Goal: Communication & Community: Answer question/provide support

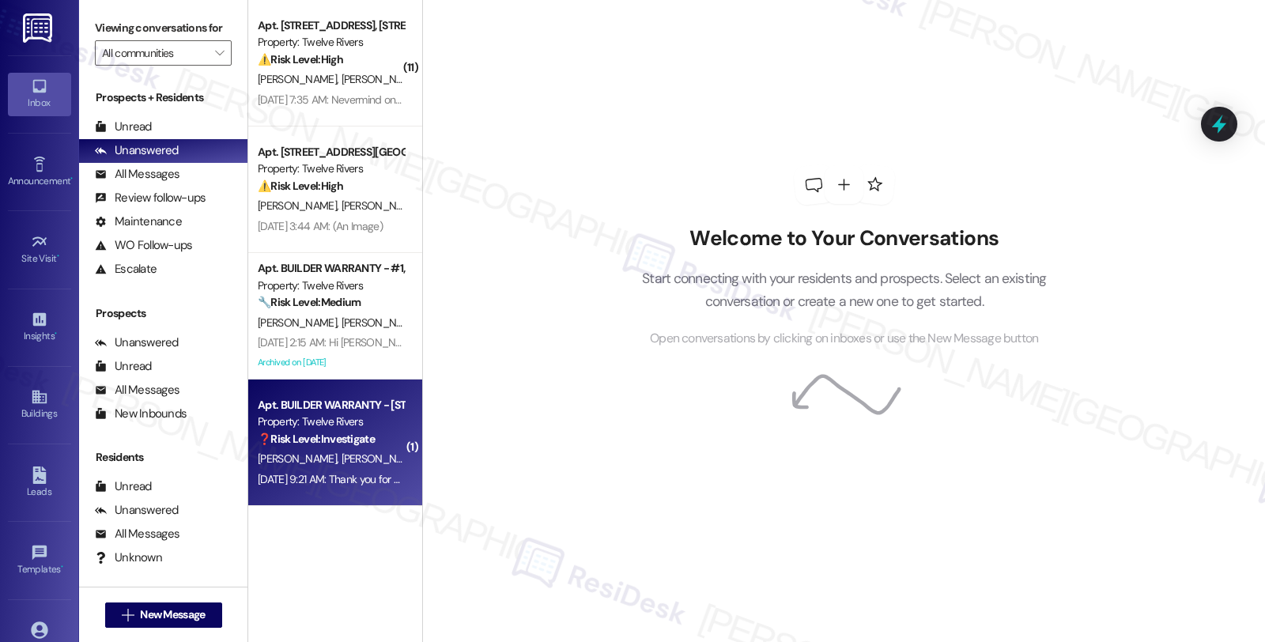
click at [360, 470] on div "[DATE] 9:21 AM: Thank you for your message. Our offices are currently closed, b…" at bounding box center [330, 480] width 149 height 20
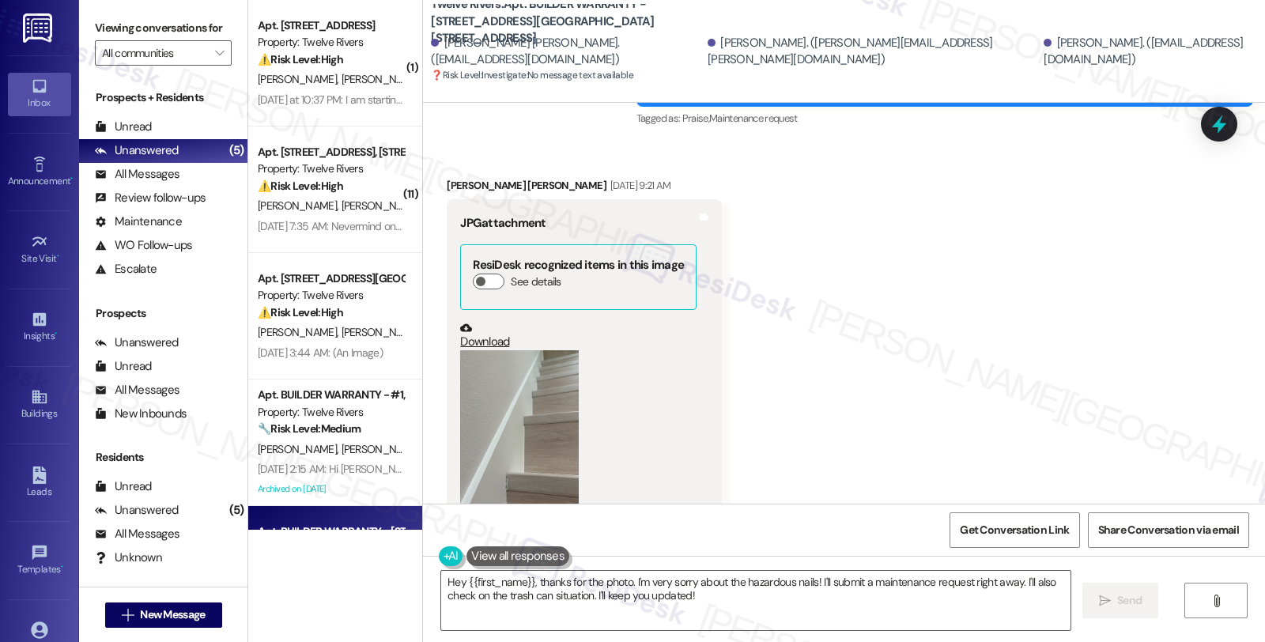
scroll to position [3404, 0]
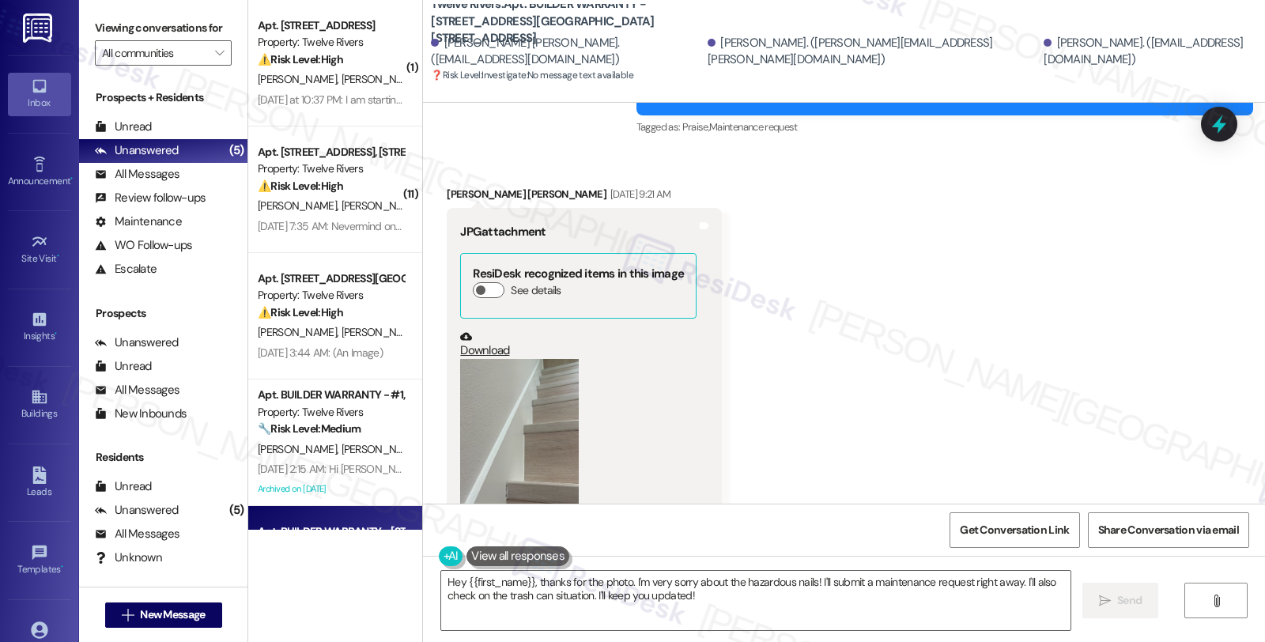
click at [508, 359] on button "Zoom image" at bounding box center [519, 438] width 119 height 158
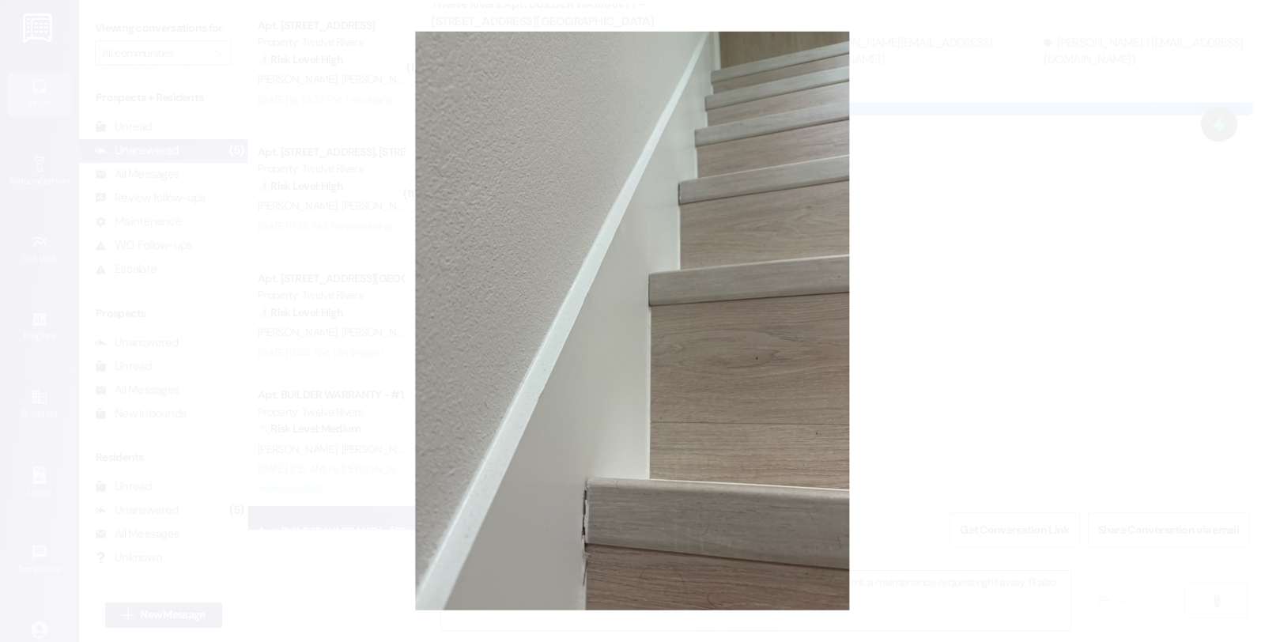
click at [1097, 267] on button "Unzoom image" at bounding box center [632, 321] width 1265 height 642
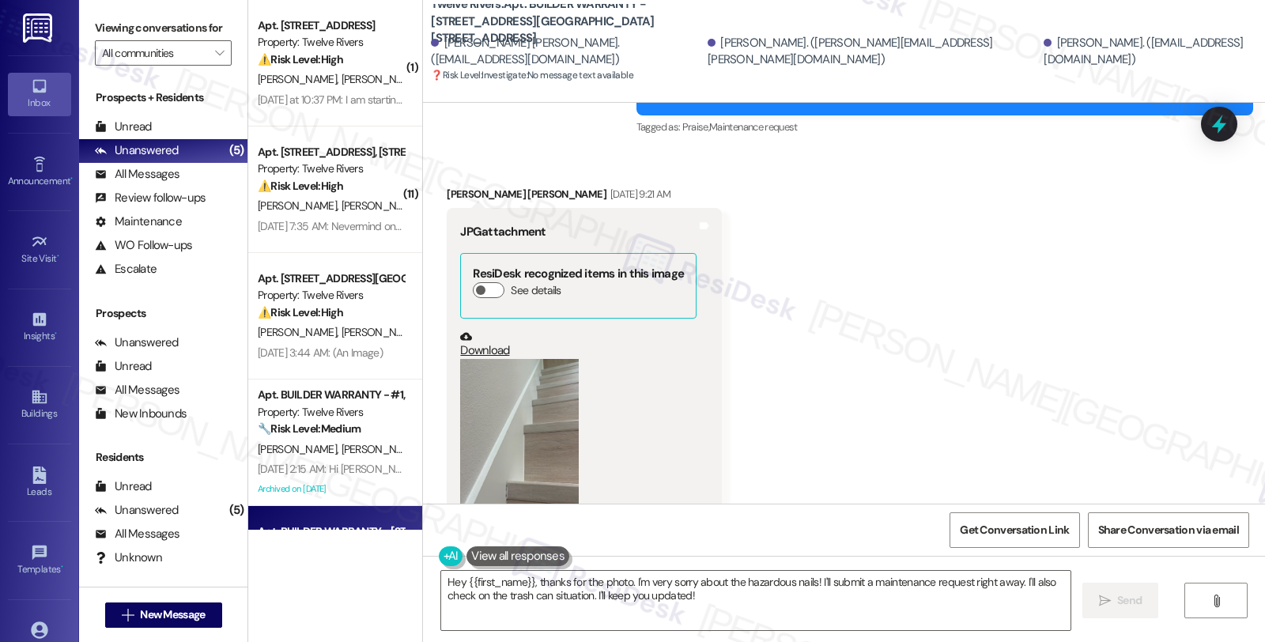
click at [543, 364] on button "Zoom image" at bounding box center [519, 438] width 119 height 158
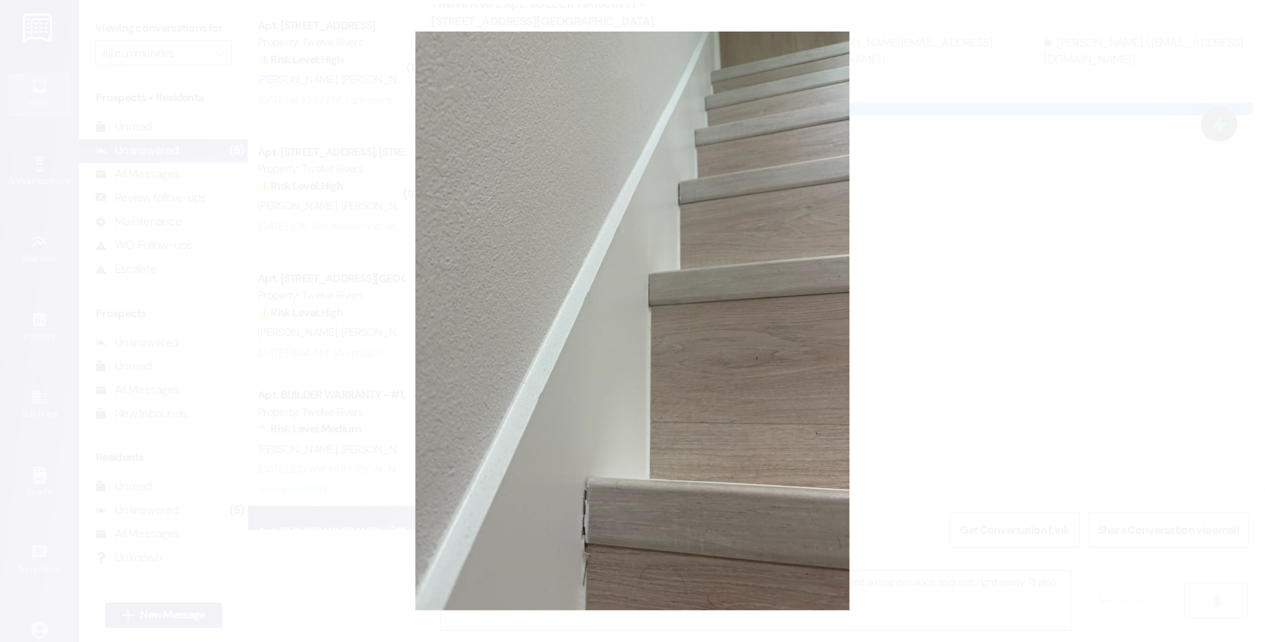
click at [1068, 322] on button "Unzoom image" at bounding box center [632, 321] width 1265 height 642
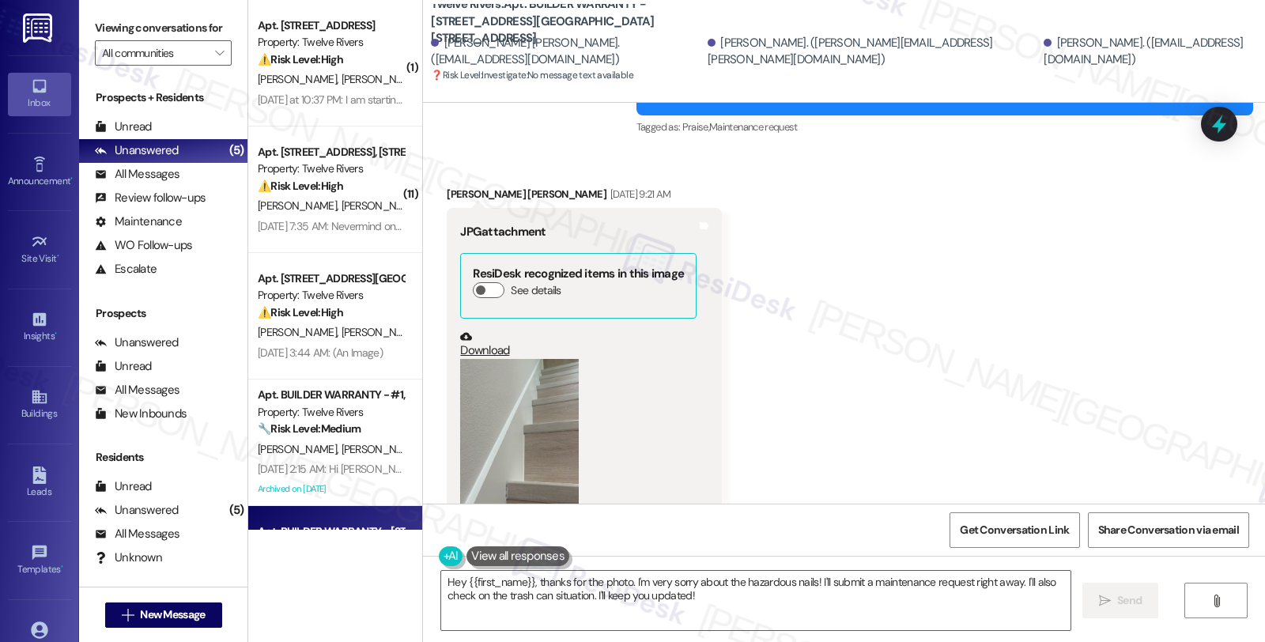
click at [470, 381] on button "Zoom image" at bounding box center [519, 438] width 119 height 158
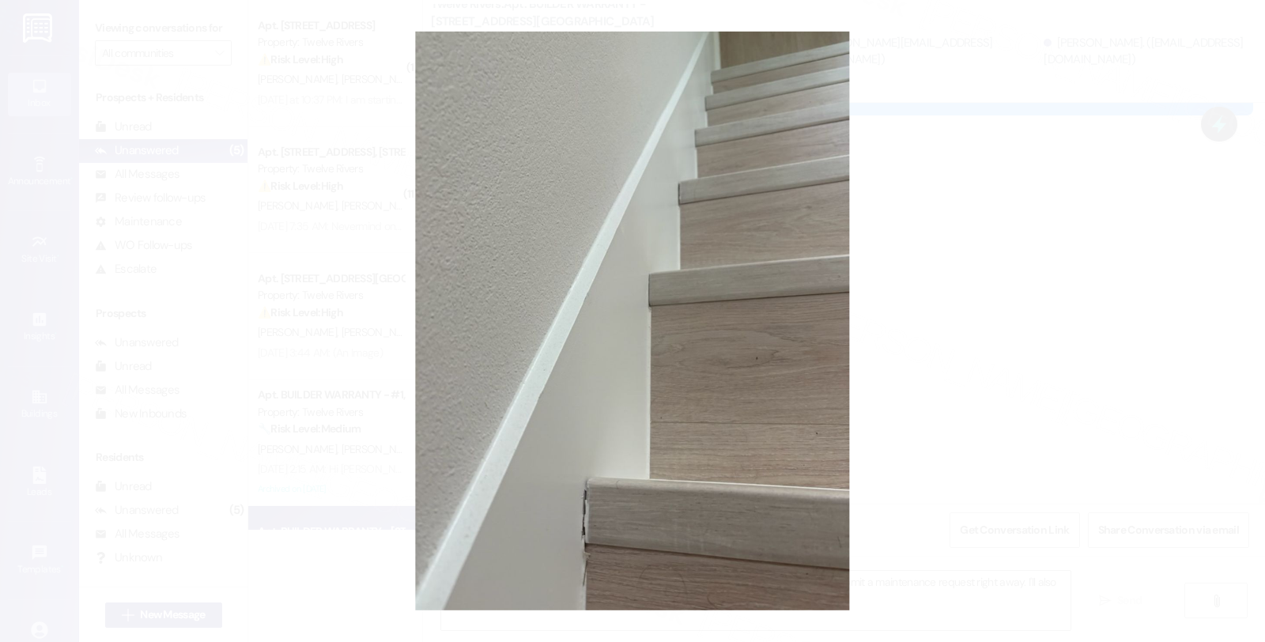
click at [954, 369] on button "Unzoom image" at bounding box center [632, 321] width 1265 height 642
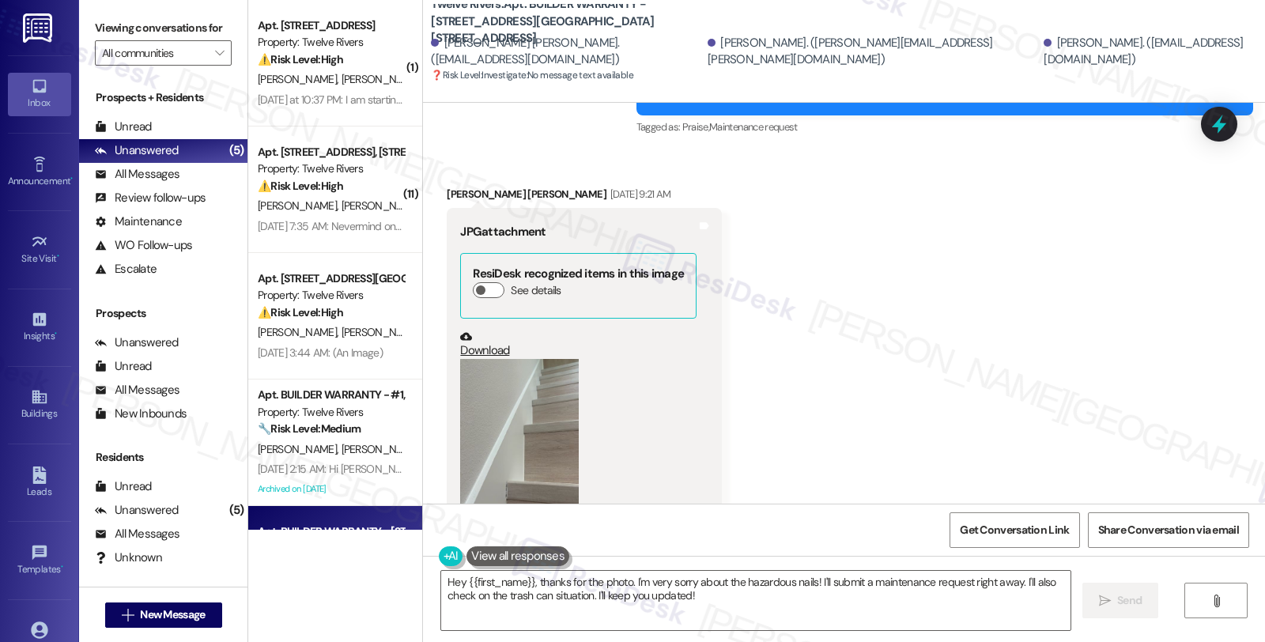
click at [542, 383] on button "Zoom image" at bounding box center [519, 438] width 119 height 158
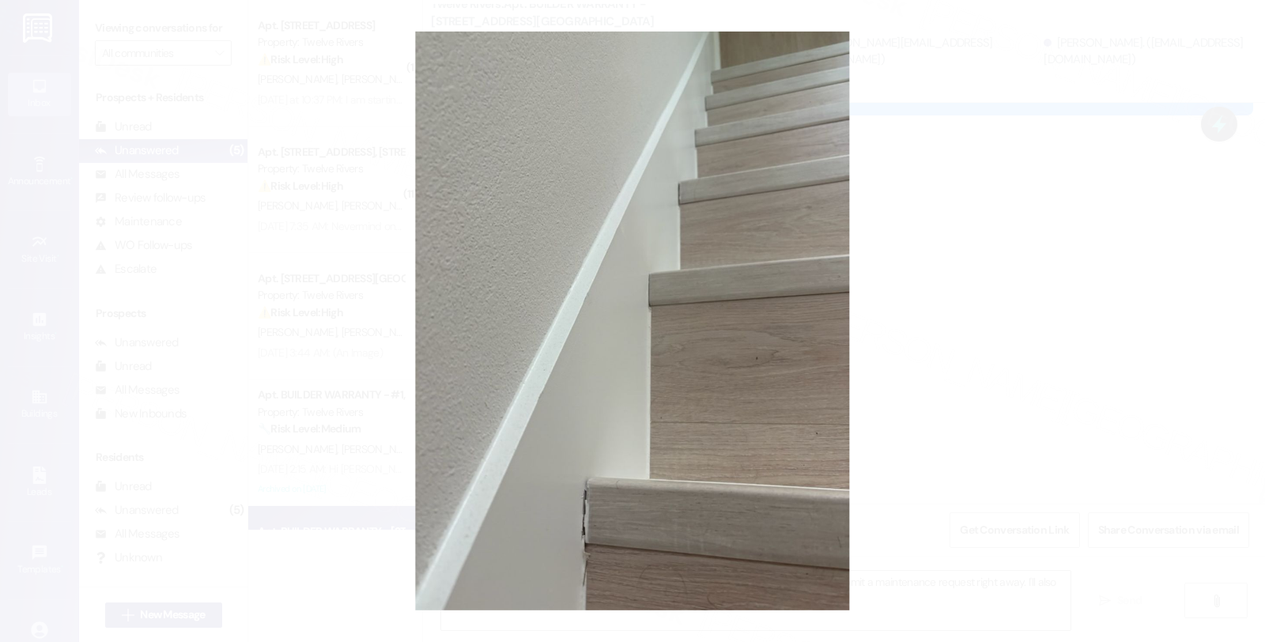
click at [1025, 367] on button "Unzoom image" at bounding box center [632, 321] width 1265 height 642
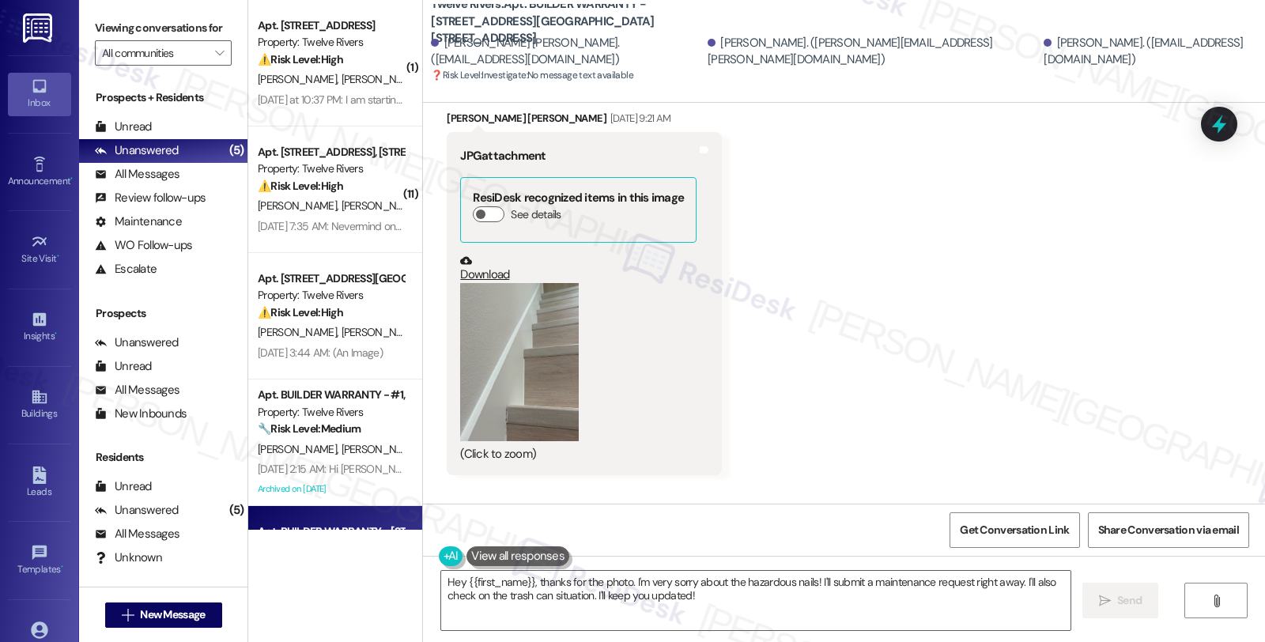
scroll to position [3580, 0]
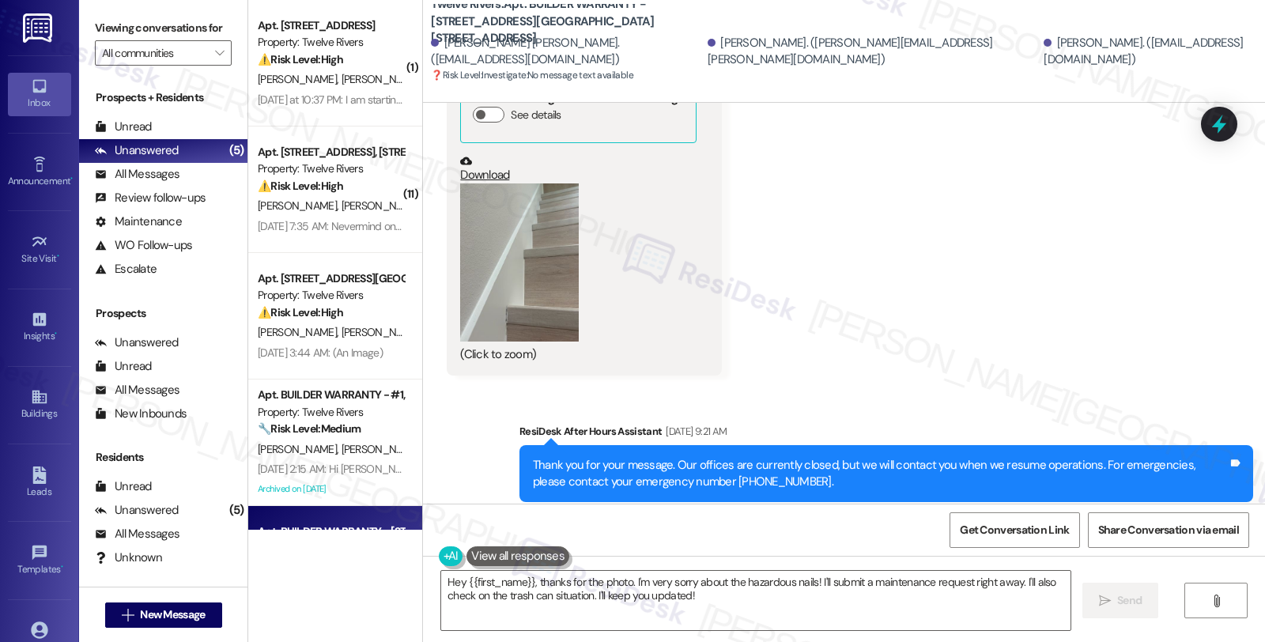
click at [512, 250] on button "Zoom image" at bounding box center [519, 262] width 119 height 158
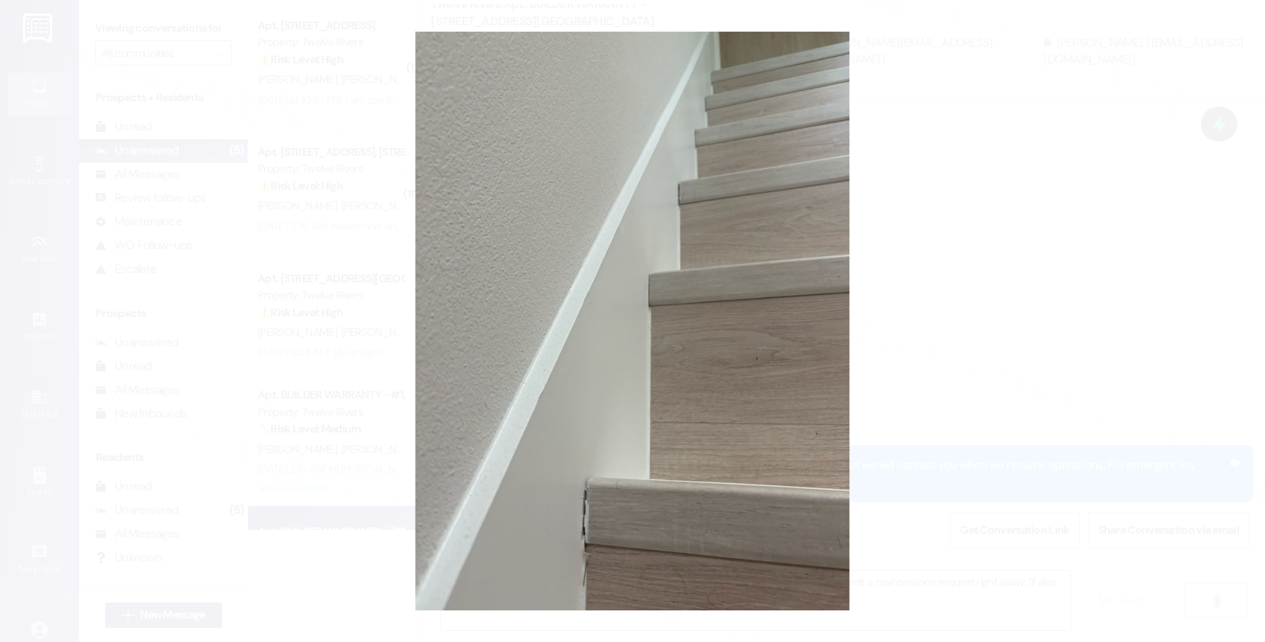
click at [1029, 306] on button "Unzoom image" at bounding box center [632, 321] width 1265 height 642
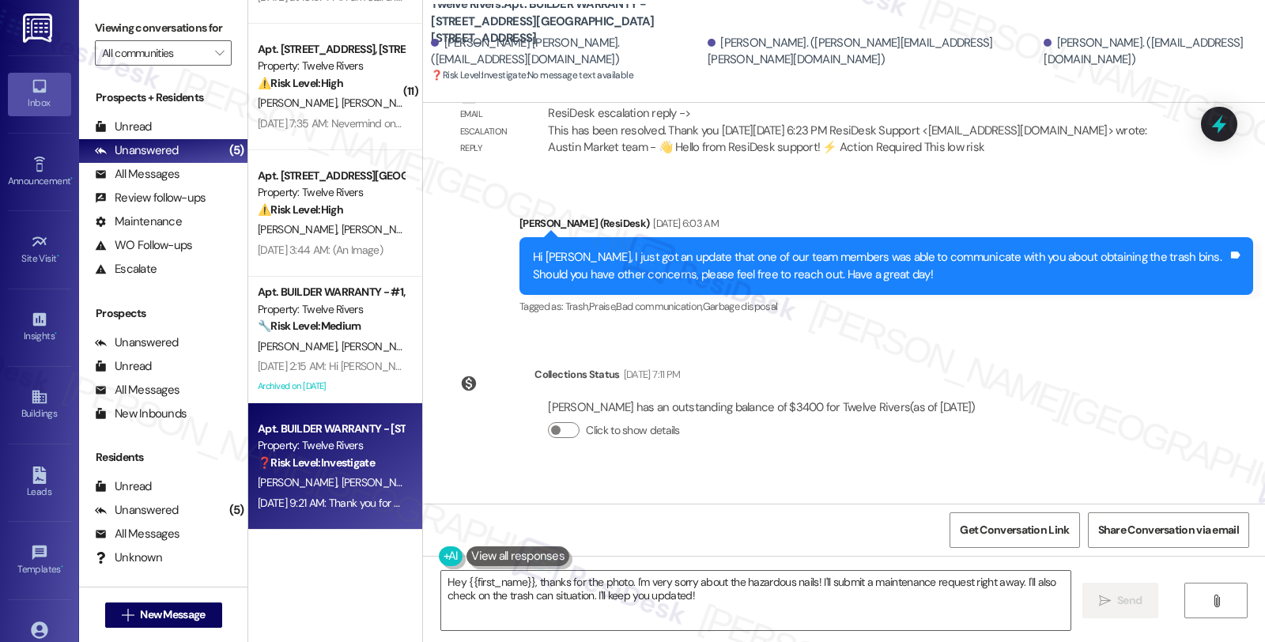
scroll to position [1823, 0]
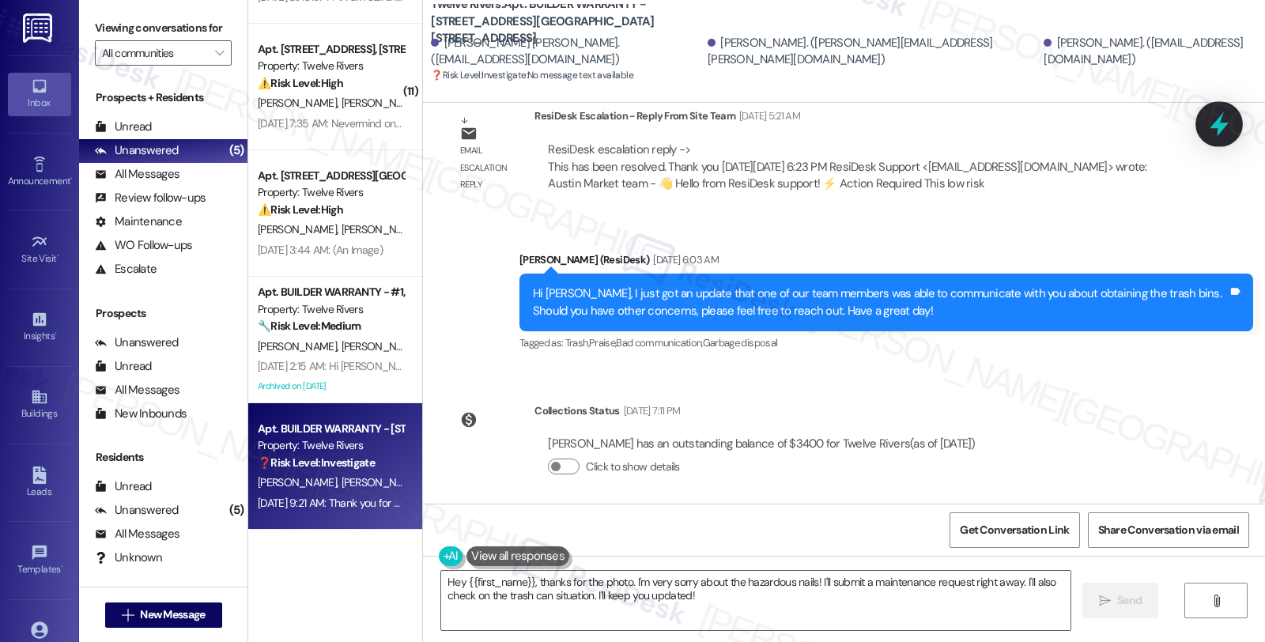
click at [1223, 120] on icon at bounding box center [1219, 124] width 27 height 27
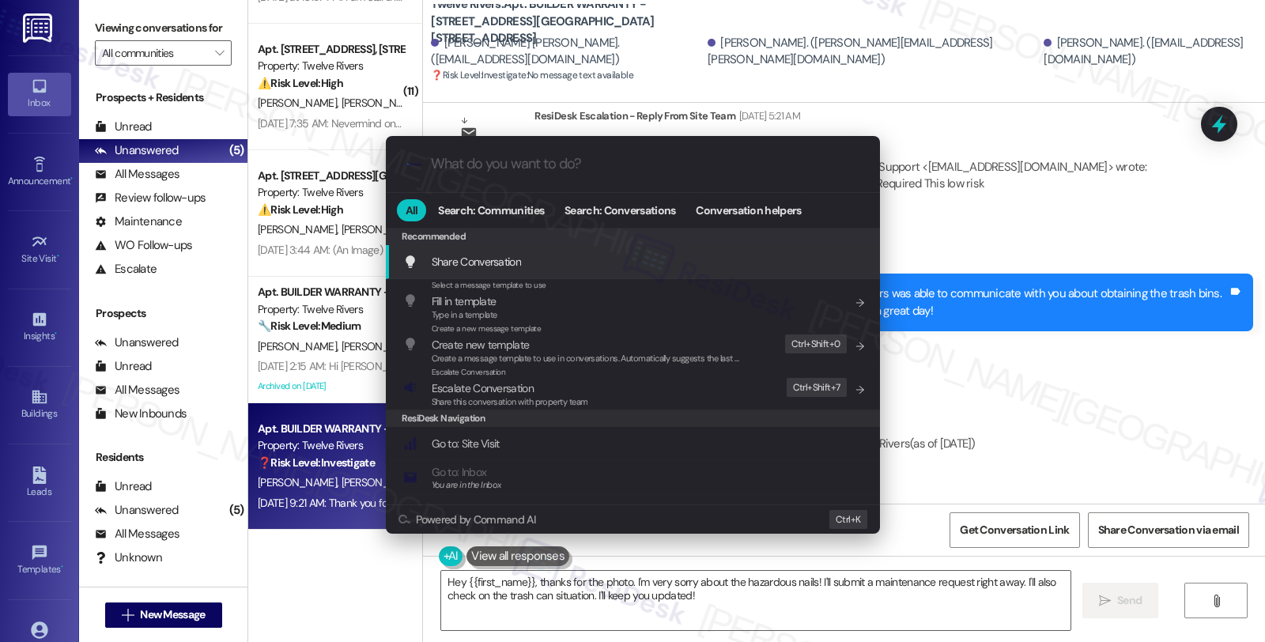
click at [1033, 361] on div ".cls-1{fill:#0a055f;}.cls-2{fill:#0cc4c4;} resideskLogoBlueOrange All Search: C…" at bounding box center [632, 321] width 1265 height 642
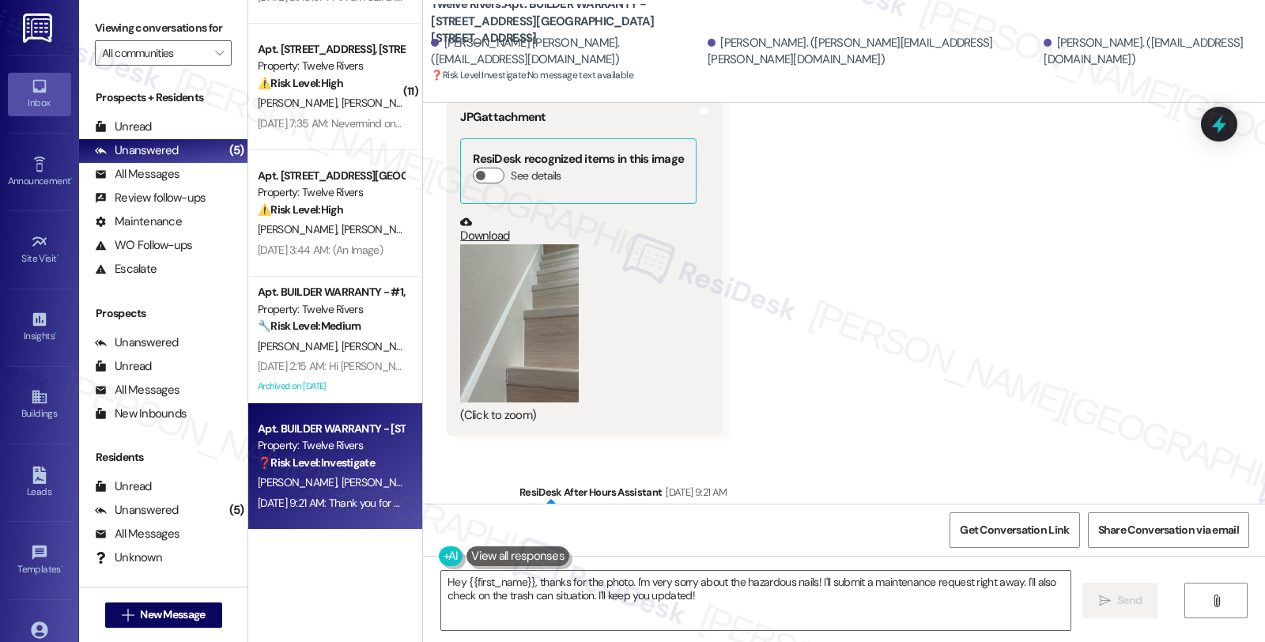
scroll to position [3580, 0]
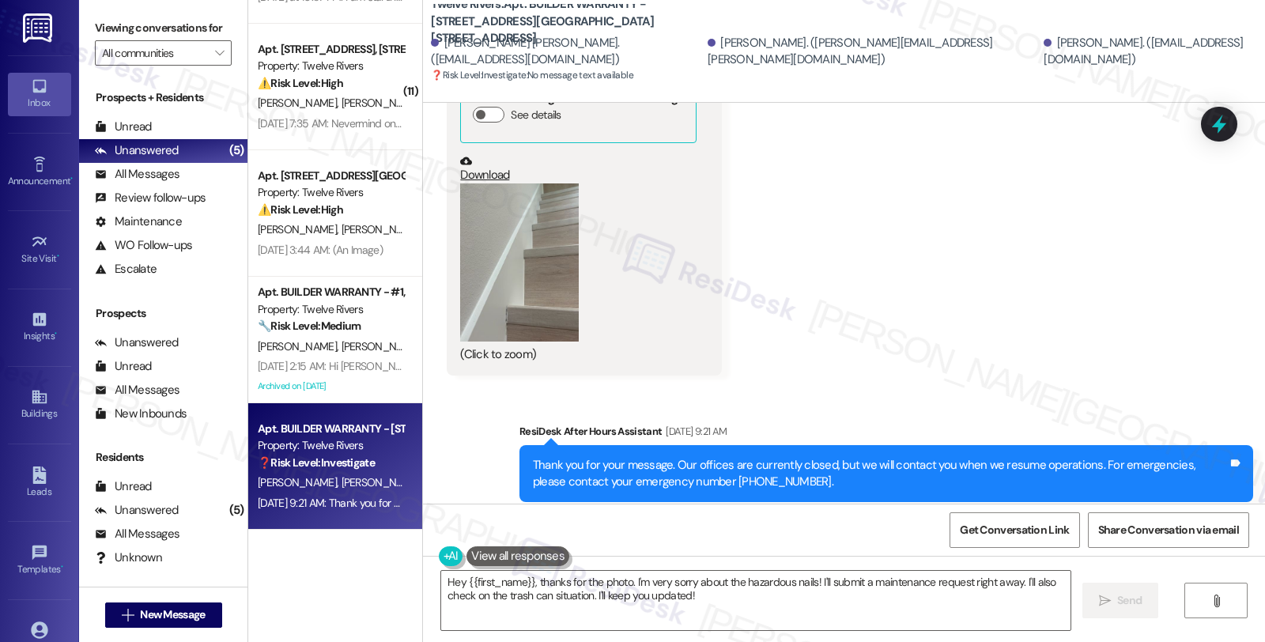
click at [504, 237] on button "Zoom image" at bounding box center [519, 262] width 119 height 158
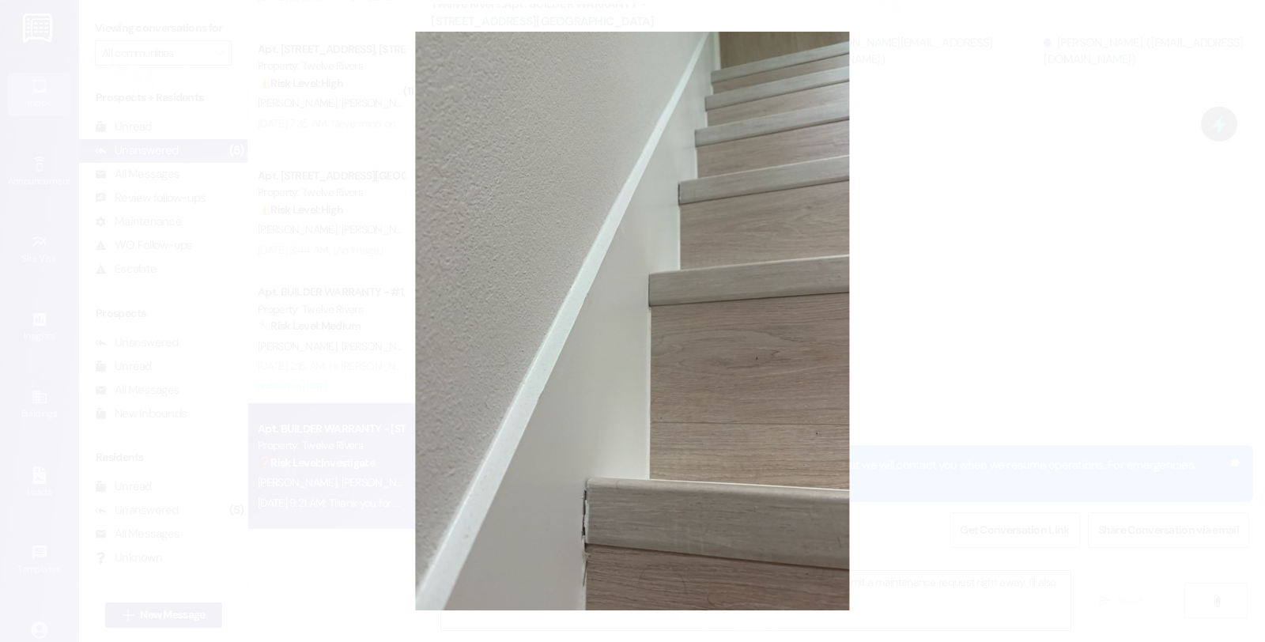
click at [626, 507] on button "Unzoom image" at bounding box center [632, 321] width 1265 height 642
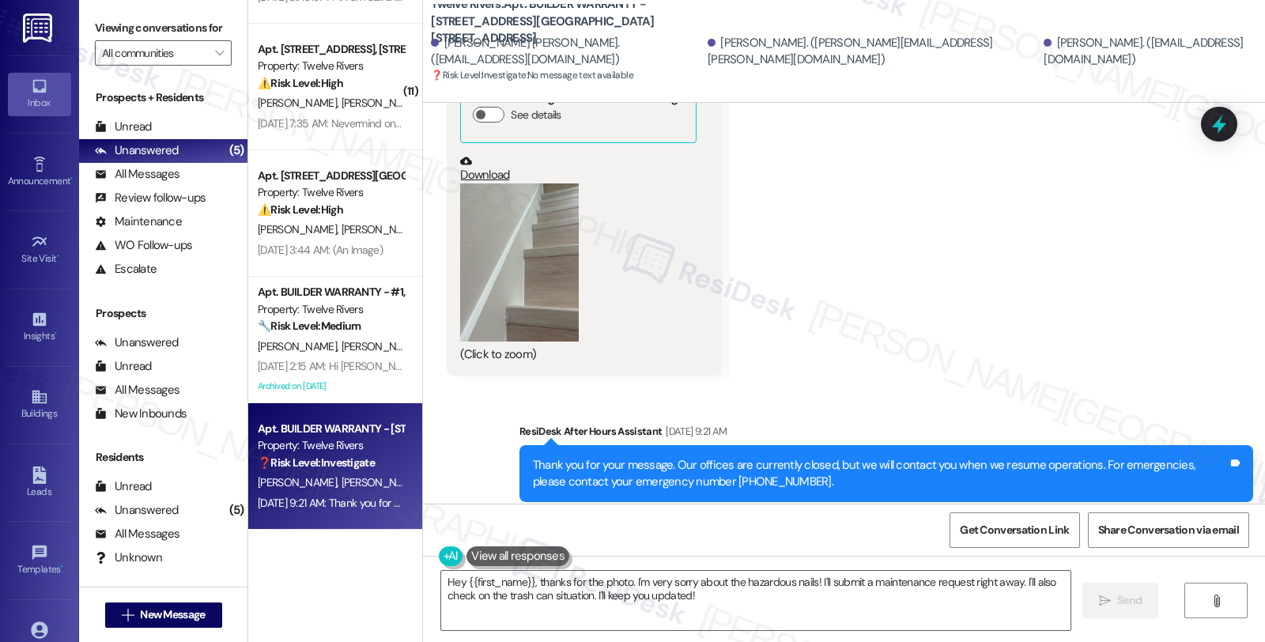
click at [481, 155] on link "Download" at bounding box center [578, 169] width 236 height 28
click at [532, 233] on button "Zoom image" at bounding box center [519, 262] width 119 height 158
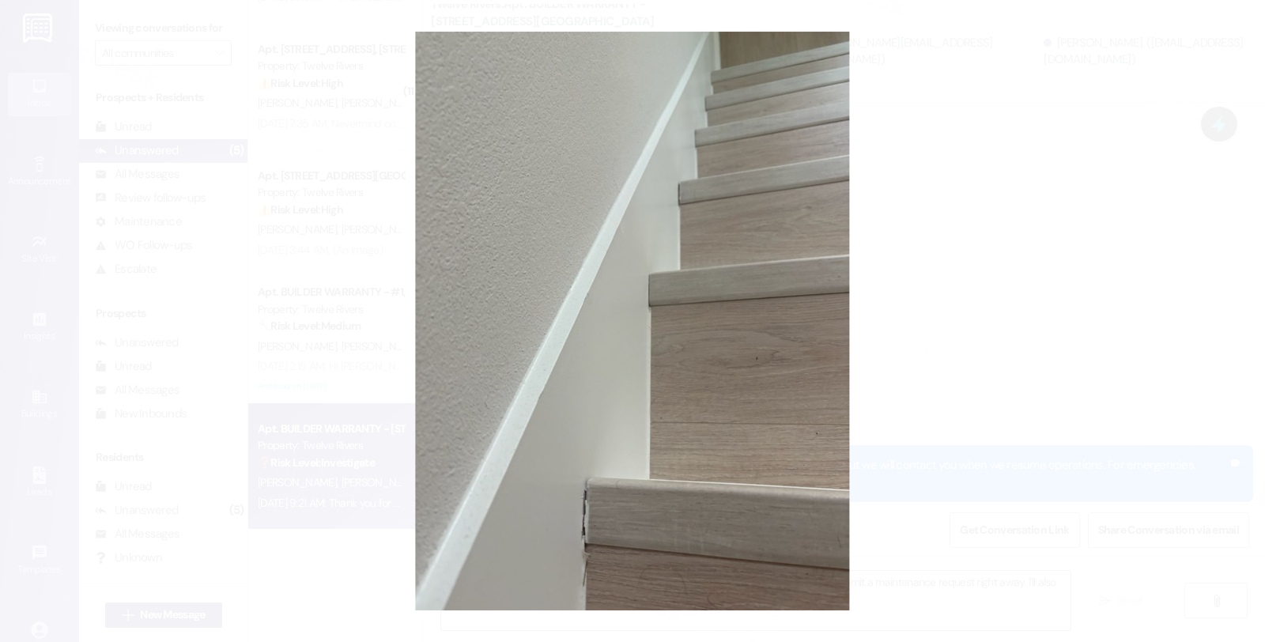
click at [945, 409] on button "Unzoom image" at bounding box center [632, 321] width 1265 height 642
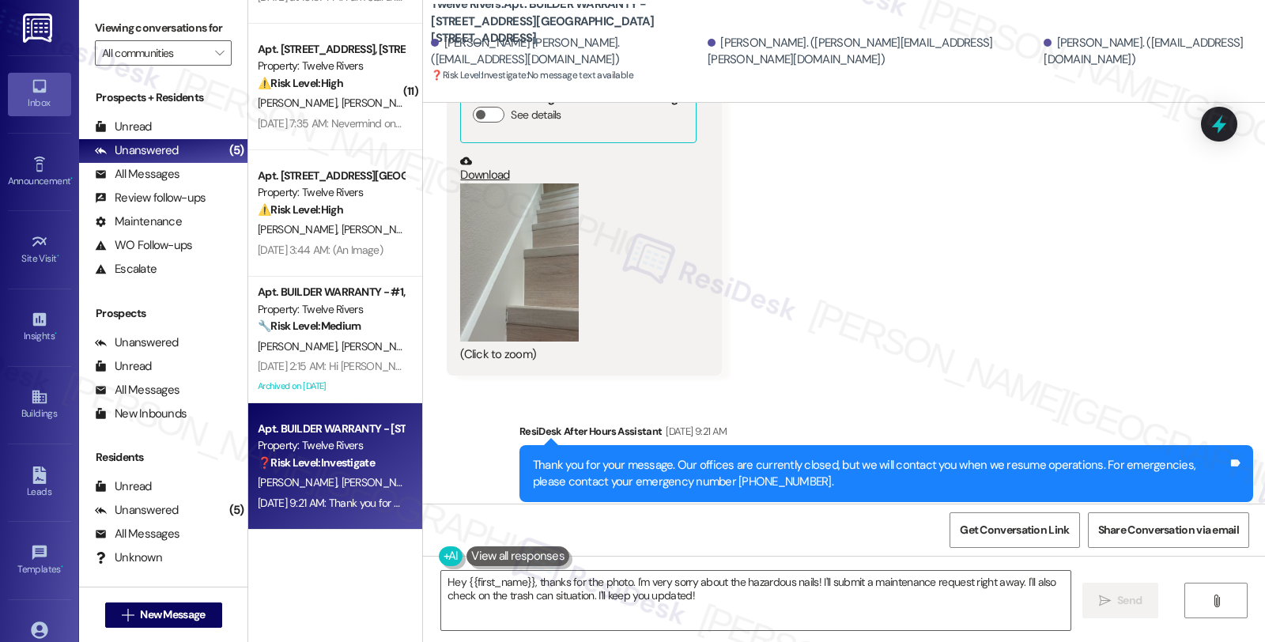
click at [523, 232] on button "Zoom image" at bounding box center [519, 262] width 119 height 158
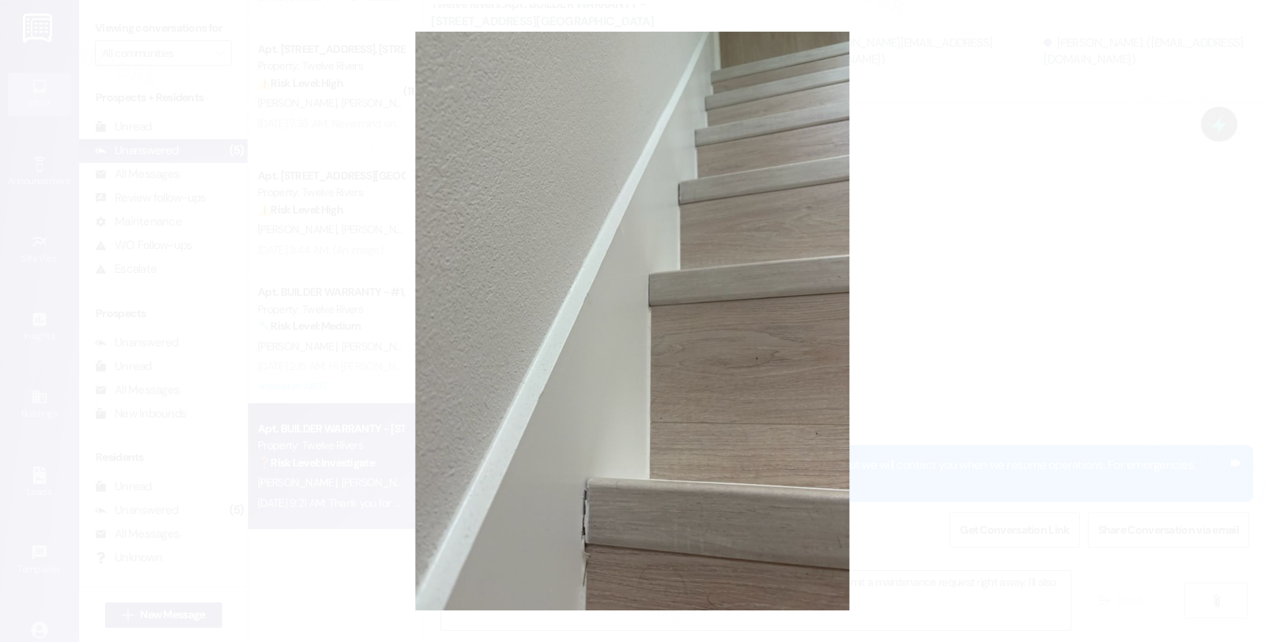
click at [1029, 300] on button "Unzoom image" at bounding box center [632, 321] width 1265 height 642
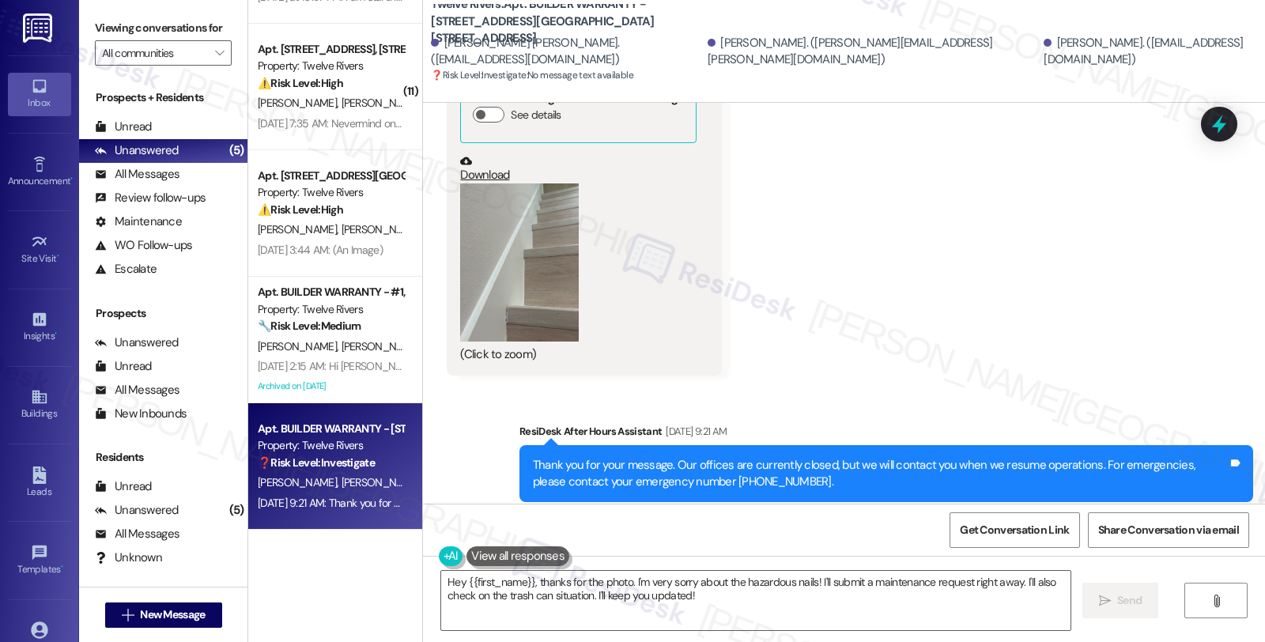
click at [508, 278] on button "Zoom image" at bounding box center [519, 262] width 119 height 158
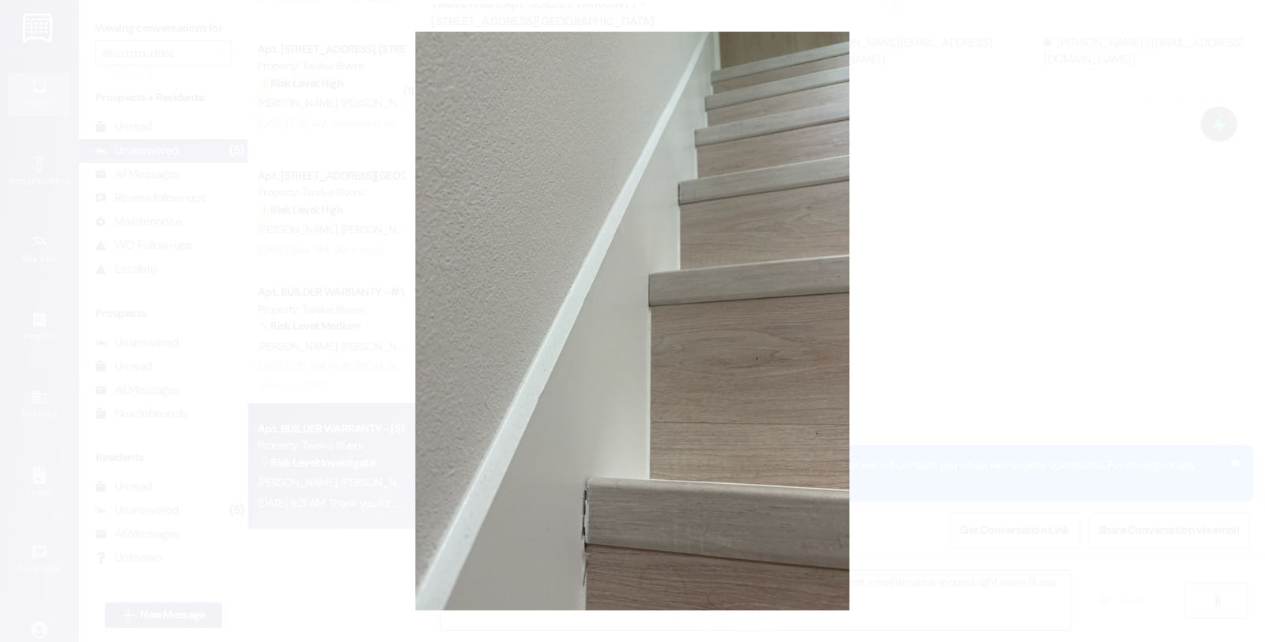
click at [961, 387] on button "Unzoom image" at bounding box center [632, 321] width 1265 height 642
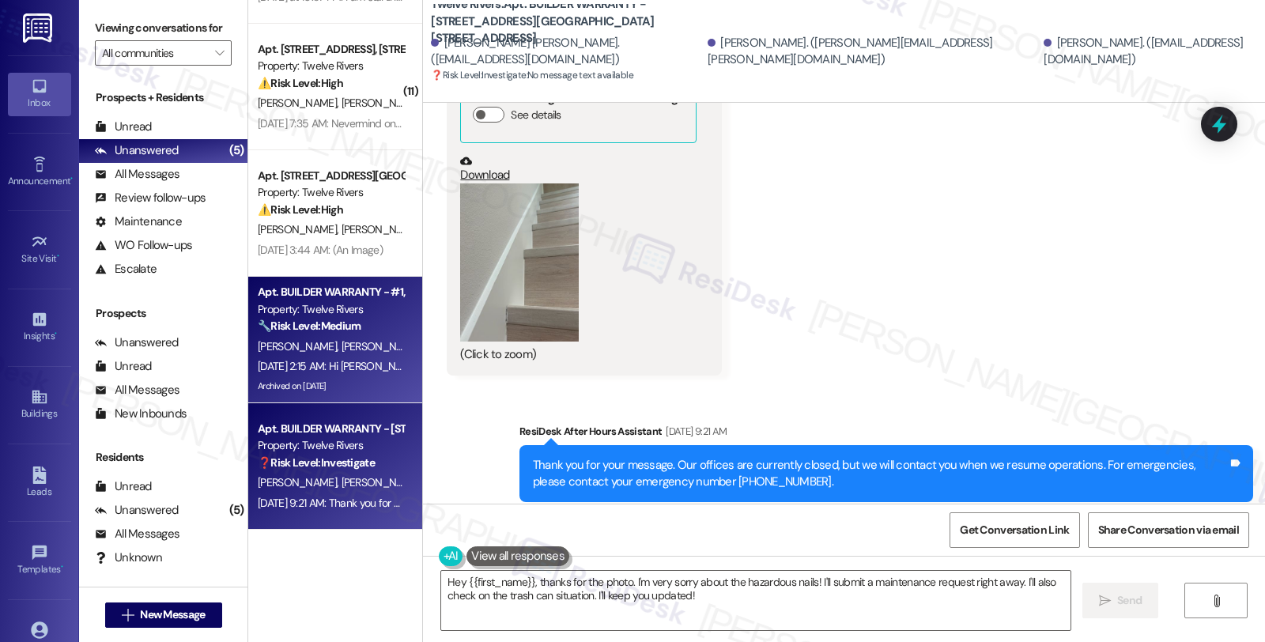
scroll to position [0, 0]
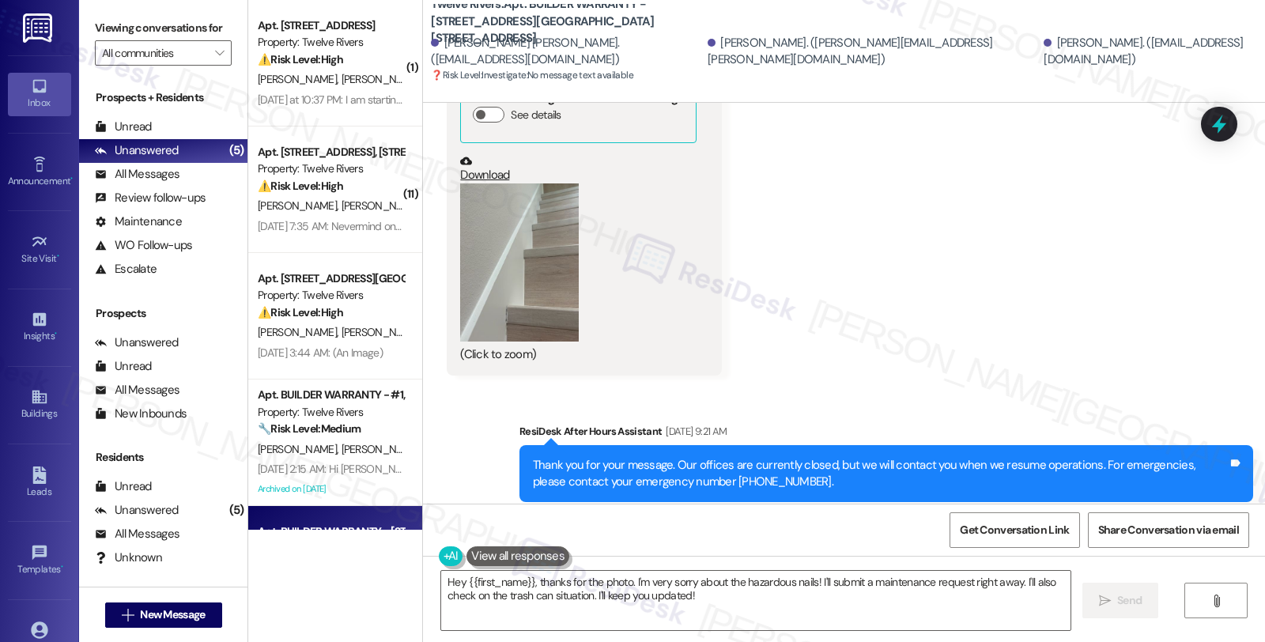
click at [552, 262] on button "Zoom image" at bounding box center [519, 262] width 119 height 158
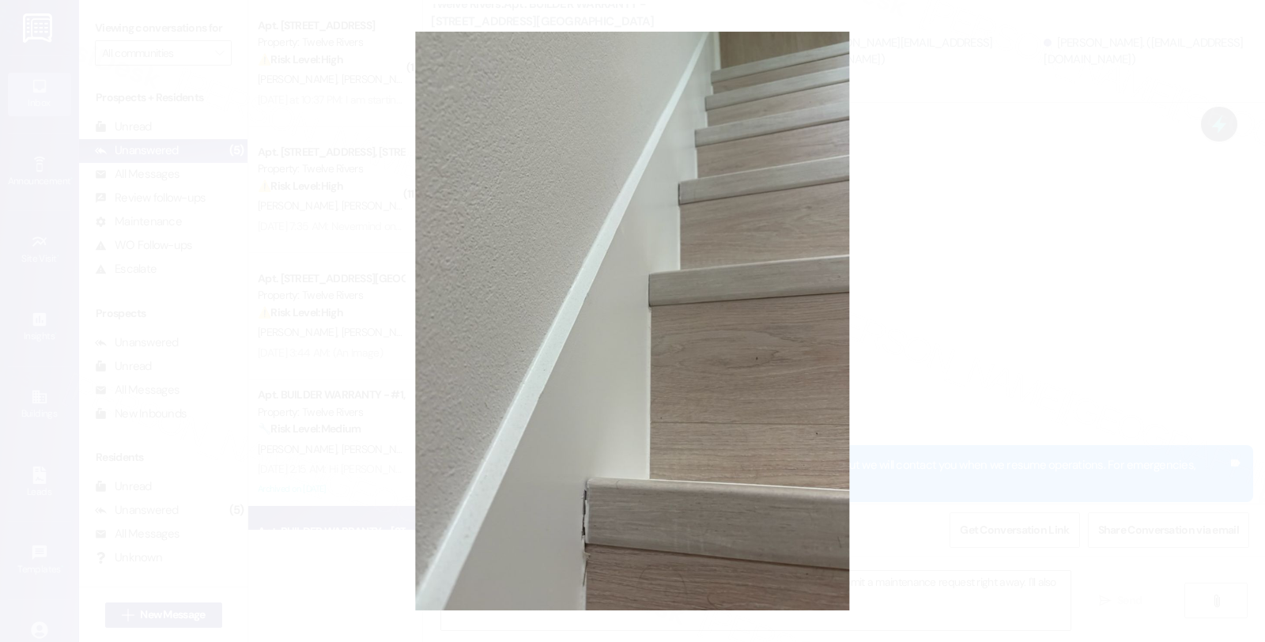
click at [629, 520] on button "Unzoom image" at bounding box center [632, 321] width 1265 height 642
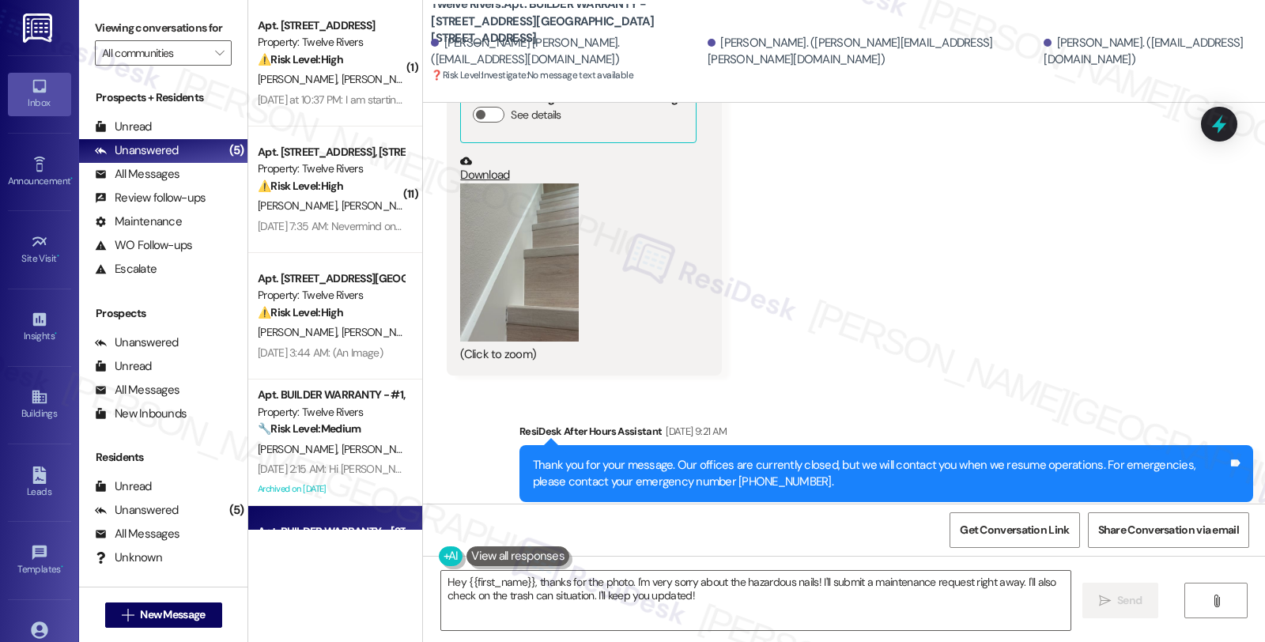
click at [923, 248] on div "Received via SMS Connor T. Mcdonald Aug 24, 2025 at 9:21 AM JPG attachment Resi…" at bounding box center [844, 181] width 842 height 412
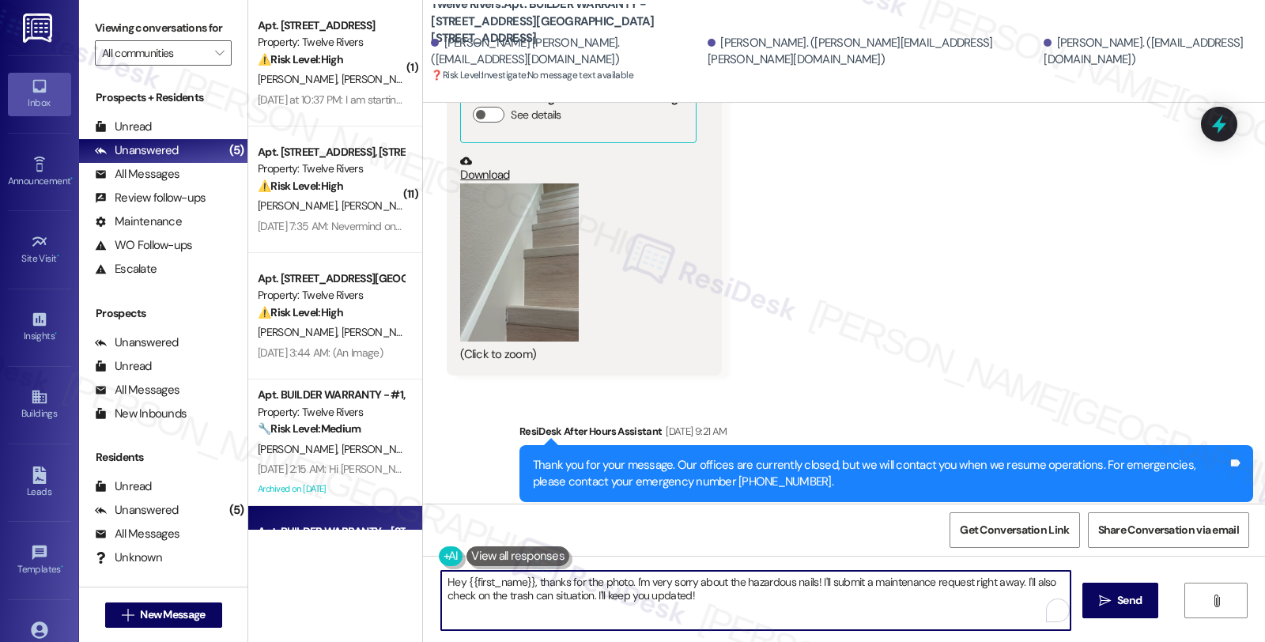
click at [843, 598] on textarea "Hey {{first_name}}, thanks for the photo. I'm very sorry about the hazardous na…" at bounding box center [755, 600] width 629 height 59
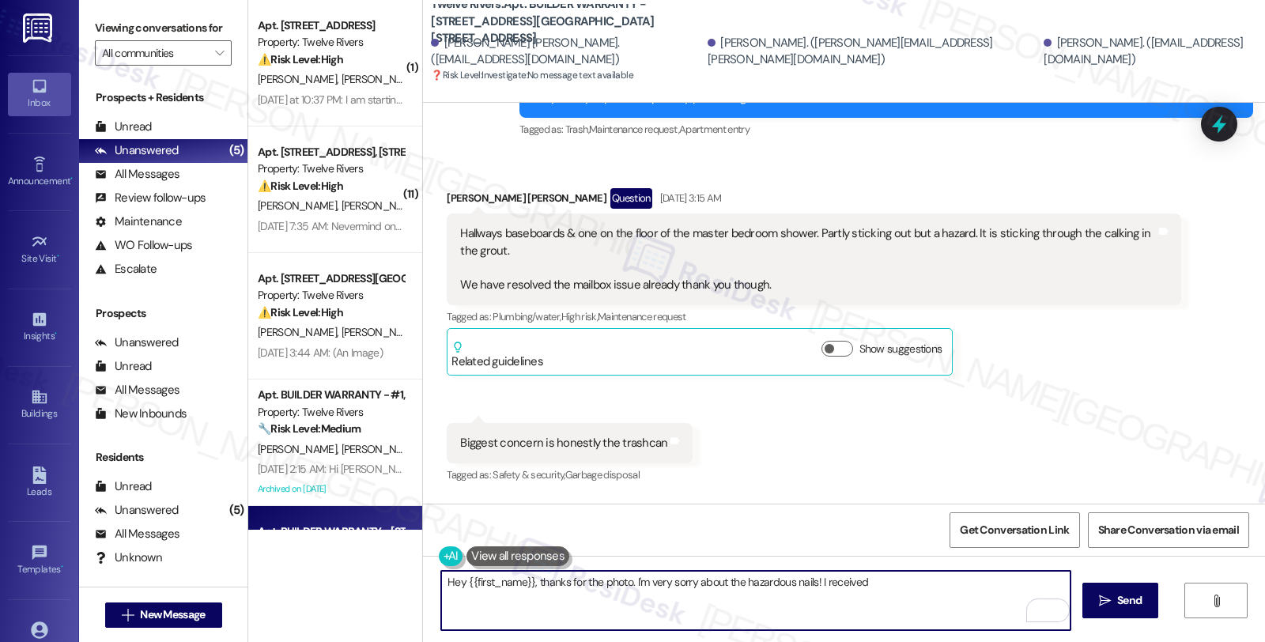
scroll to position [2878, 0]
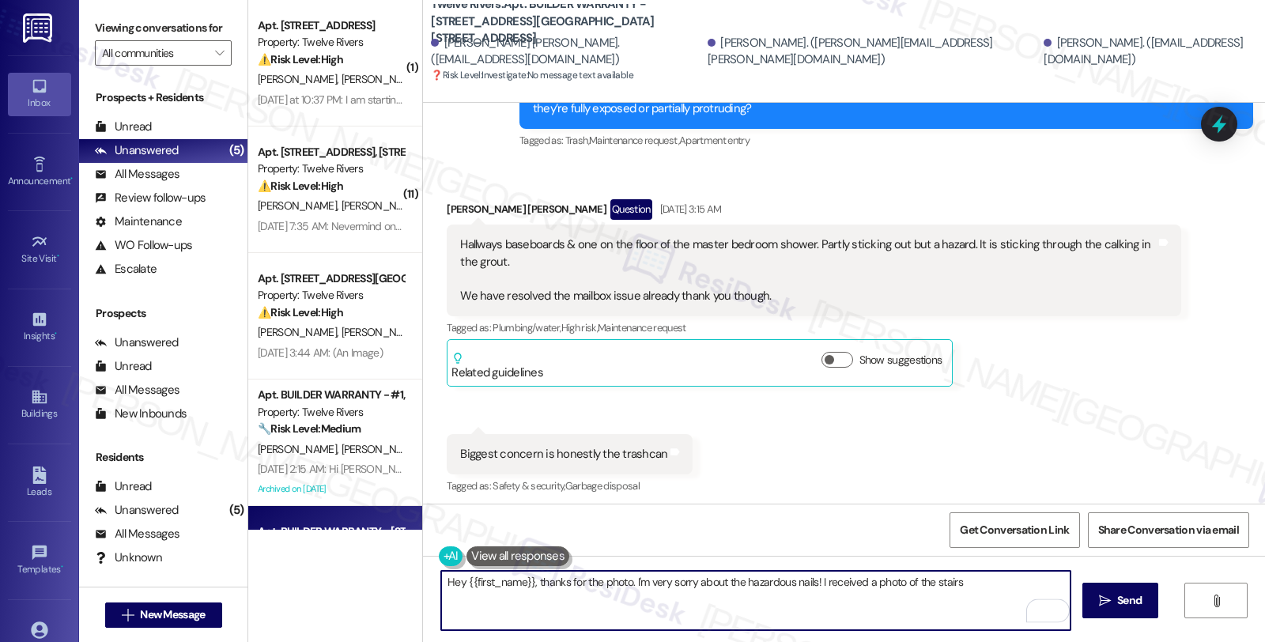
click at [980, 580] on textarea "Hey {{first_name}}, thanks for the photo. I'm very sorry about the hazardous na…" at bounding box center [755, 600] width 629 height 59
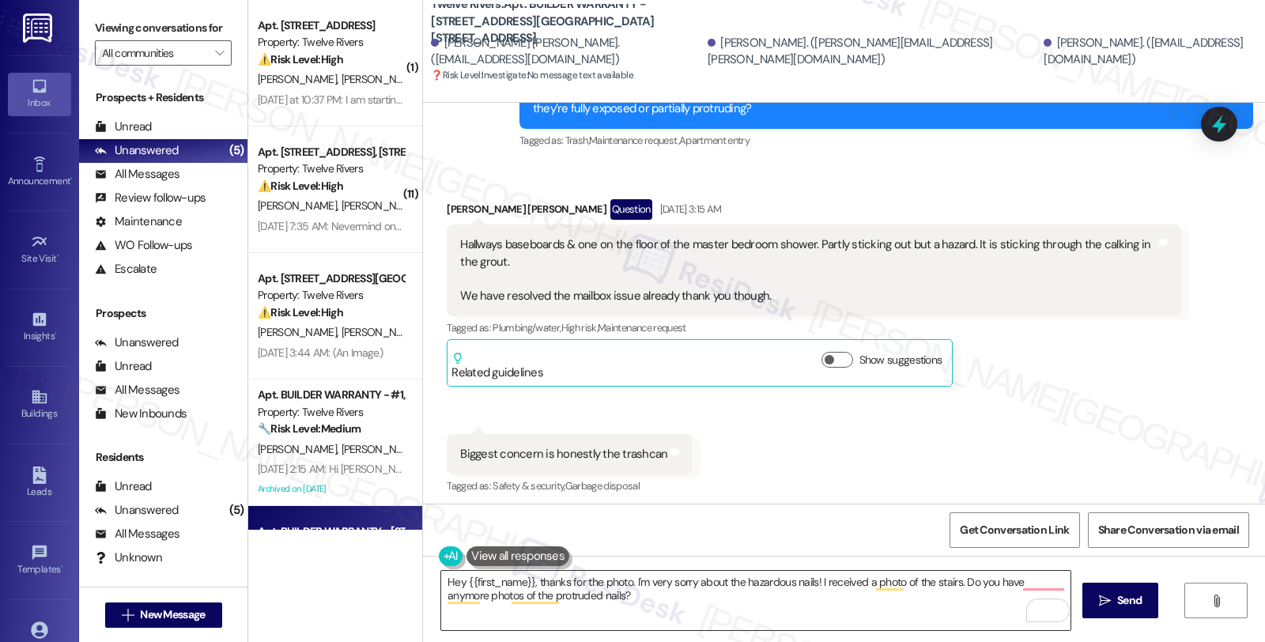
click at [588, 606] on textarea "Hey {{first_name}}, thanks for the photo. I'm very sorry about the hazardous na…" at bounding box center [755, 600] width 629 height 59
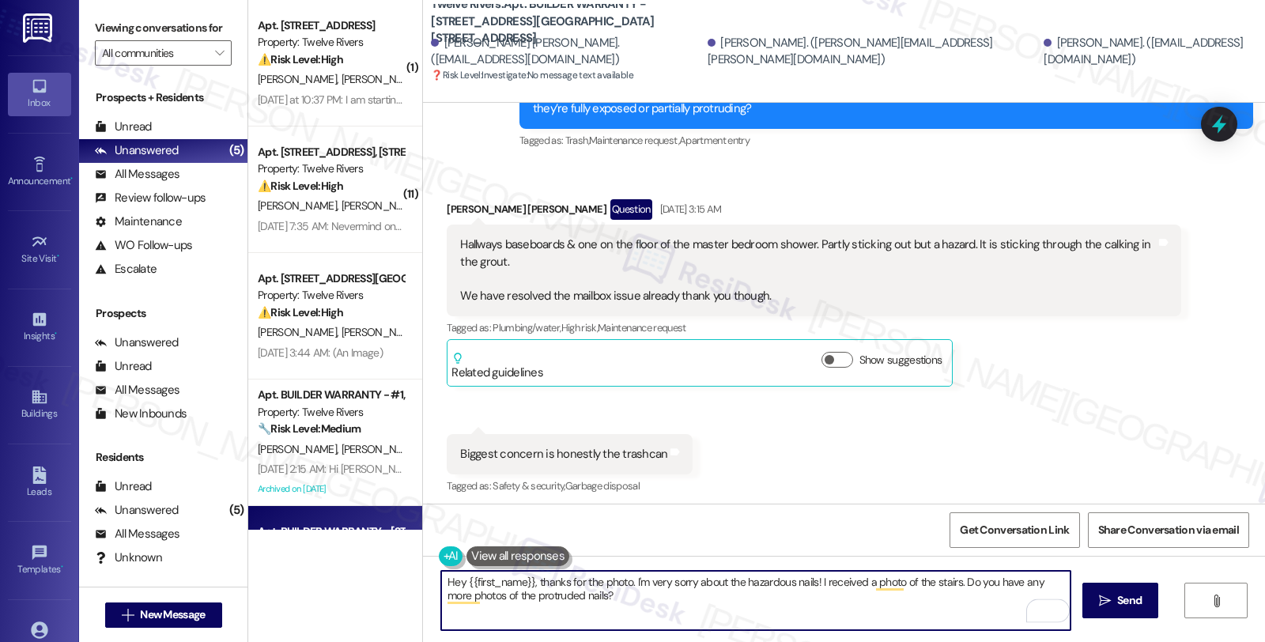
click at [701, 585] on textarea "Hey {{first_name}}, thanks for the photo. I'm very sorry about the hazardous na…" at bounding box center [755, 600] width 629 height 59
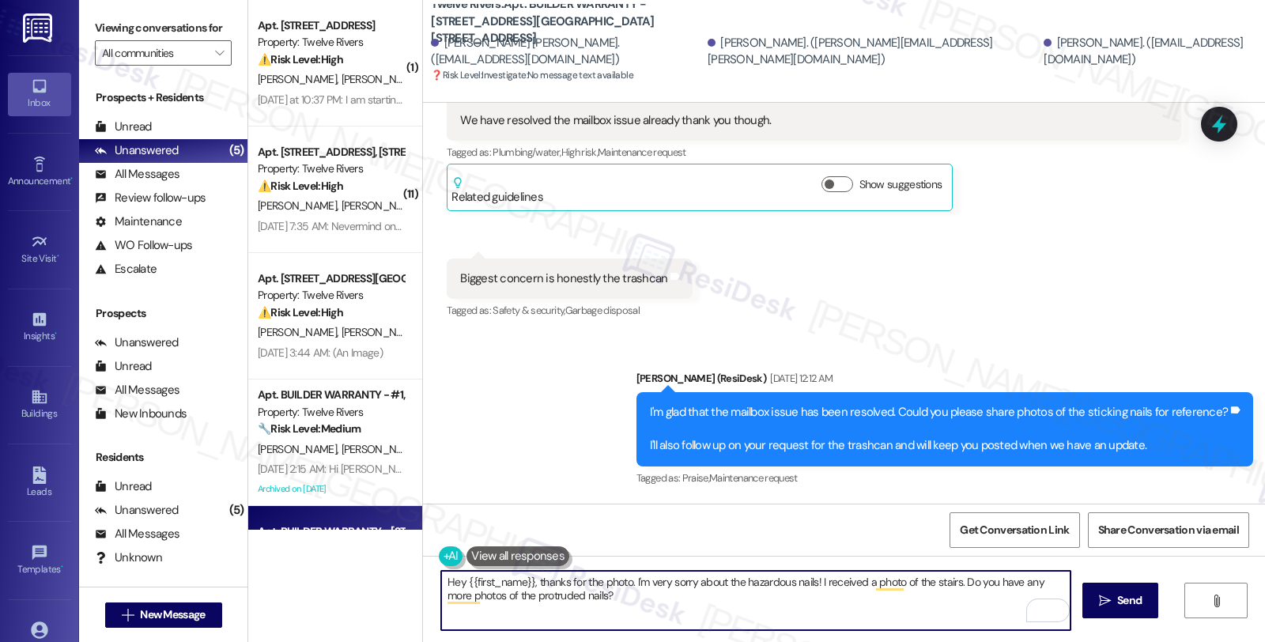
scroll to position [2702, 0]
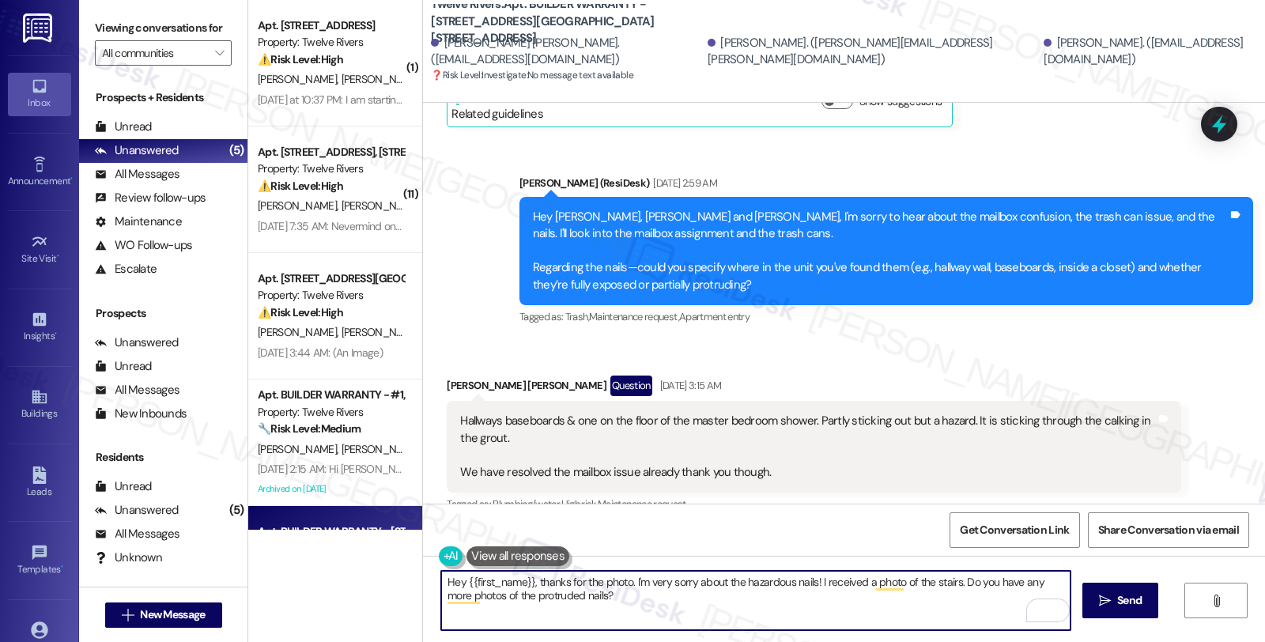
click at [453, 376] on div "Connor T. Mcdonald Question Aug 21, 2025 at 3:15 AM" at bounding box center [814, 388] width 734 height 25
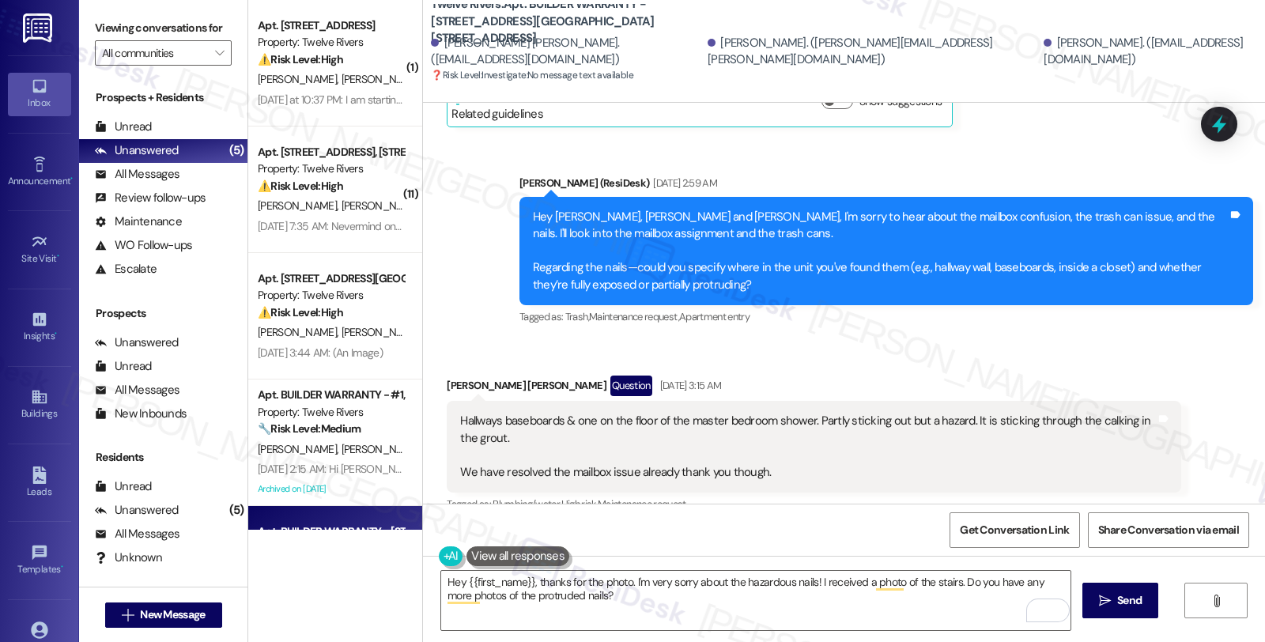
click at [453, 376] on div "Connor T. Mcdonald Question Aug 21, 2025 at 3:15 AM" at bounding box center [814, 388] width 734 height 25
copy div "Connor"
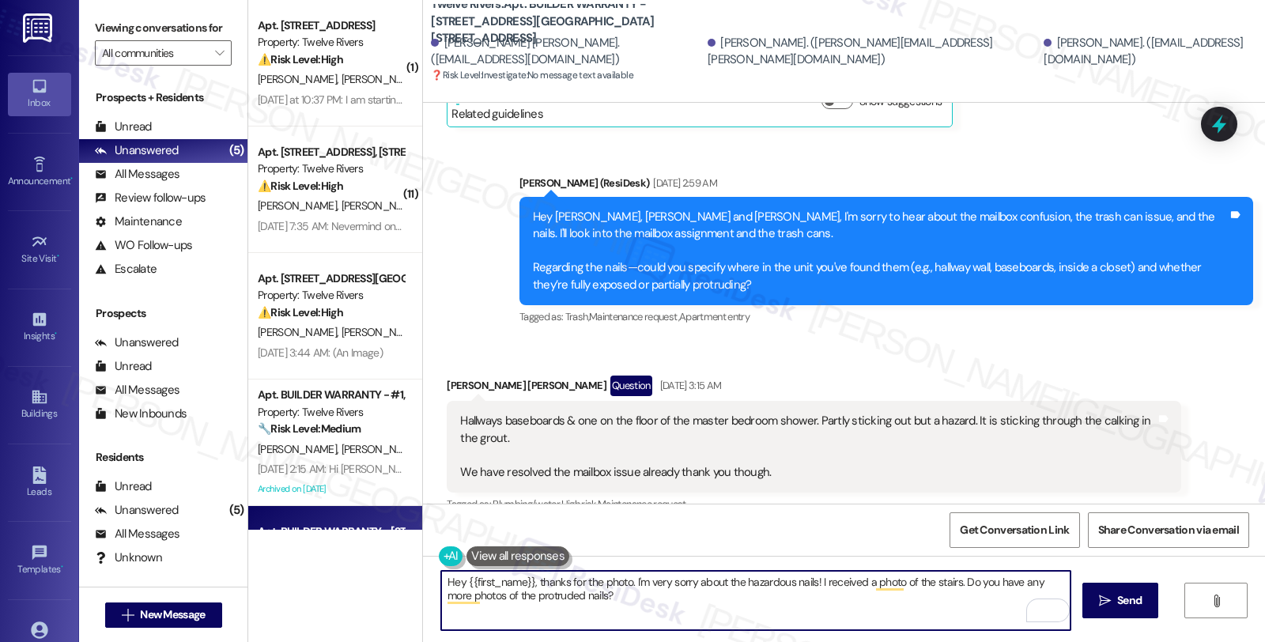
drag, startPoint x: 456, startPoint y: 583, endPoint x: 522, endPoint y: 583, distance: 65.6
click at [519, 580] on textarea "Hey {{first_name}}, thanks for the photo. I'm very sorry about the hazardous na…" at bounding box center [755, 600] width 629 height 59
paste textarea "Connor"
type textarea "Hey Connor, thanks for the photo. I'm very sorry about the hazardous nails! I r…"
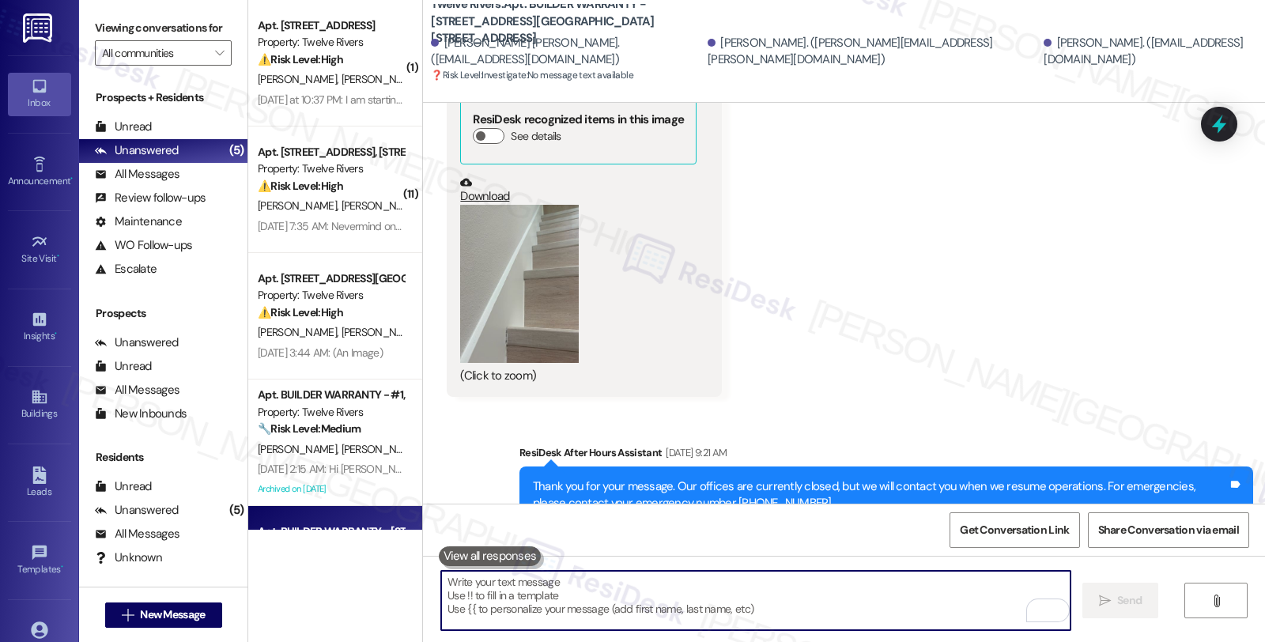
scroll to position [3706, 0]
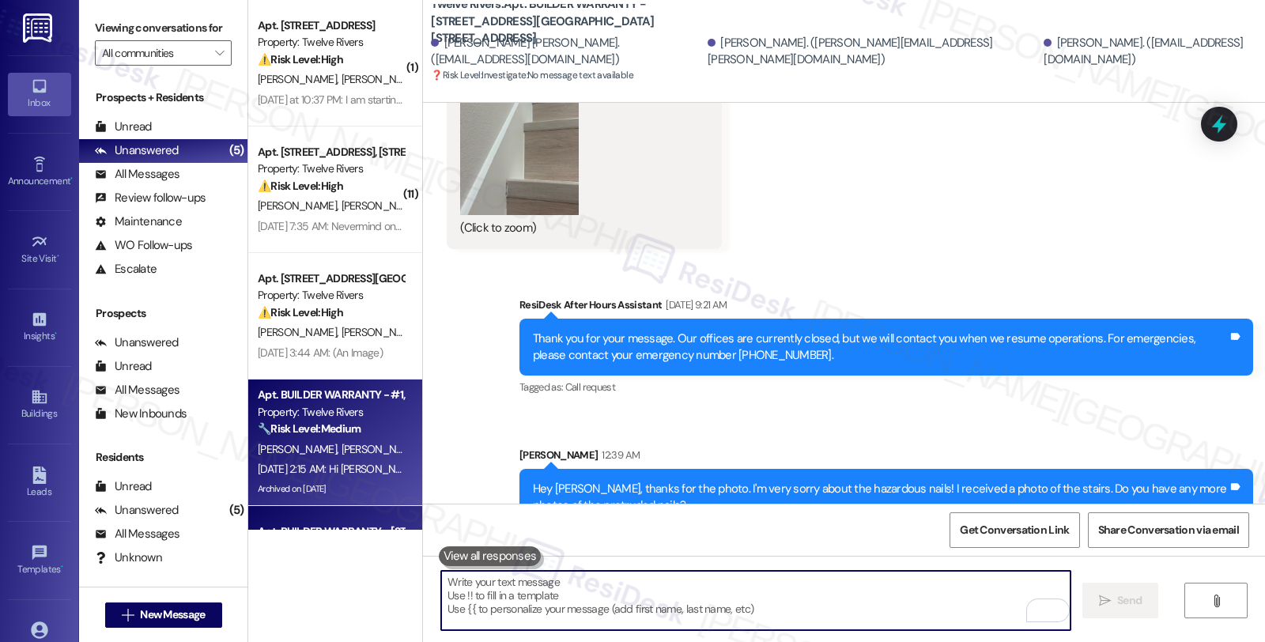
click at [342, 446] on span "[PERSON_NAME]" at bounding box center [381, 449] width 79 height 14
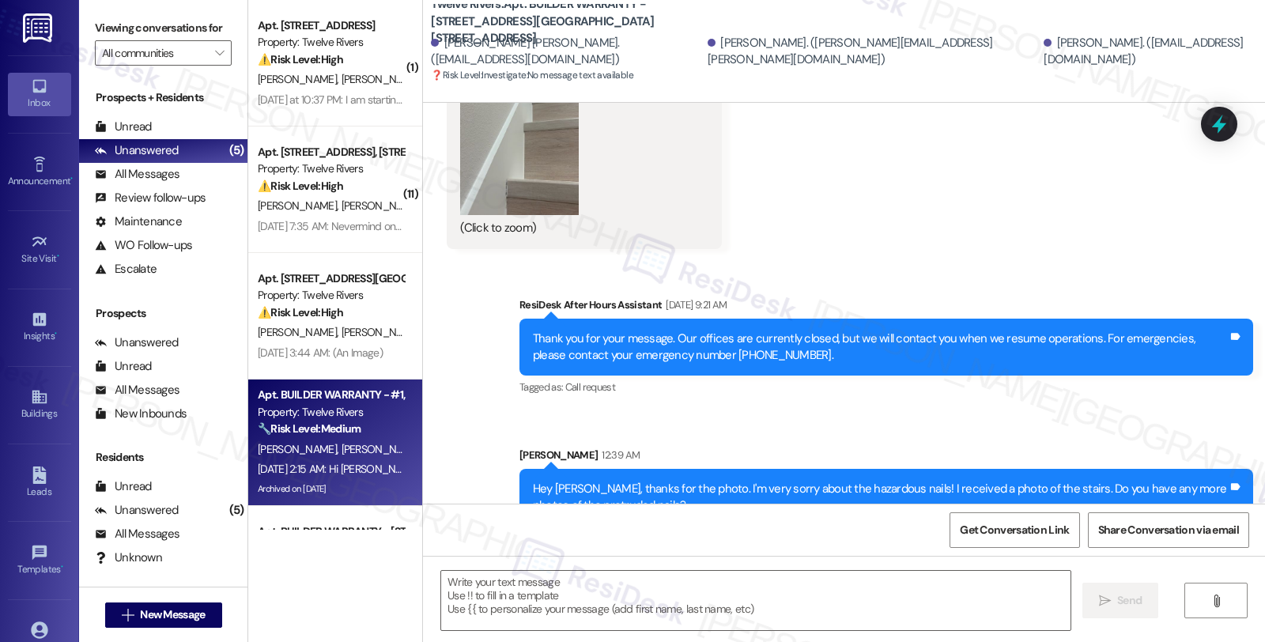
type textarea "Fetching suggested responses. Please feel free to read through the conversation…"
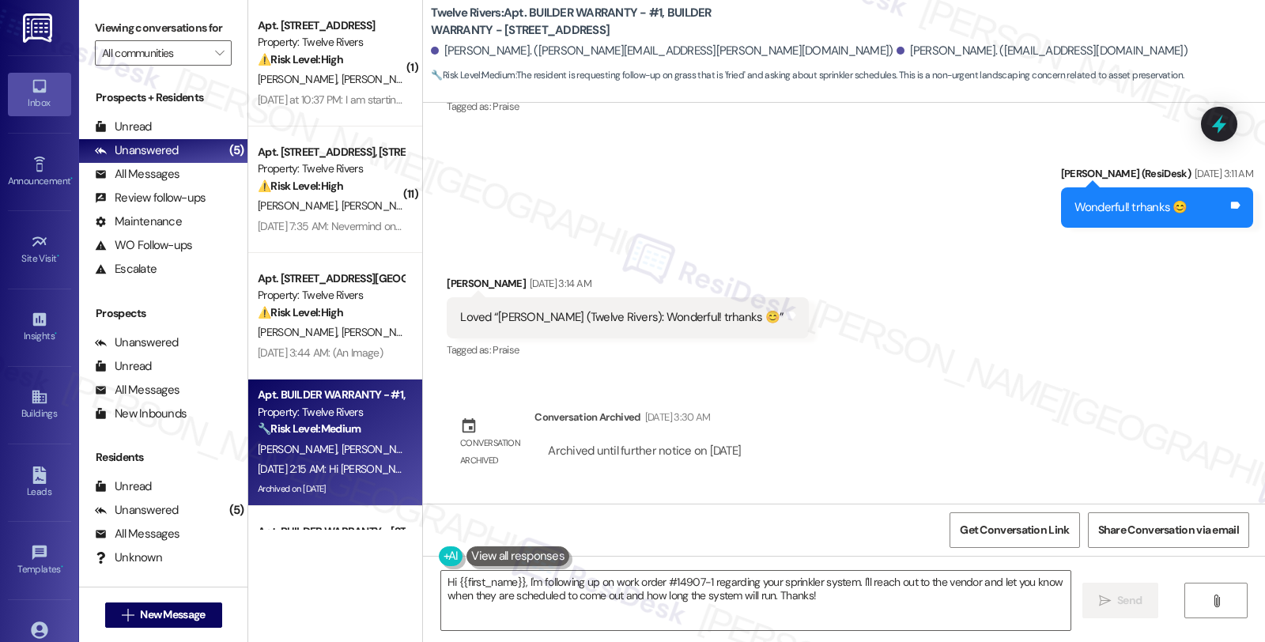
scroll to position [4297, 0]
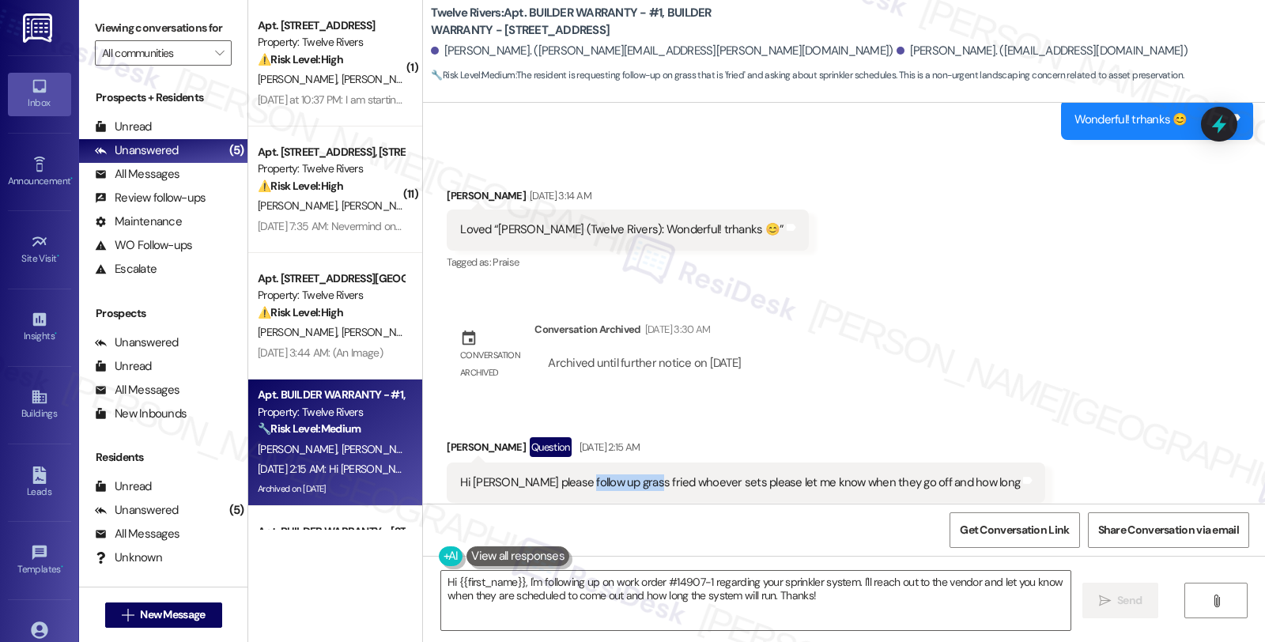
drag, startPoint x: 563, startPoint y: 451, endPoint x: 626, endPoint y: 452, distance: 63.3
click at [626, 474] on div "Hi Sarah please follow up grass fried whoever sets please let me know when they…" at bounding box center [740, 482] width 560 height 17
click at [614, 467] on div "Hi Sarah please follow up grass fried whoever sets please let me know when they…" at bounding box center [746, 483] width 599 height 40
drag, startPoint x: 570, startPoint y: 448, endPoint x: 625, endPoint y: 451, distance: 54.6
click at [625, 474] on div "Hi Sarah please follow up grass fried whoever sets please let me know when they…" at bounding box center [740, 482] width 560 height 17
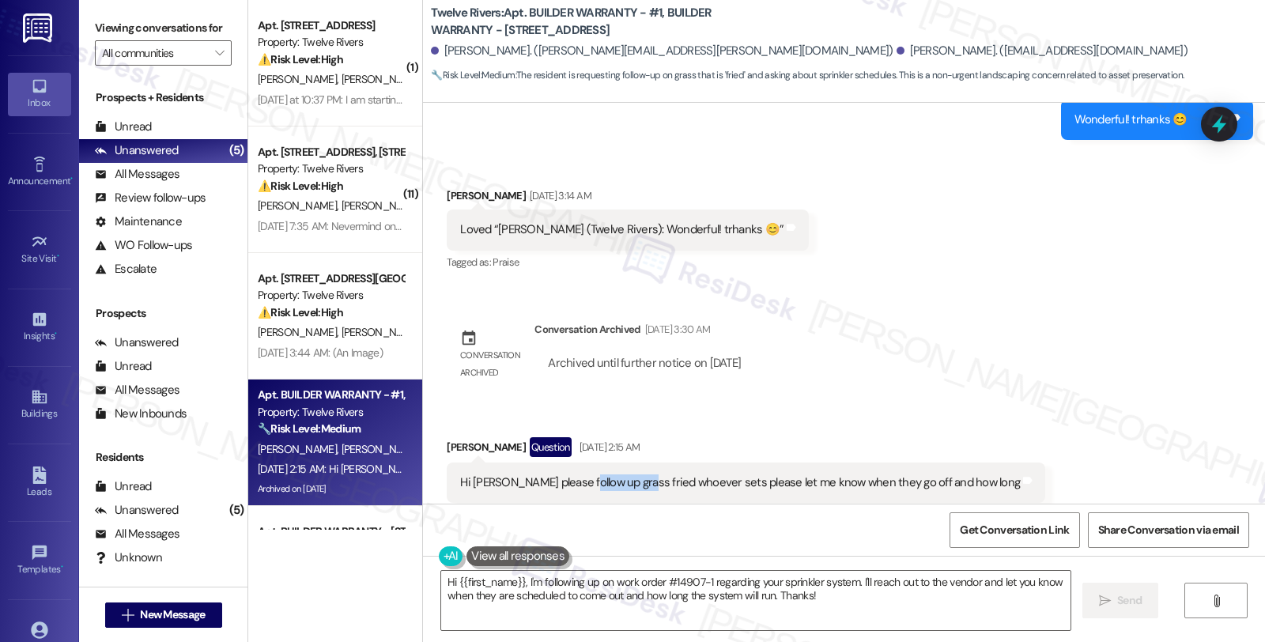
copy div "grass fried"
click at [447, 437] on div "Paul Abbott Question Aug 23, 2025 at 2:15 AM" at bounding box center [746, 449] width 599 height 25
copy div "Paul"
click at [451, 582] on textarea "Hi {{first_name}}, I'm following up on work order #14907-1 regarding your sprin…" at bounding box center [755, 600] width 629 height 59
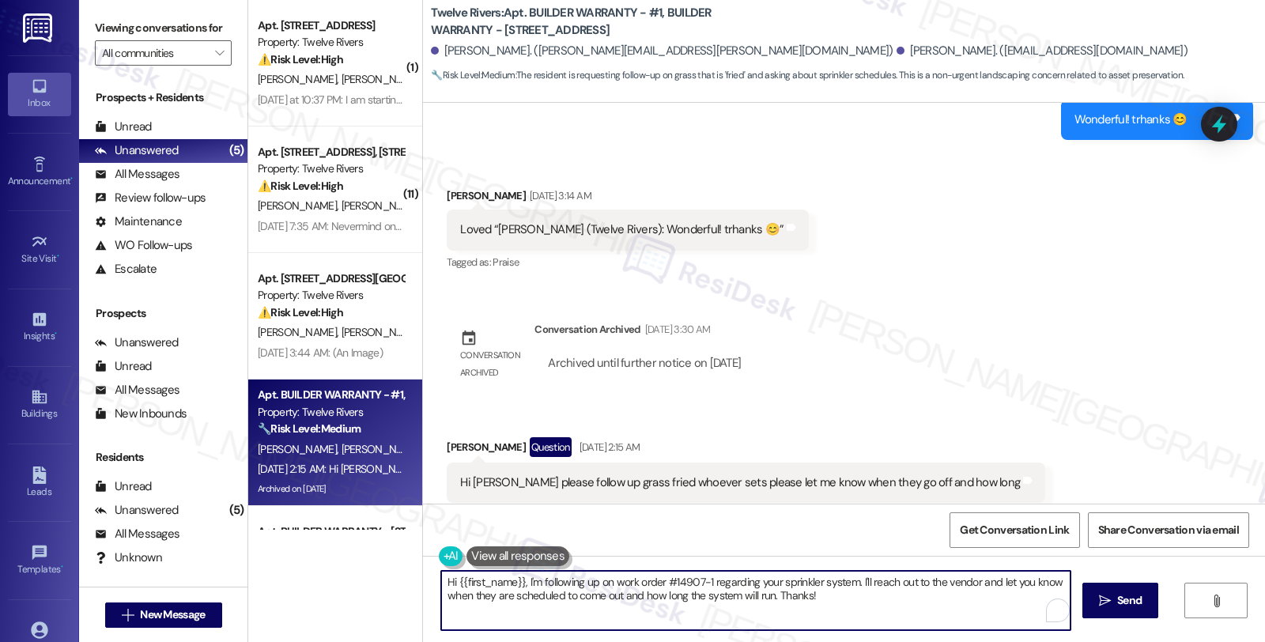
paste textarea "Paul"
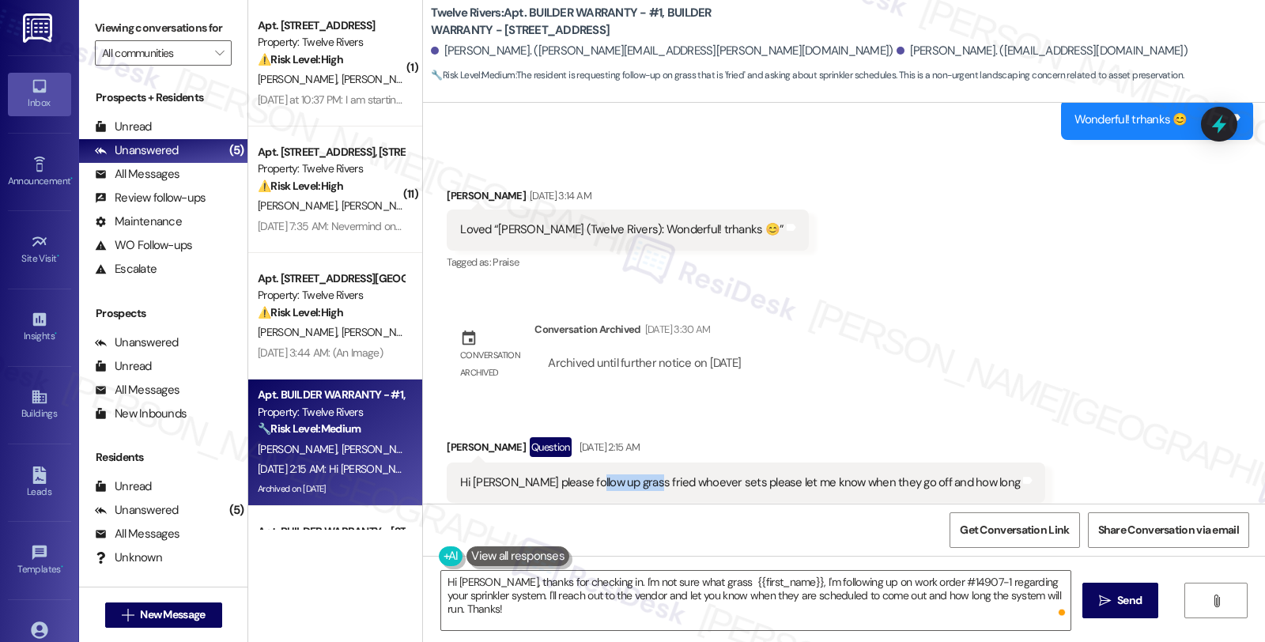
drag, startPoint x: 574, startPoint y: 445, endPoint x: 626, endPoint y: 446, distance: 52.2
click at [626, 474] on div "Hi Sarah please follow up grass fried whoever sets please let me know when they…" at bounding box center [740, 482] width 560 height 17
copy div "grass fried"
click at [657, 580] on textarea "Hi Paul, thanks for checking in. I'm not sure what grass {{first_name}}, I'm fo…" at bounding box center [755, 600] width 629 height 59
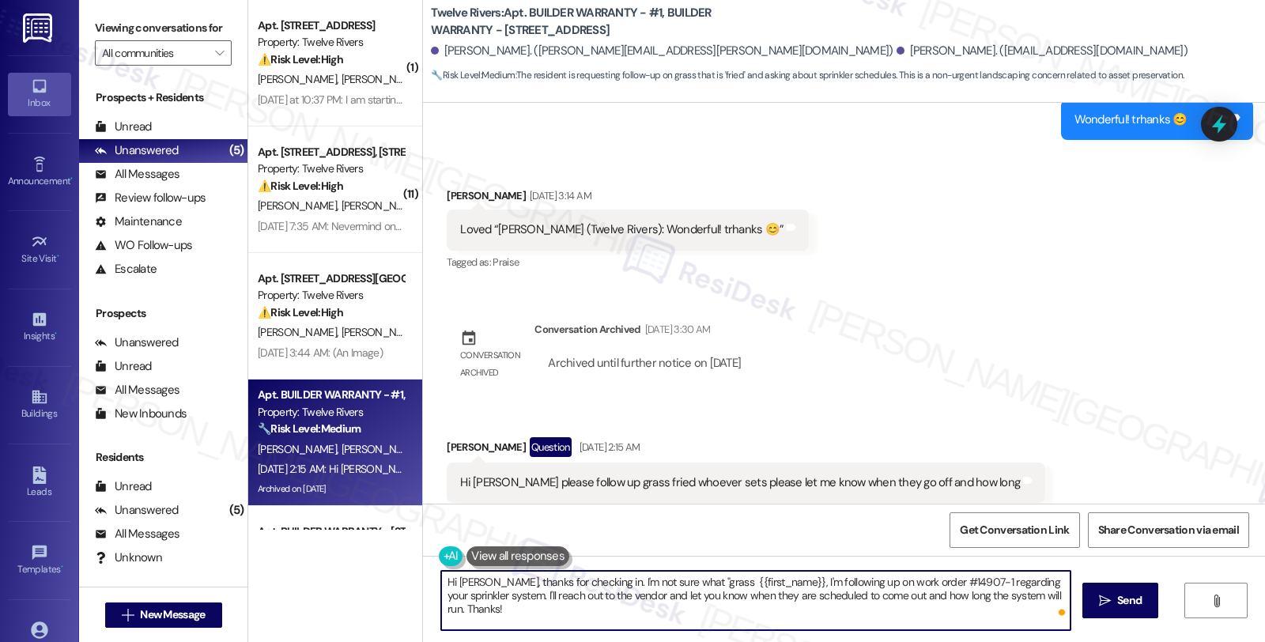
paste textarea "fried grass"
click at [906, 580] on textarea "Hi Paul, thanks for checking in. I'm not sure what "grass fried" you're referri…" at bounding box center [755, 600] width 629 height 59
click at [957, 578] on textarea "Hi Paul, thanks for checking in. I'm not sure what "grass fried" you're referri…" at bounding box center [755, 600] width 629 height 59
click at [913, 580] on textarea "Hi Paul, thanks for checking in. I'm not sure what "grass fried" you're referri…" at bounding box center [755, 600] width 629 height 59
click at [929, 580] on textarea "Hi Paul, thanks for checking in. I'm not sure what "grass fried" you're referri…" at bounding box center [755, 600] width 629 height 59
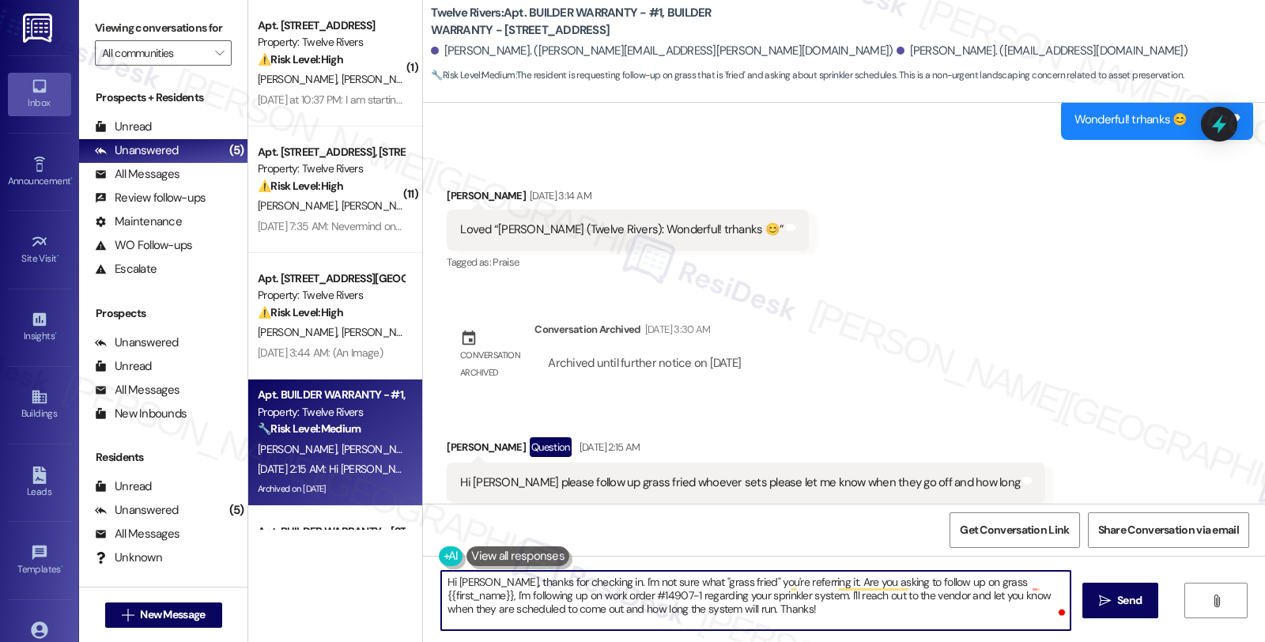
click at [507, 593] on textarea "Hi Paul, thanks for checking in. I'm not sure what "grass fried" you're referri…" at bounding box center [755, 600] width 629 height 59
drag, startPoint x: 585, startPoint y: 595, endPoint x: 623, endPoint y: 614, distance: 42.4
click at [623, 614] on textarea "Hi Paul, thanks for checking in. I'm not sure what "grass fried" you're referri…" at bounding box center [755, 600] width 629 height 59
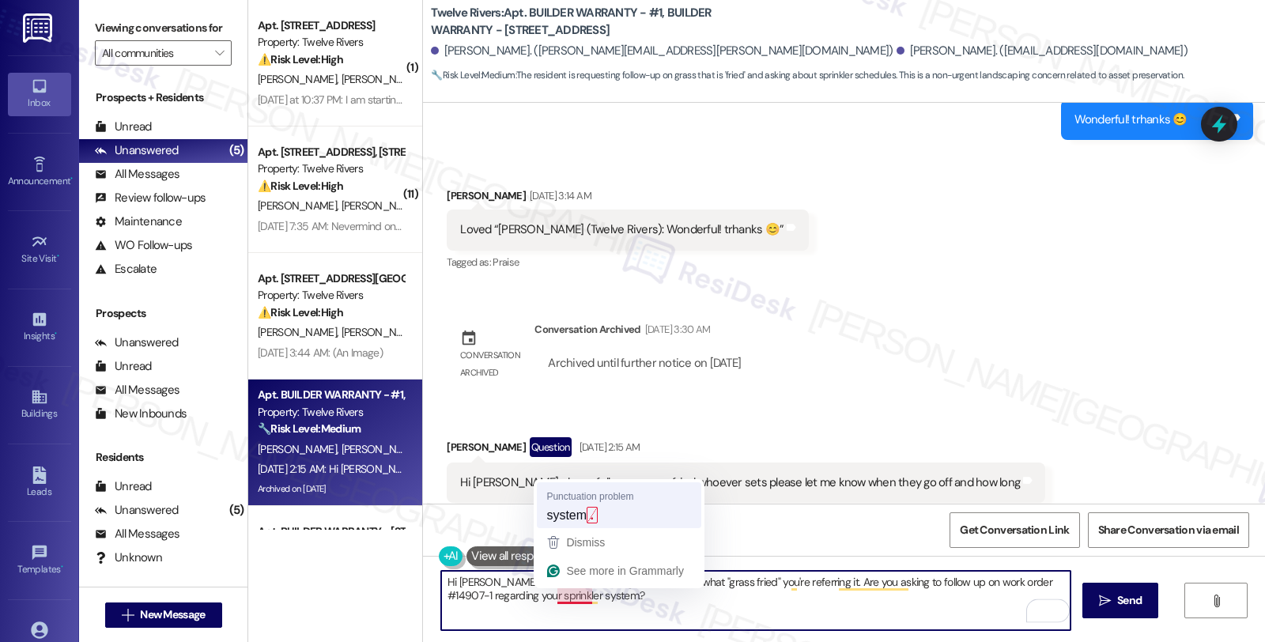
type textarea "Hi Paul, thanks for checking in. I'm not sure what "grass fried" you're referri…"
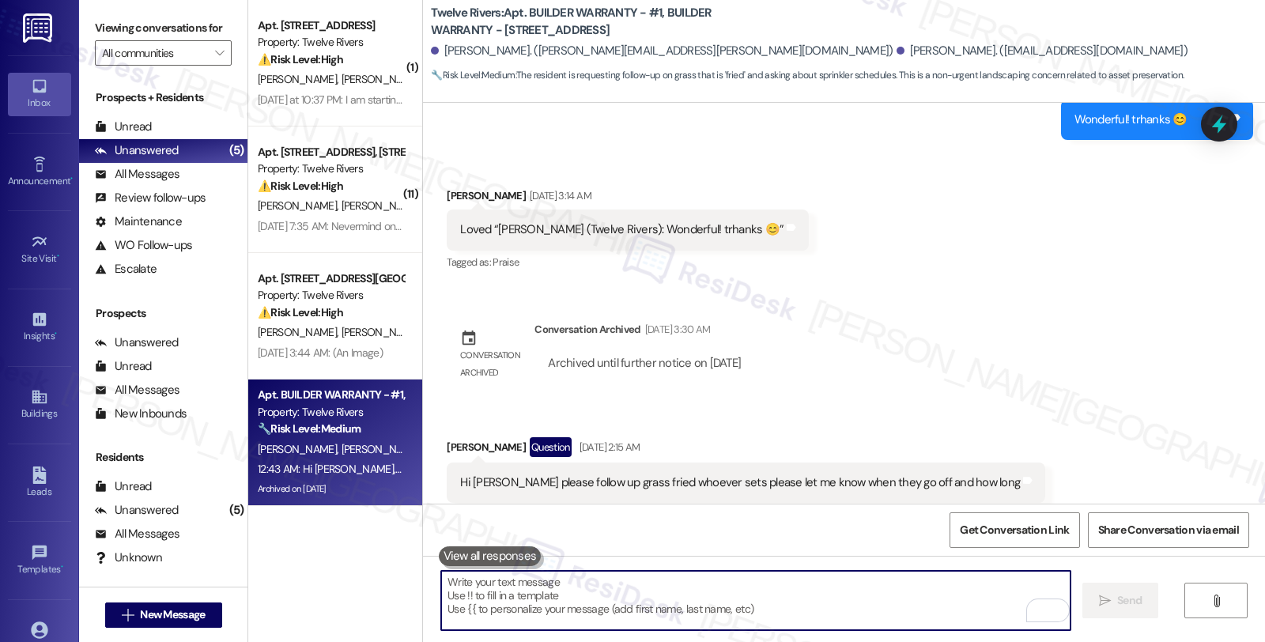
scroll to position [4424, 0]
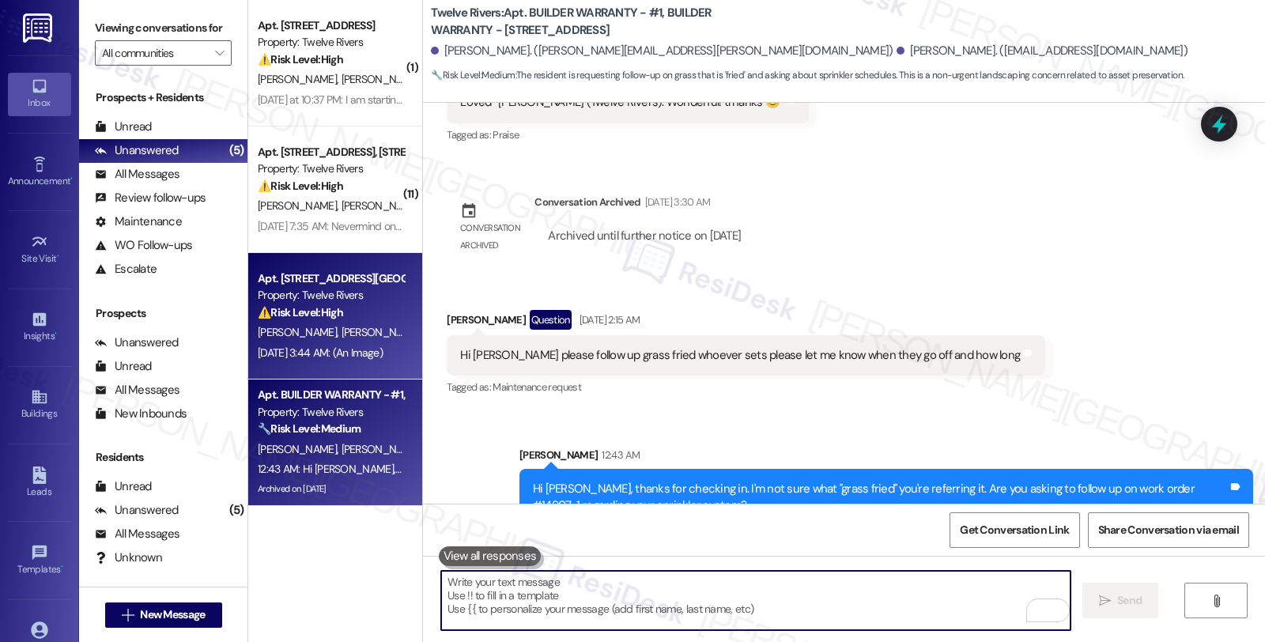
click at [344, 304] on div "Property: Twelve Rivers" at bounding box center [331, 295] width 146 height 17
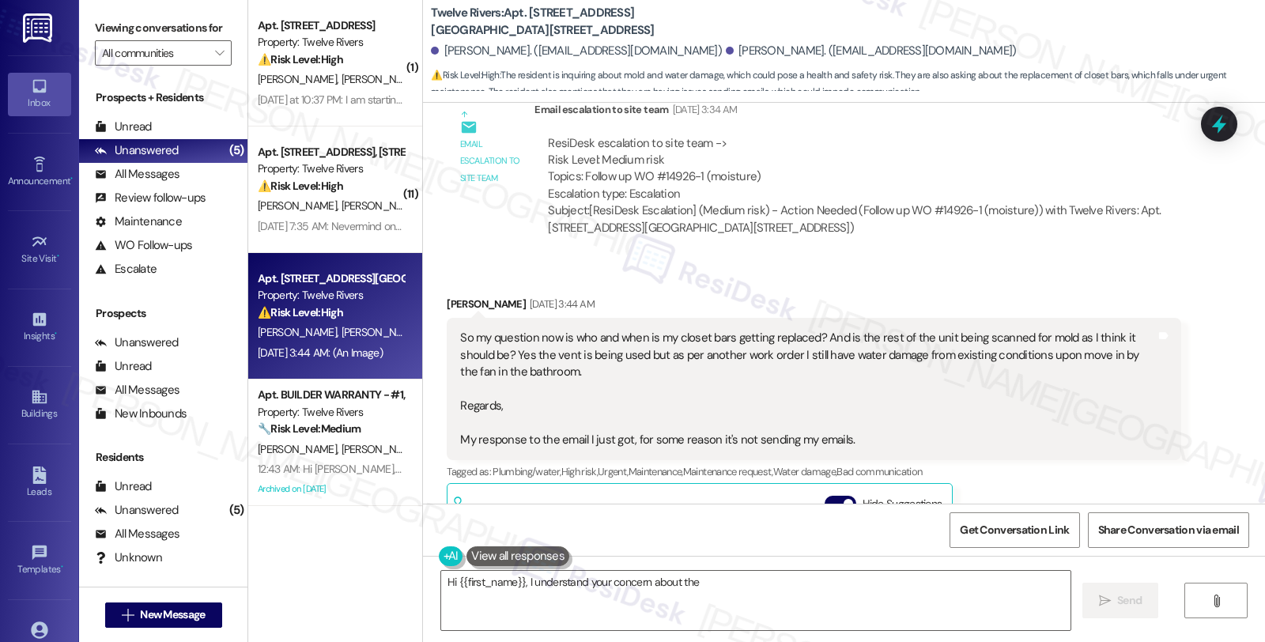
scroll to position [927, 0]
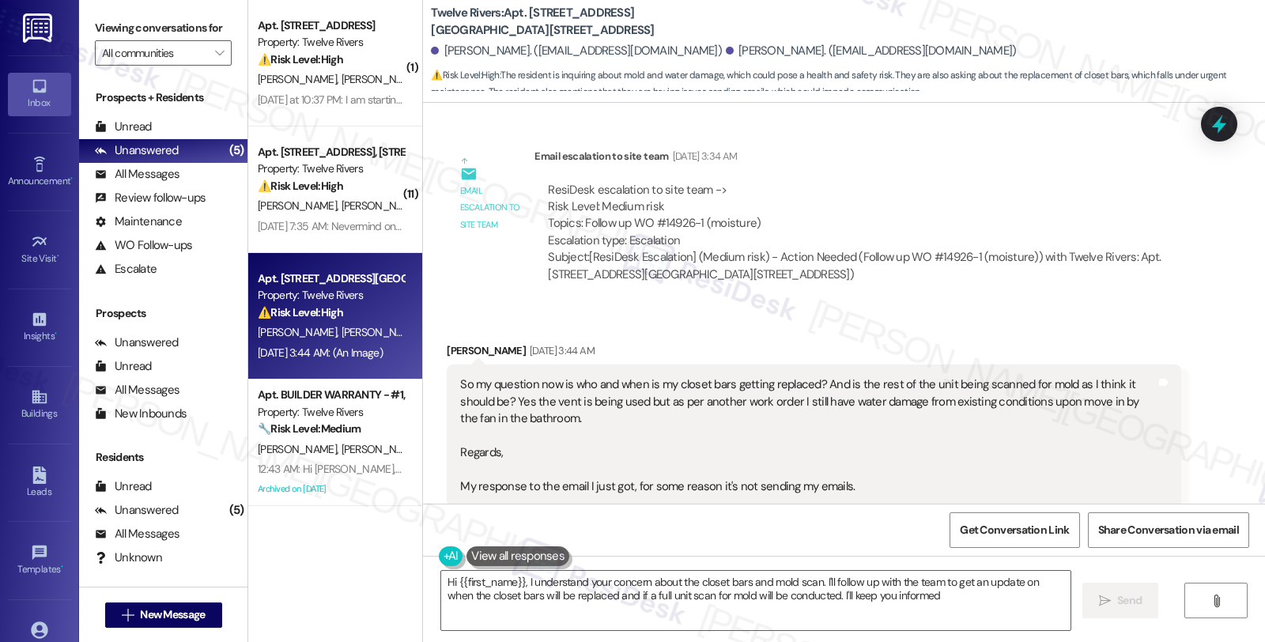
type textarea "Hi {{first_name}}, I understand your concern about the closet bars and mold sca…"
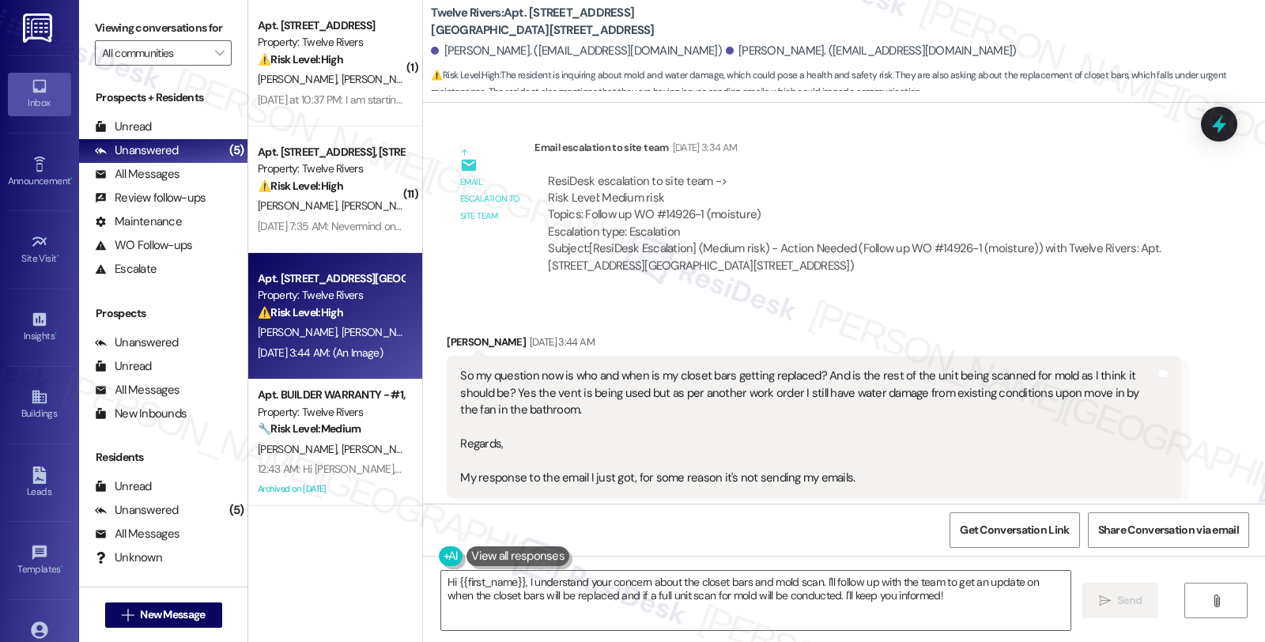
scroll to position [1015, 0]
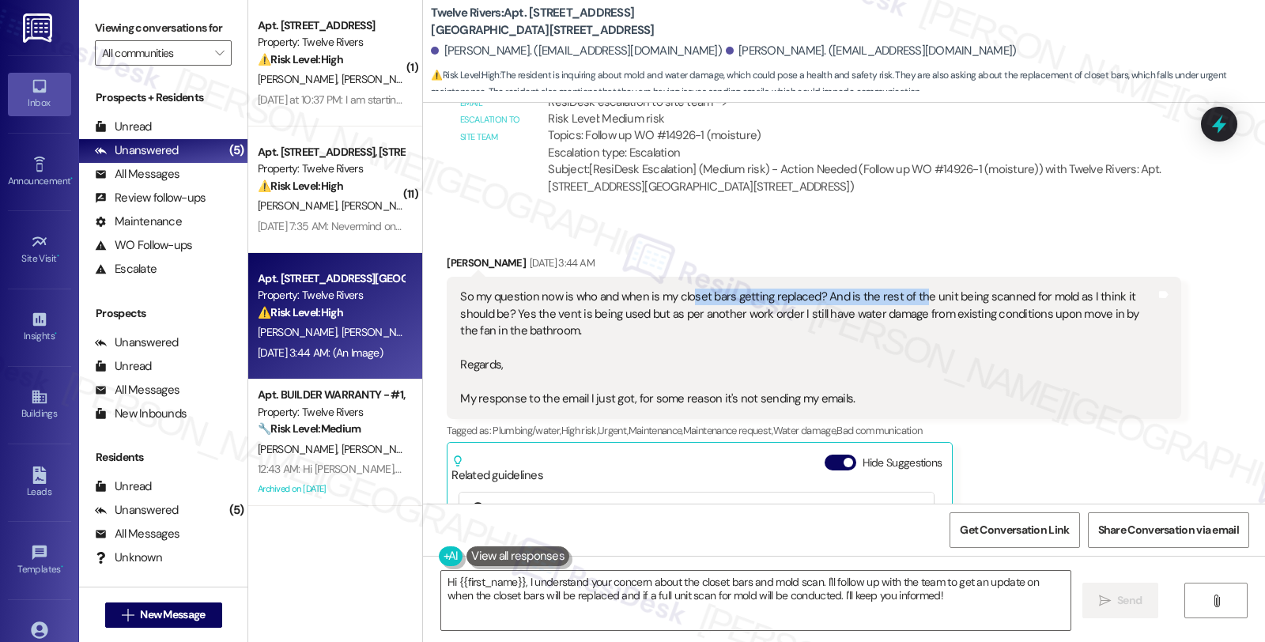
drag, startPoint x: 681, startPoint y: 285, endPoint x: 907, endPoint y: 285, distance: 226.1
click at [907, 289] on div "So my question now is who and when is my closet bars getting replaced? And is t…" at bounding box center [807, 348] width 695 height 119
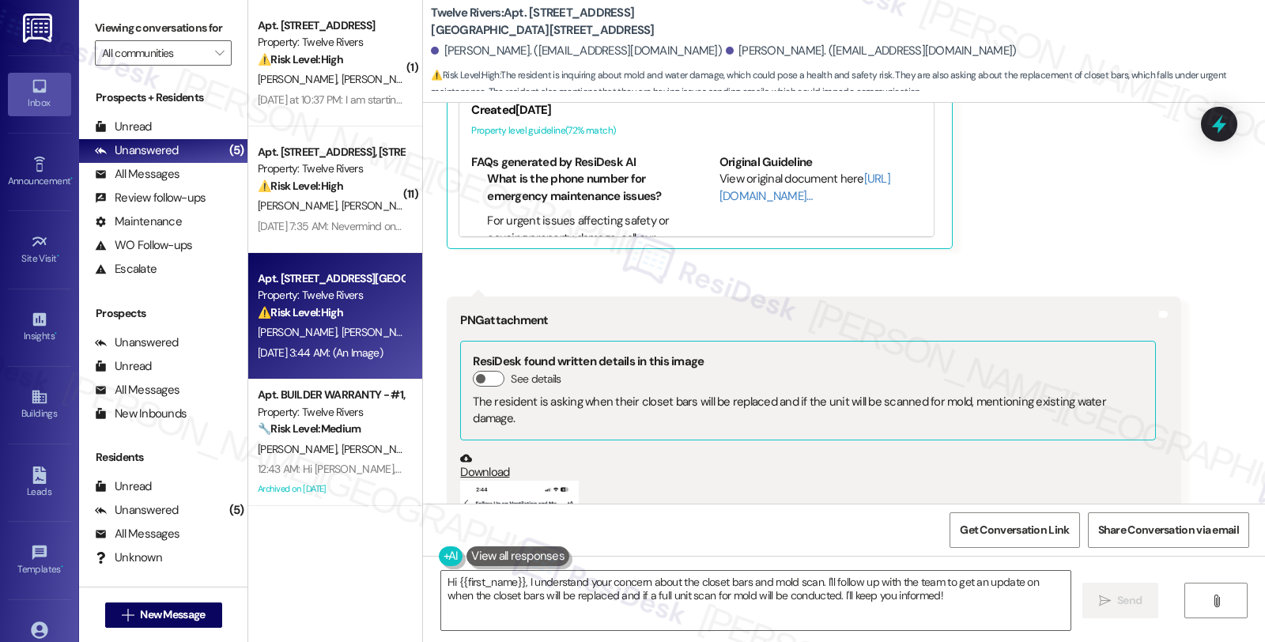
scroll to position [1806, 0]
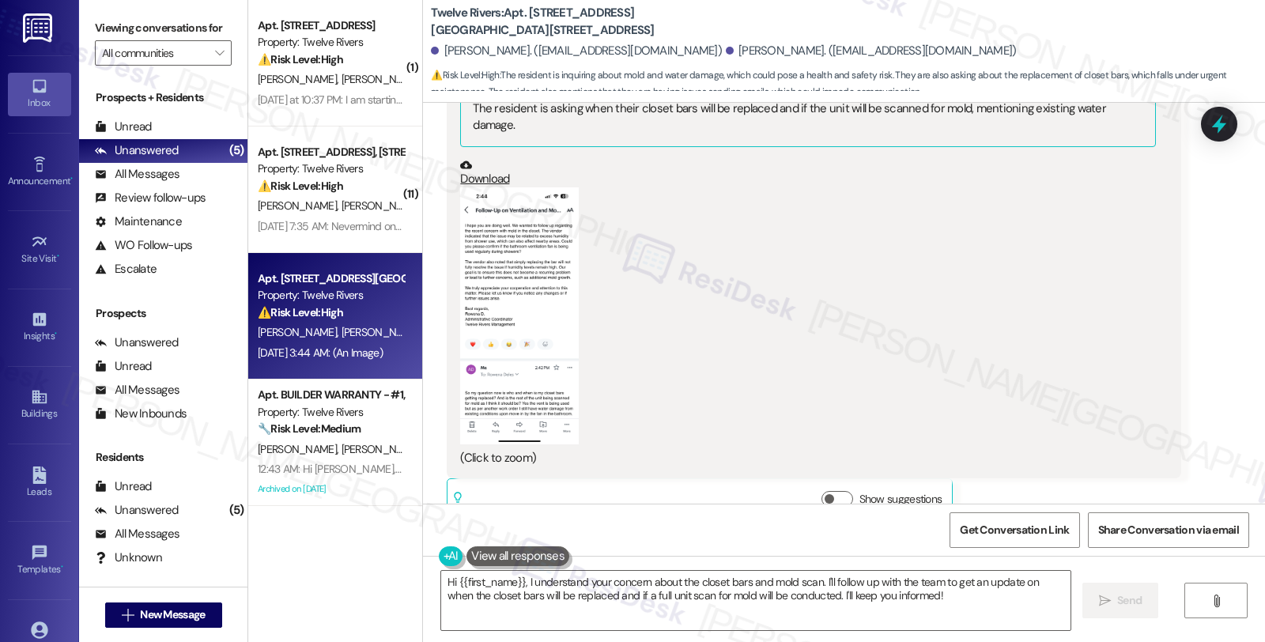
click at [508, 319] on button "Zoom image" at bounding box center [519, 315] width 119 height 257
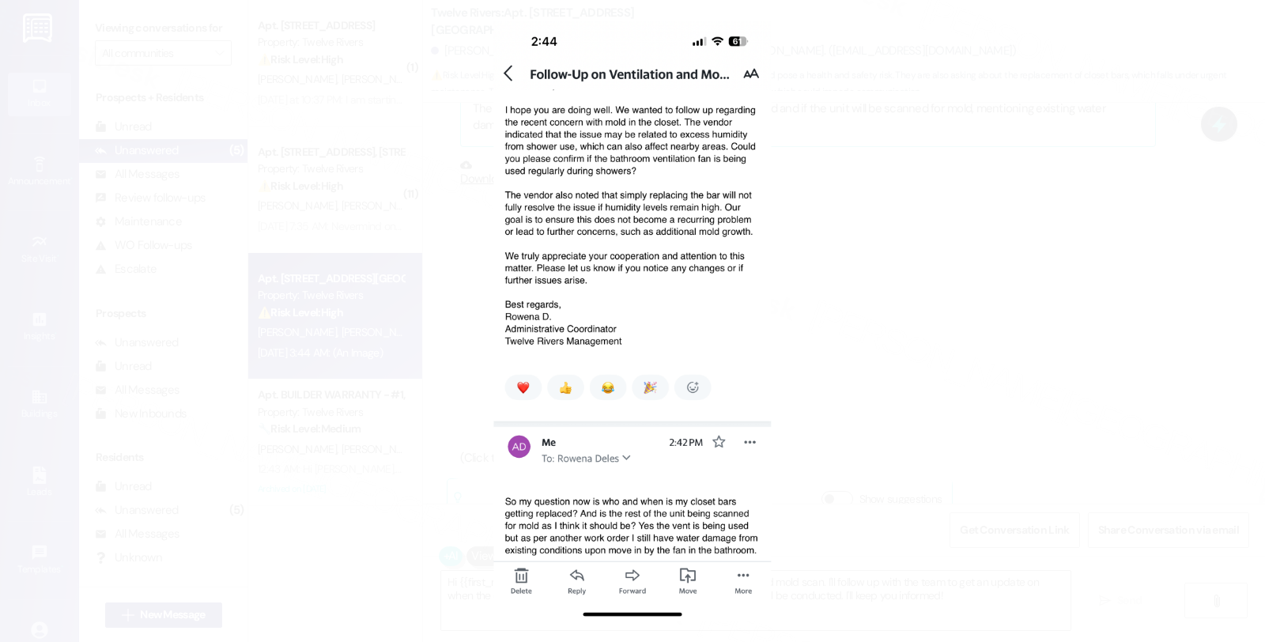
click at [959, 206] on button "Unzoom image" at bounding box center [632, 321] width 1265 height 642
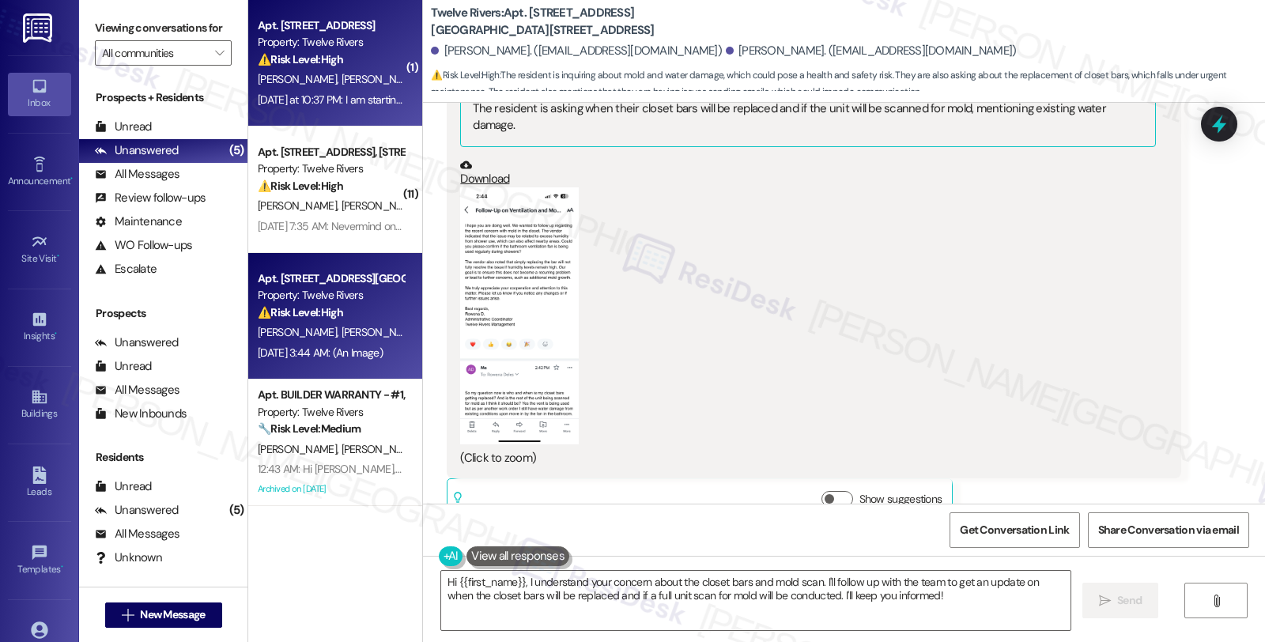
click at [356, 54] on div "⚠️ Risk Level: High The resident is expressing increasing frustration and impat…" at bounding box center [331, 59] width 146 height 17
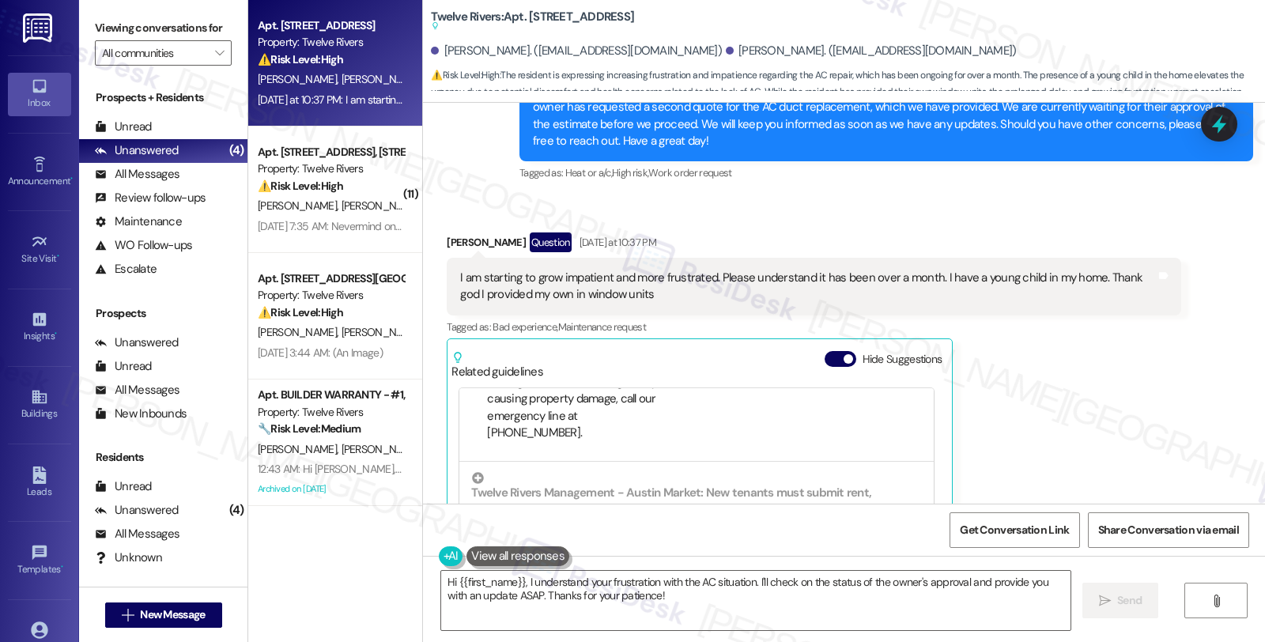
scroll to position [234, 0]
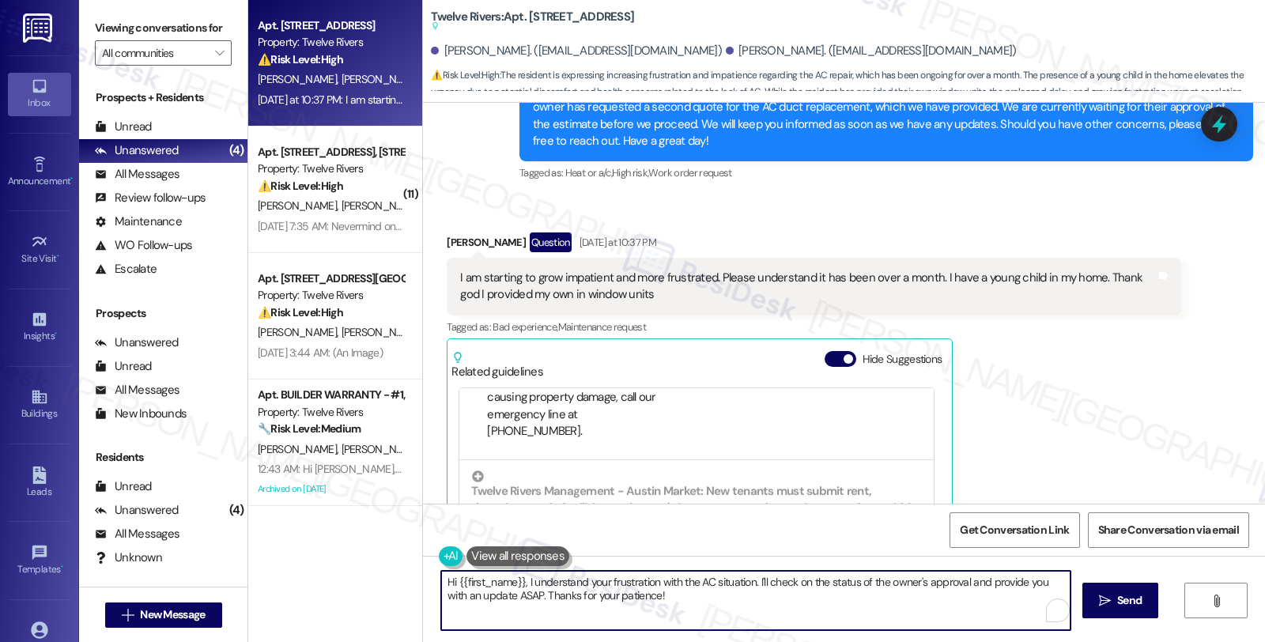
drag, startPoint x: 516, startPoint y: 585, endPoint x: 391, endPoint y: 582, distance: 125.7
click at [391, 582] on div "Apt. 2201 Towbridge Circle, 2201 Towbridge Circle Property: Twelve Rivers ⚠️ Ri…" at bounding box center [756, 321] width 1017 height 642
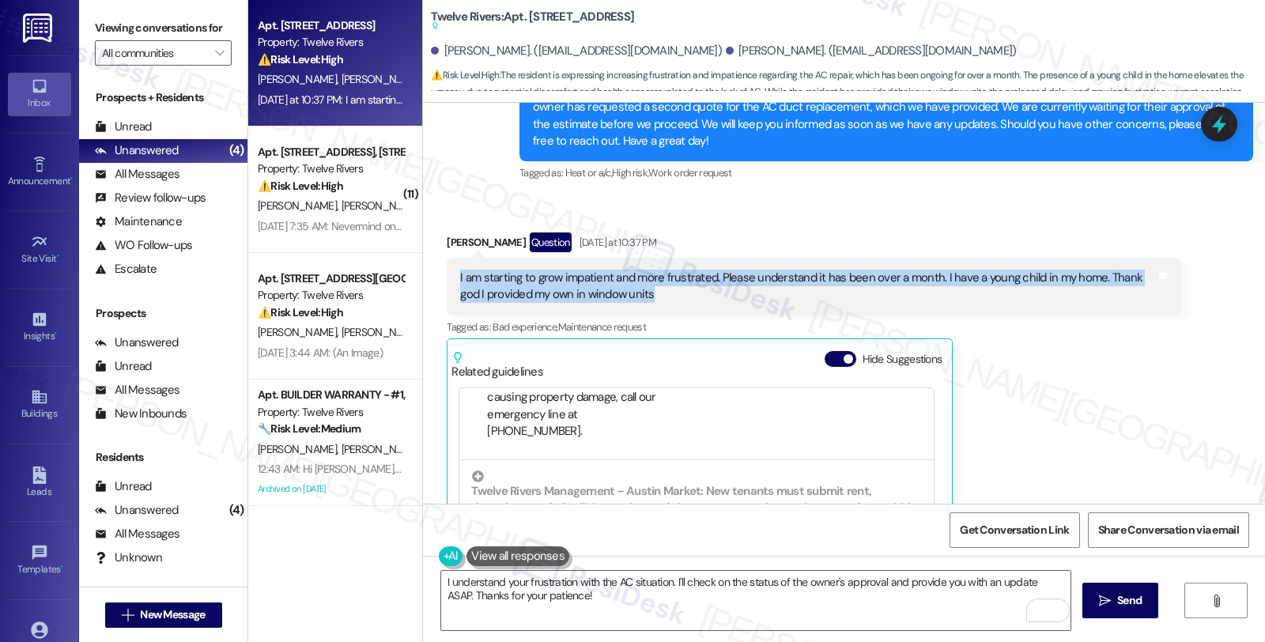
drag, startPoint x: 644, startPoint y: 158, endPoint x: 429, endPoint y: 128, distance: 216.4
click at [435, 221] on div "Received via SMS Dana Asay Question Yesterday at 10:37 PM I am starting to grow…" at bounding box center [813, 437] width 757 height 433
copy div "I am starting to grow impatient and more frustrated. Please understand it has b…"
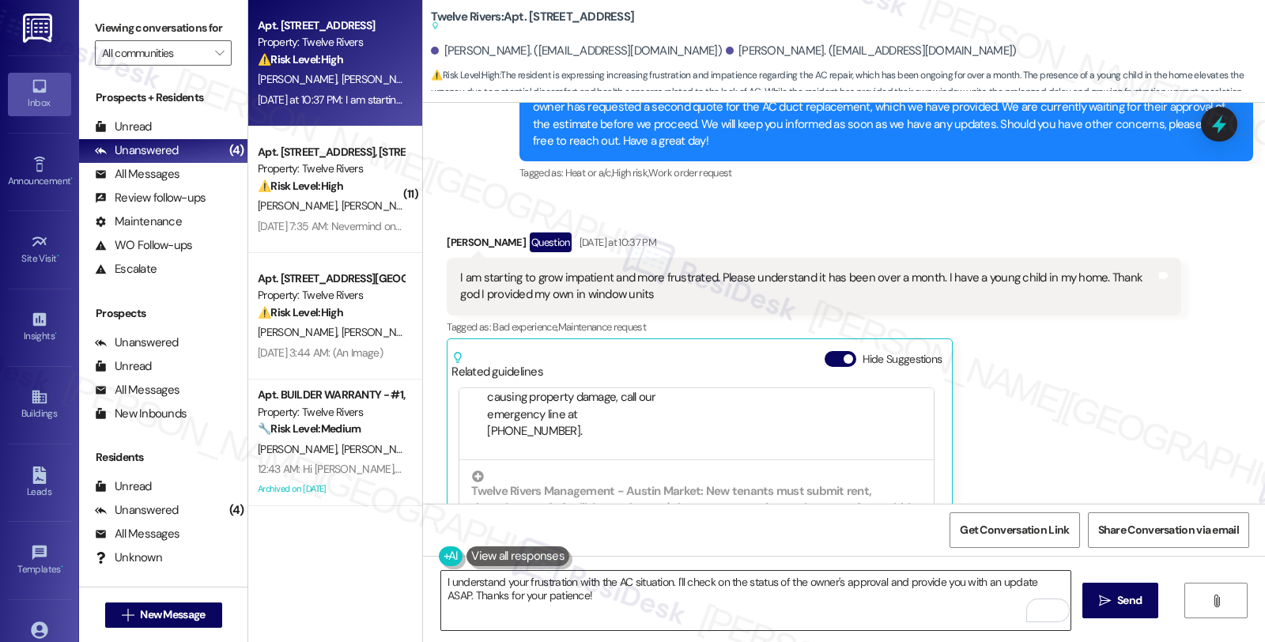
click at [643, 599] on textarea "I understand your frustration with the AC situation. I'll check on the status o…" at bounding box center [755, 600] width 629 height 59
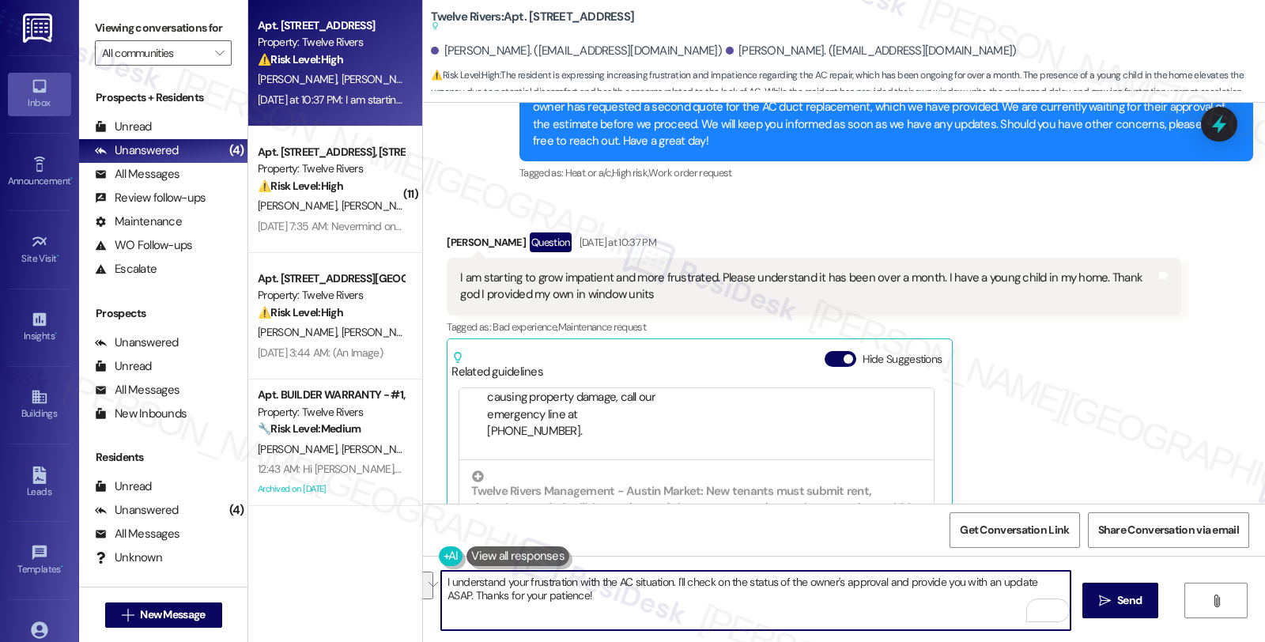
paste textarea "completely understand your frustration, and I truly apologize for how long this…"
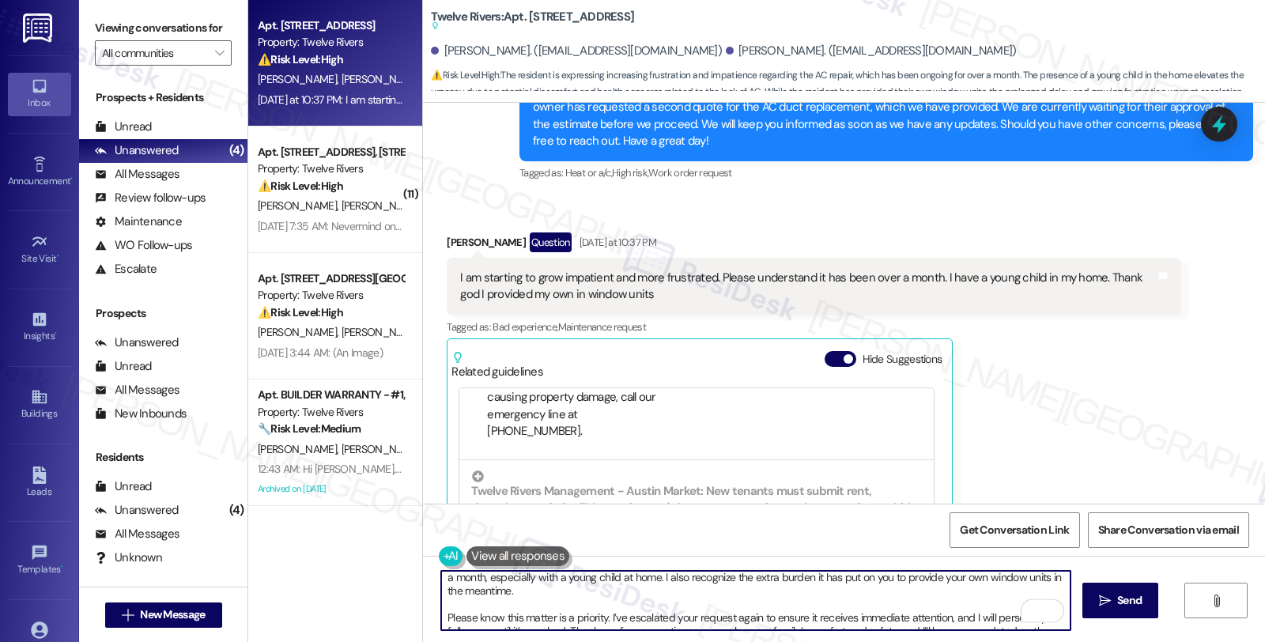
scroll to position [0, 0]
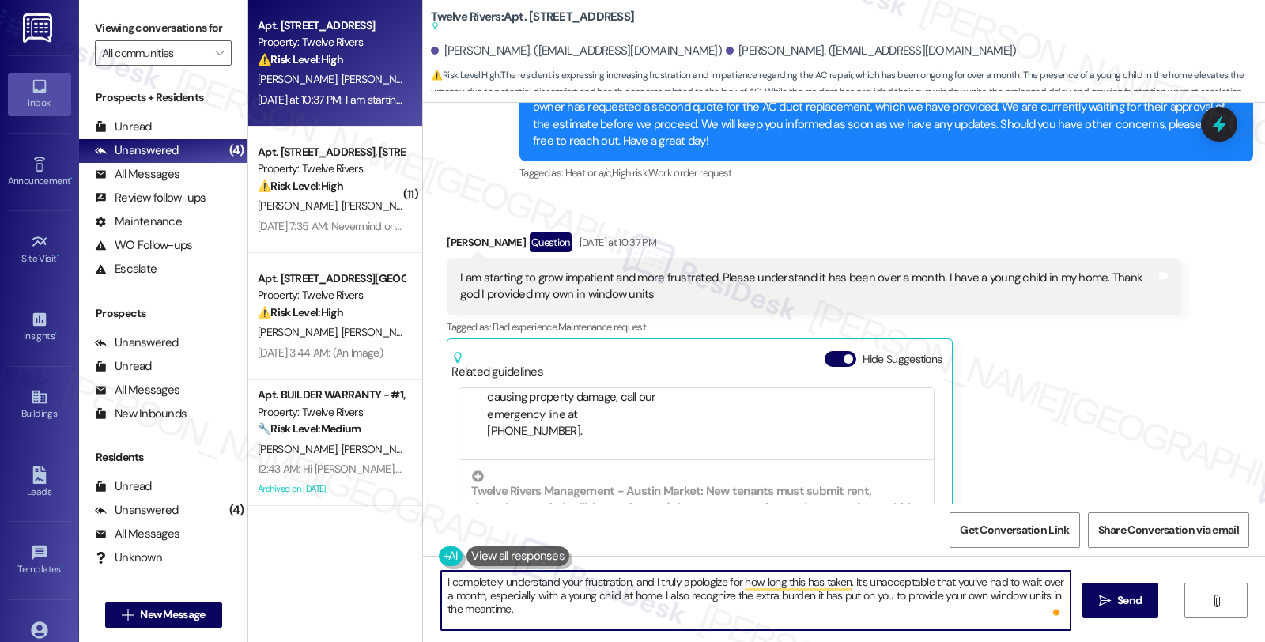
click at [644, 580] on textarea "I completely understand your frustration, and I truly apologize for how long th…" at bounding box center [755, 600] width 629 height 59
click at [855, 577] on textarea "I completely understand your frustration, and we truly apologize for how long t…" at bounding box center [755, 600] width 629 height 59
click at [722, 601] on textarea "I completely understand your frustration, and we truly apologize for how long t…" at bounding box center [755, 600] width 629 height 59
click at [722, 617] on textarea "I completely understand your frustration, and we truly apologize for how long t…" at bounding box center [755, 600] width 629 height 59
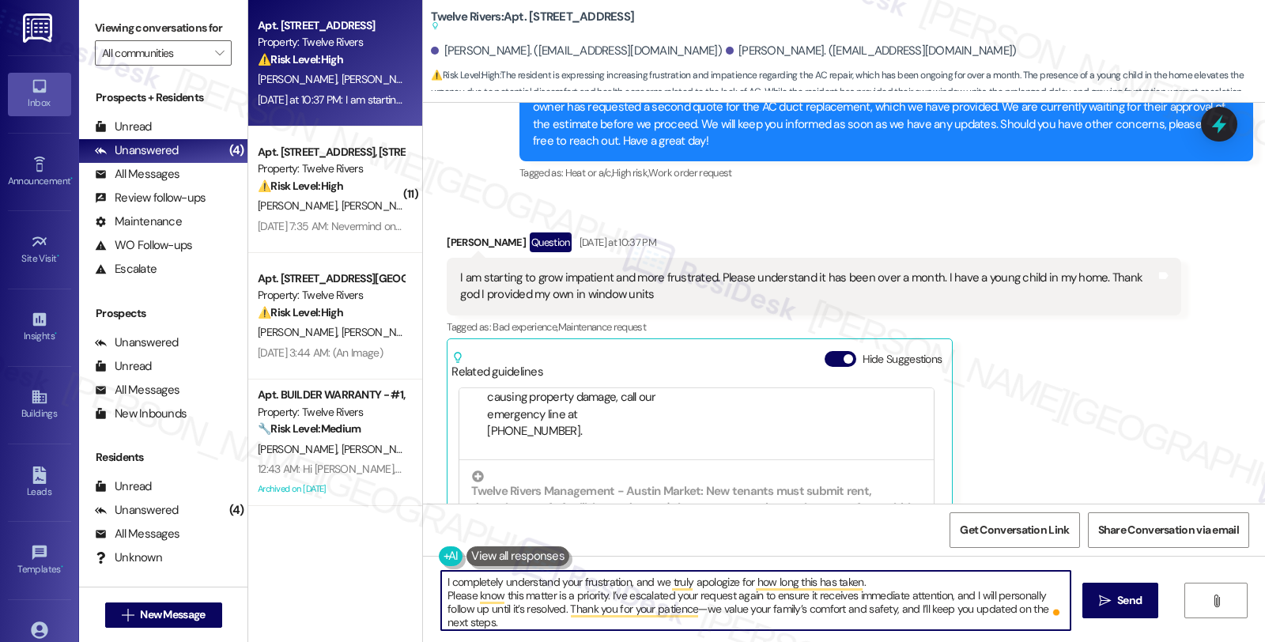
type textarea "I completely understand your frustration, and we truly apologize for how long t…"
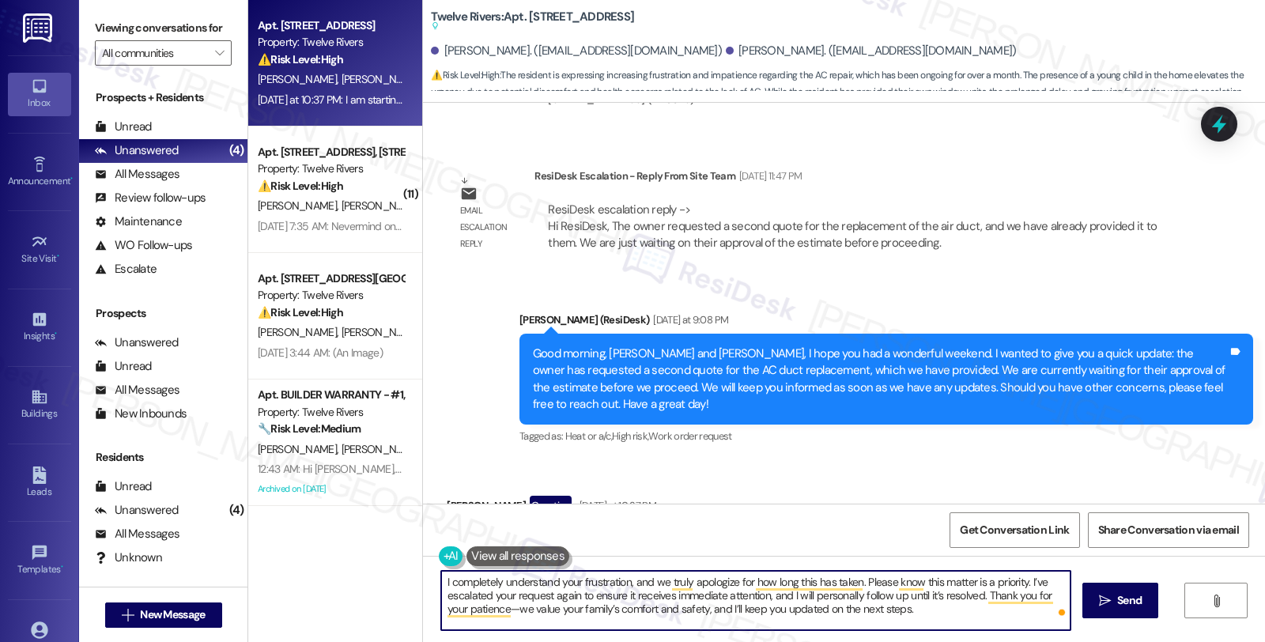
scroll to position [9563, 0]
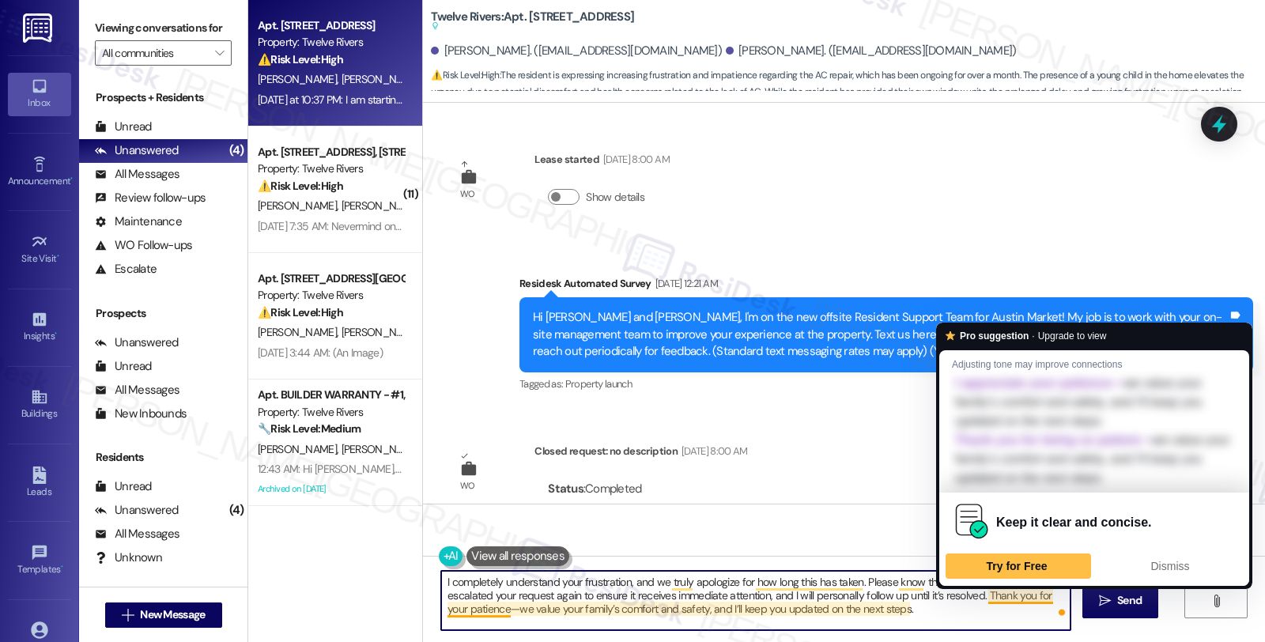
scroll to position [234, 0]
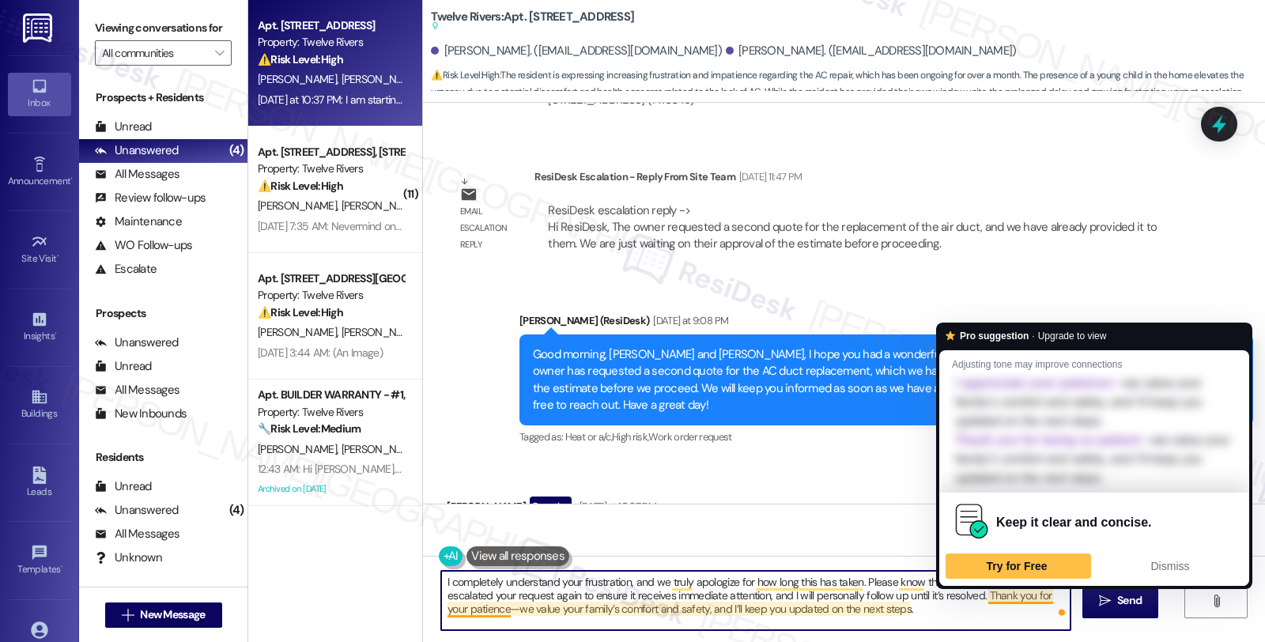
click at [897, 602] on textarea "I completely understand your frustration, and we truly apologize for how long t…" at bounding box center [755, 600] width 629 height 59
click at [900, 587] on textarea "I completely understand your frustration, and we truly apologize for how long t…" at bounding box center [755, 600] width 629 height 59
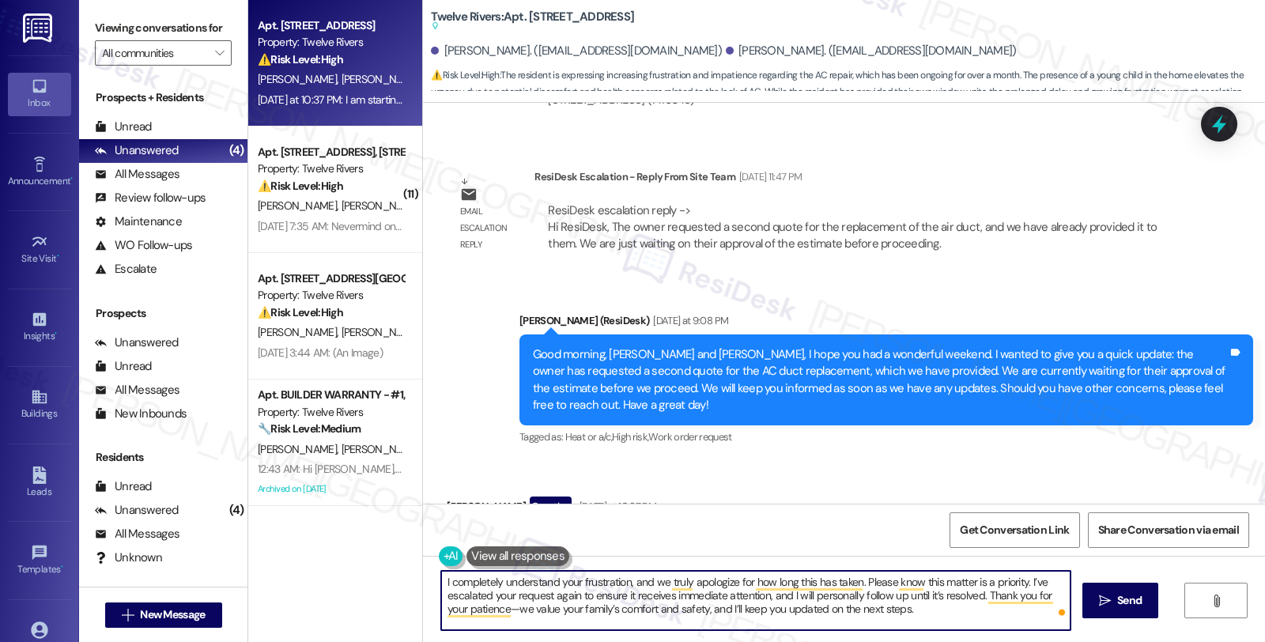
click at [1022, 579] on textarea "I completely understand your frustration, and we truly apologize for how long t…" at bounding box center [755, 600] width 629 height 59
click at [484, 594] on textarea "I completely understand your frustration, and we truly apologize for how long t…" at bounding box center [755, 600] width 629 height 59
click at [480, 597] on textarea "I completely understand your frustration, and we truly apologize for how long t…" at bounding box center [755, 600] width 629 height 59
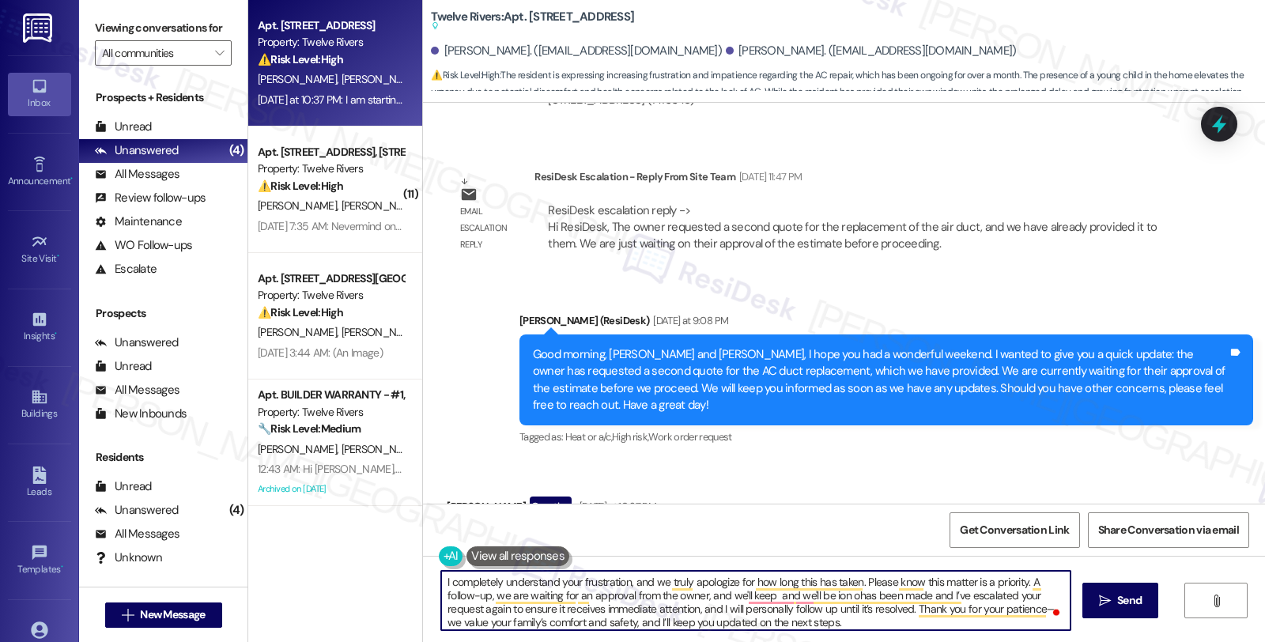
click at [737, 597] on textarea "I completely understand your frustration, and we truly apologize for how long t…" at bounding box center [755, 600] width 629 height 59
click at [604, 595] on textarea "I completely understand your frustration, and we truly apologize for how long t…" at bounding box center [755, 600] width 629 height 59
drag, startPoint x: 485, startPoint y: 599, endPoint x: 697, endPoint y: 591, distance: 211.2
click at [697, 591] on textarea "I completely understand your frustration, and we truly apologize for how long t…" at bounding box center [755, 600] width 629 height 59
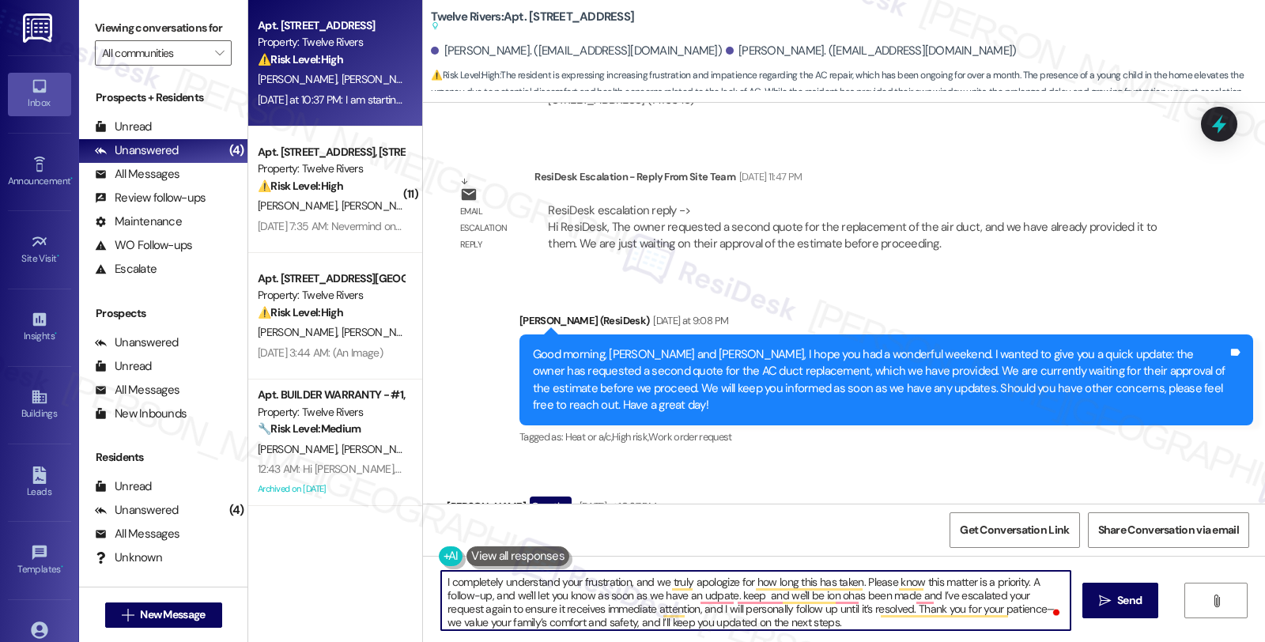
scroll to position [3, 0]
drag, startPoint x: 726, startPoint y: 601, endPoint x: 825, endPoint y: 641, distance: 106.7
click at [825, 641] on div "I completely understand your frustration, and we truly apologize for how long t…" at bounding box center [844, 615] width 842 height 119
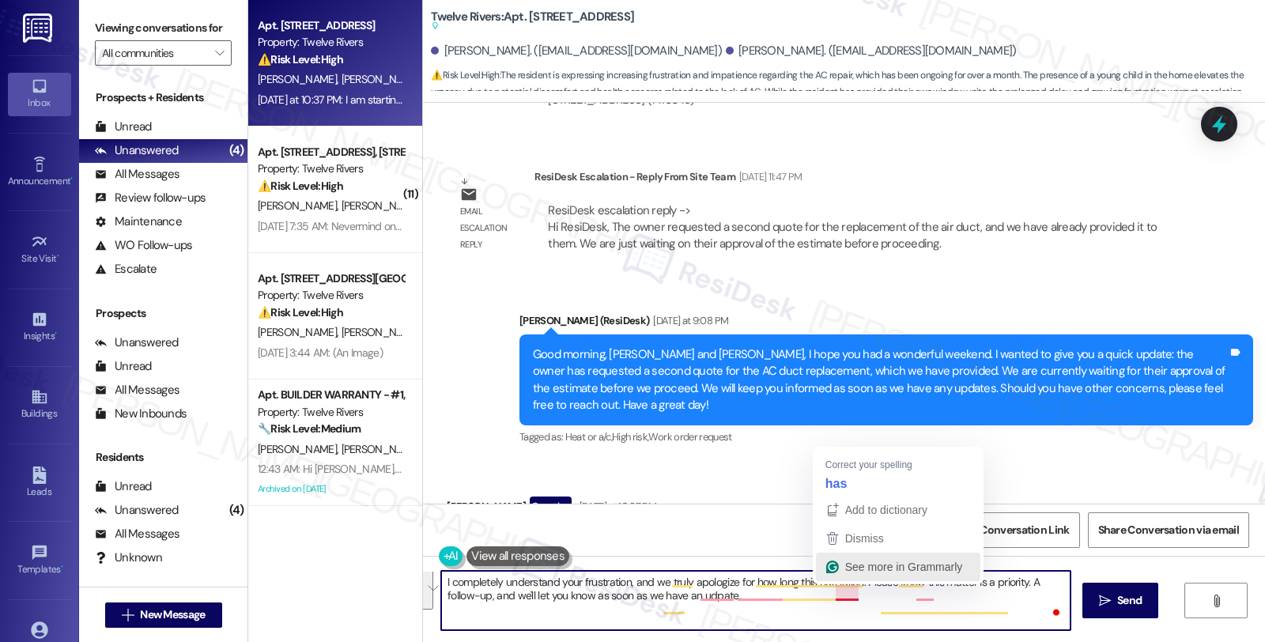
scroll to position [0, 0]
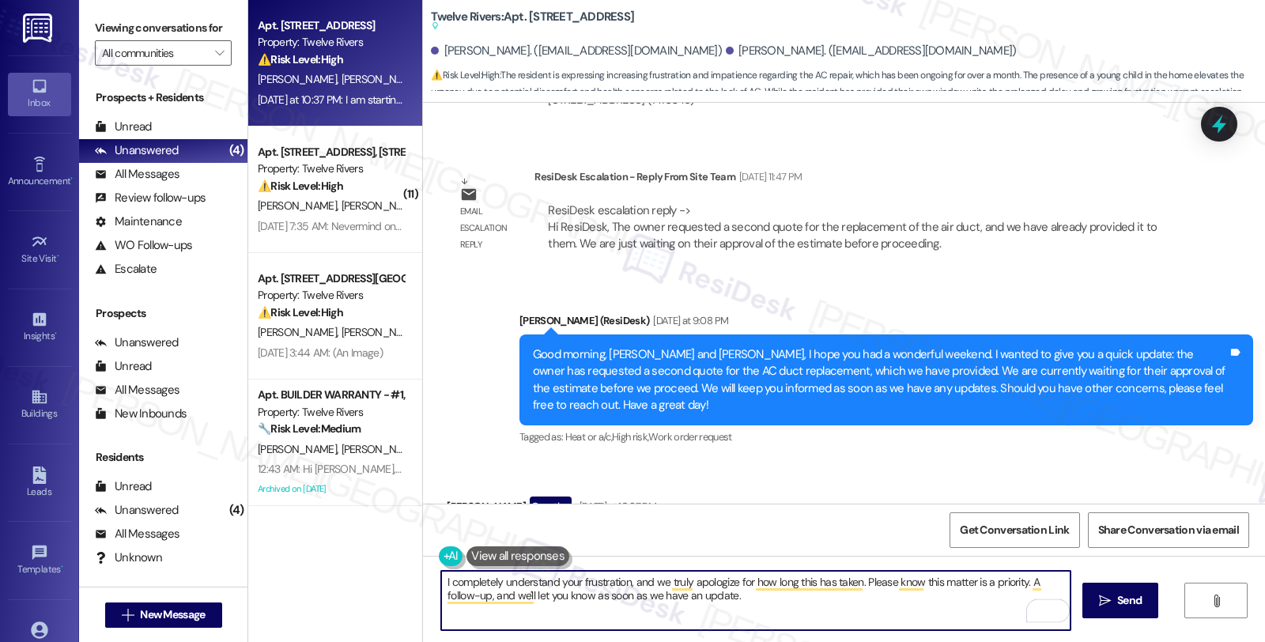
click at [747, 595] on textarea "I completely understand your frustration, and we truly apologize for how long t…" at bounding box center [755, 600] width 629 height 59
type textarea "I completely understand your frustration, and we truly apologize for how long t…"
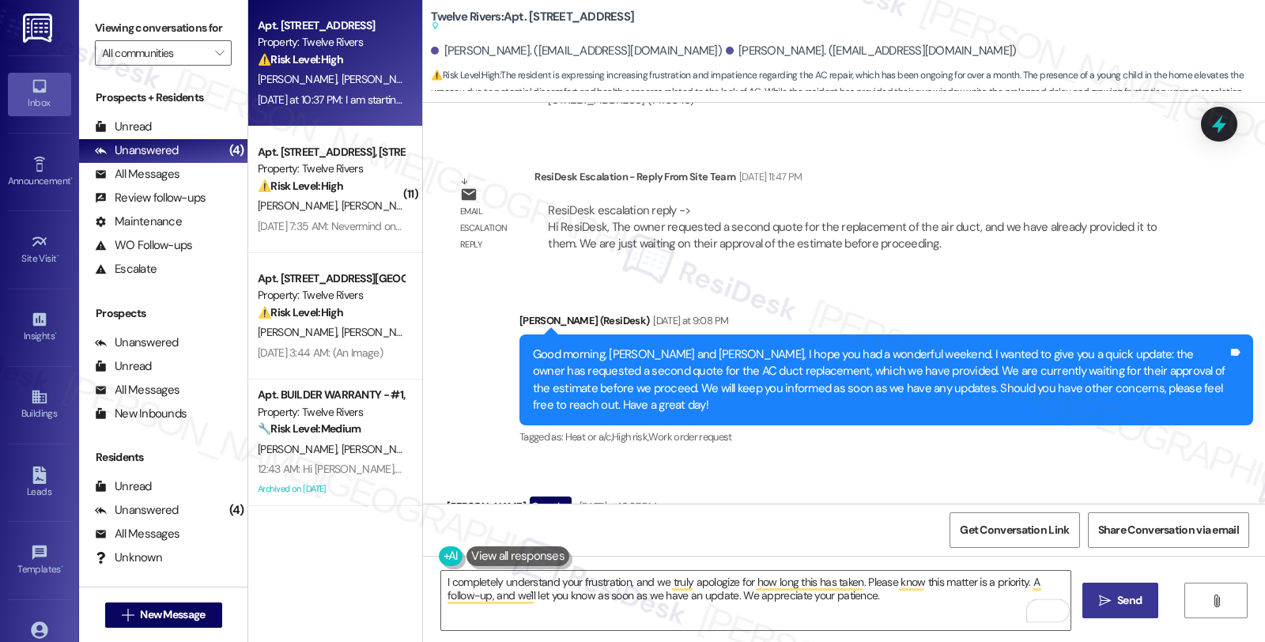
click at [1131, 602] on span "Send" at bounding box center [1129, 600] width 25 height 17
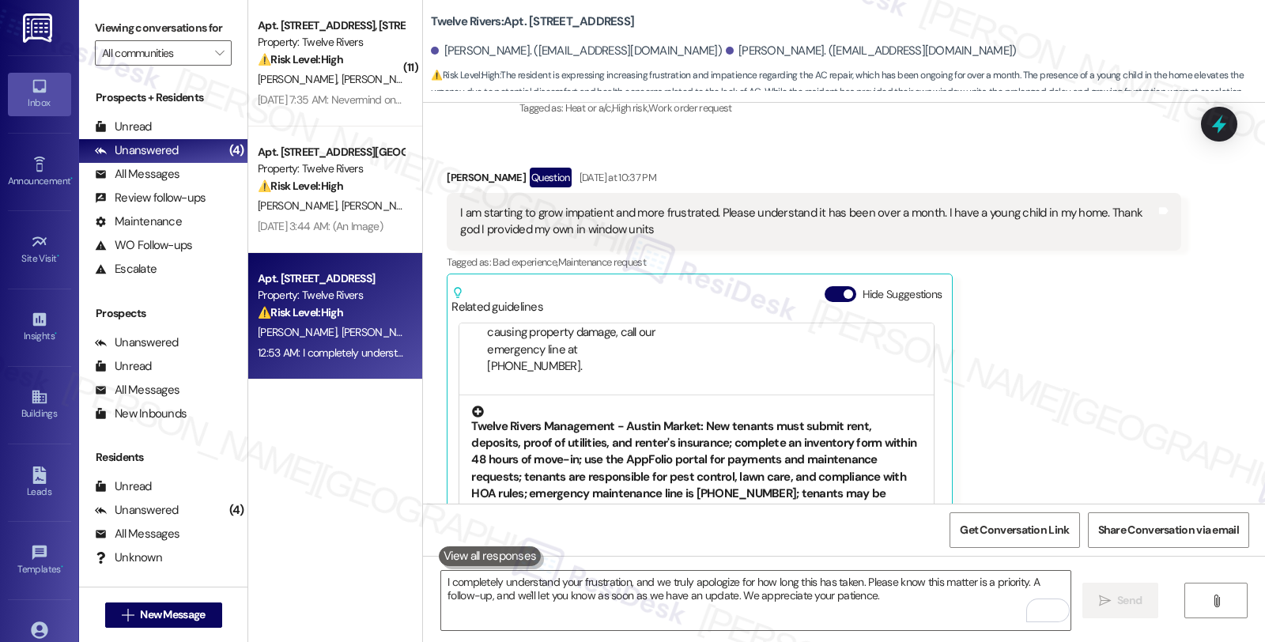
scroll to position [9954, 0]
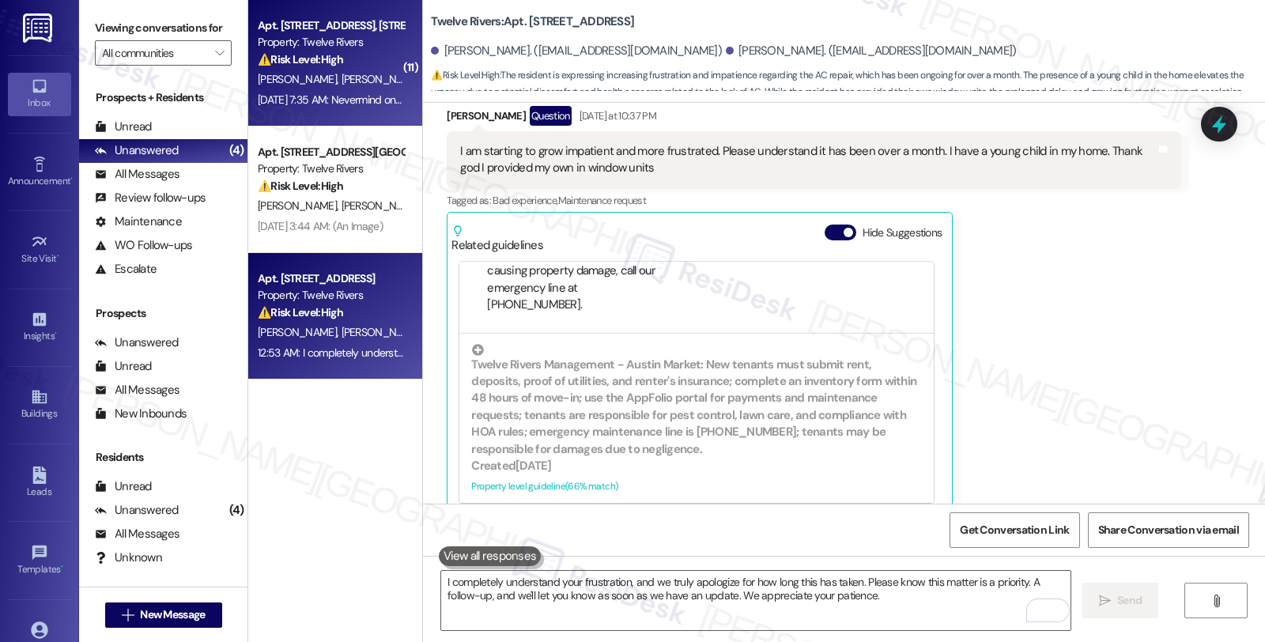
click at [357, 34] on div "Property: Twelve Rivers" at bounding box center [331, 42] width 146 height 17
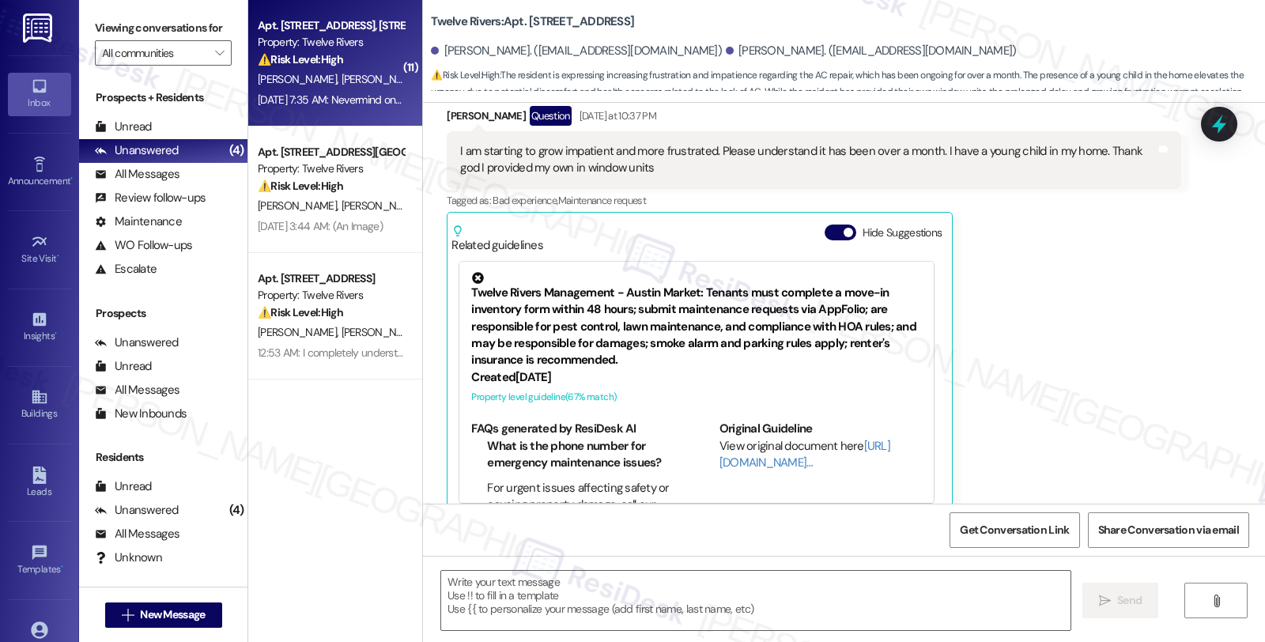
type textarea "Fetching suggested responses. Please feel free to read through the conversation…"
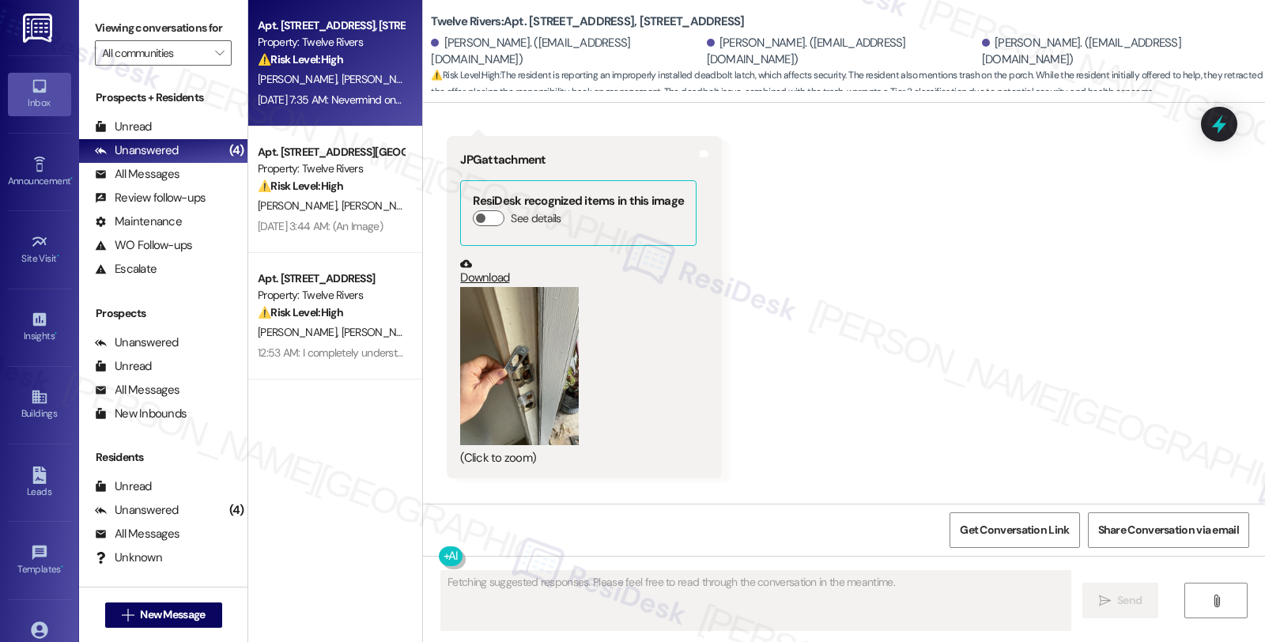
scroll to position [9655, 0]
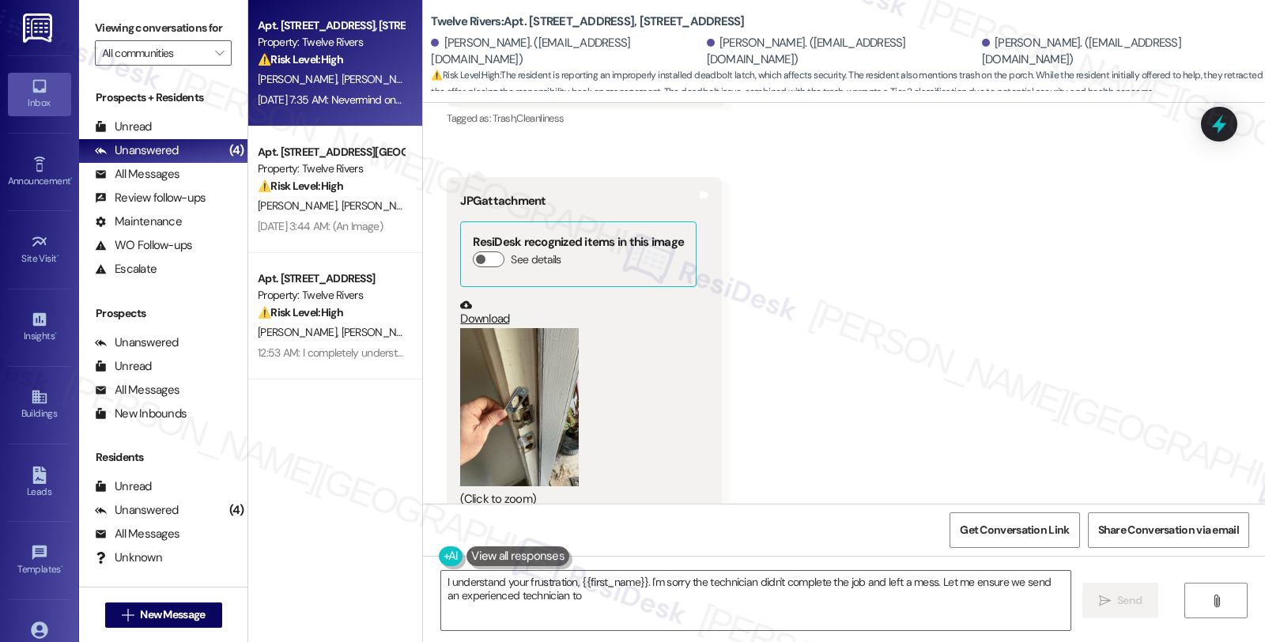
click at [494, 423] on button "Zoom image" at bounding box center [519, 407] width 119 height 158
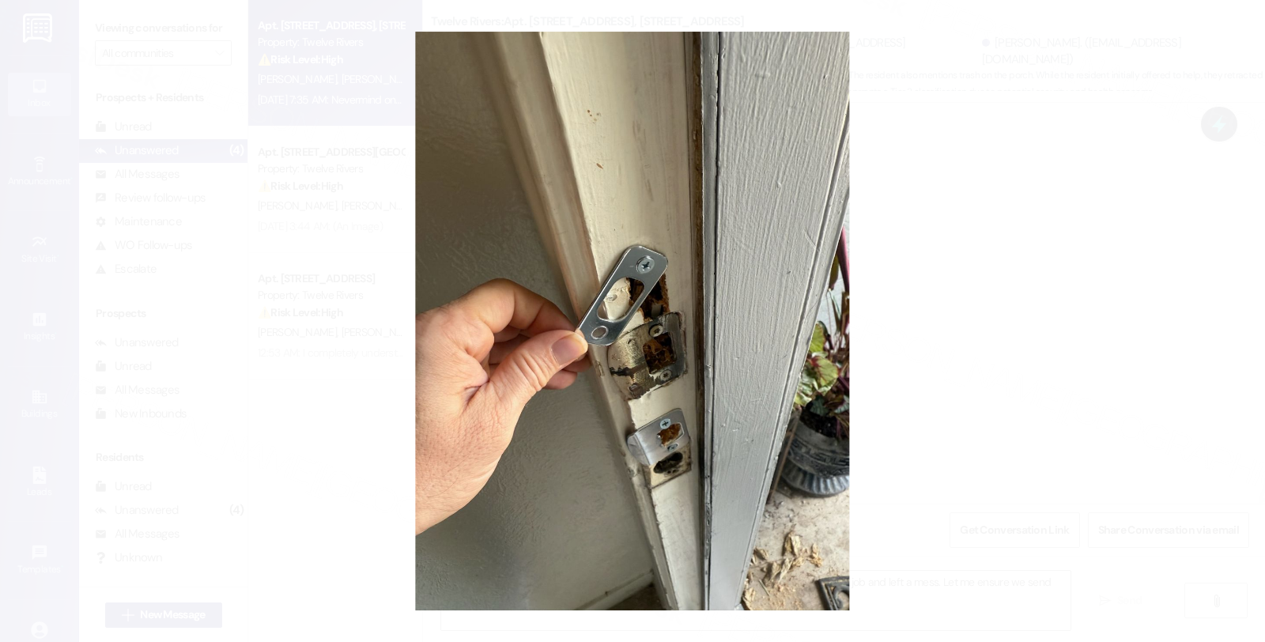
type textarea "I understand your frustration, {{first_name}}. I'm sorry the technician didn't …"
click at [1030, 329] on button "Unzoom image" at bounding box center [632, 321] width 1265 height 642
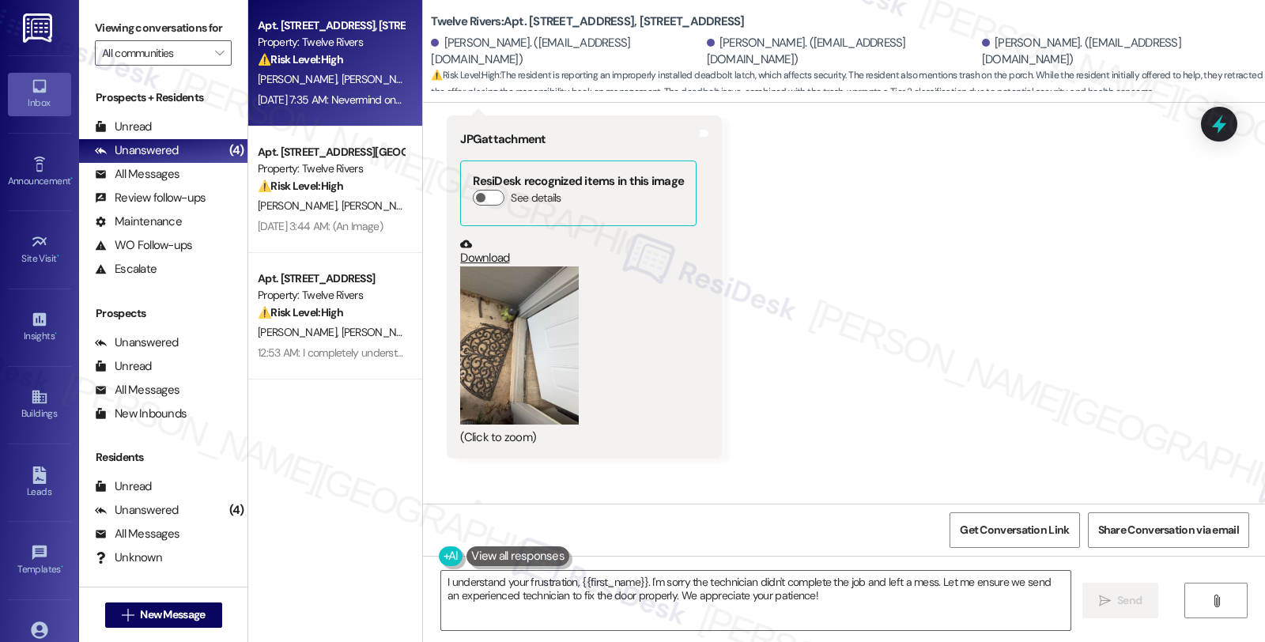
scroll to position [8777, 0]
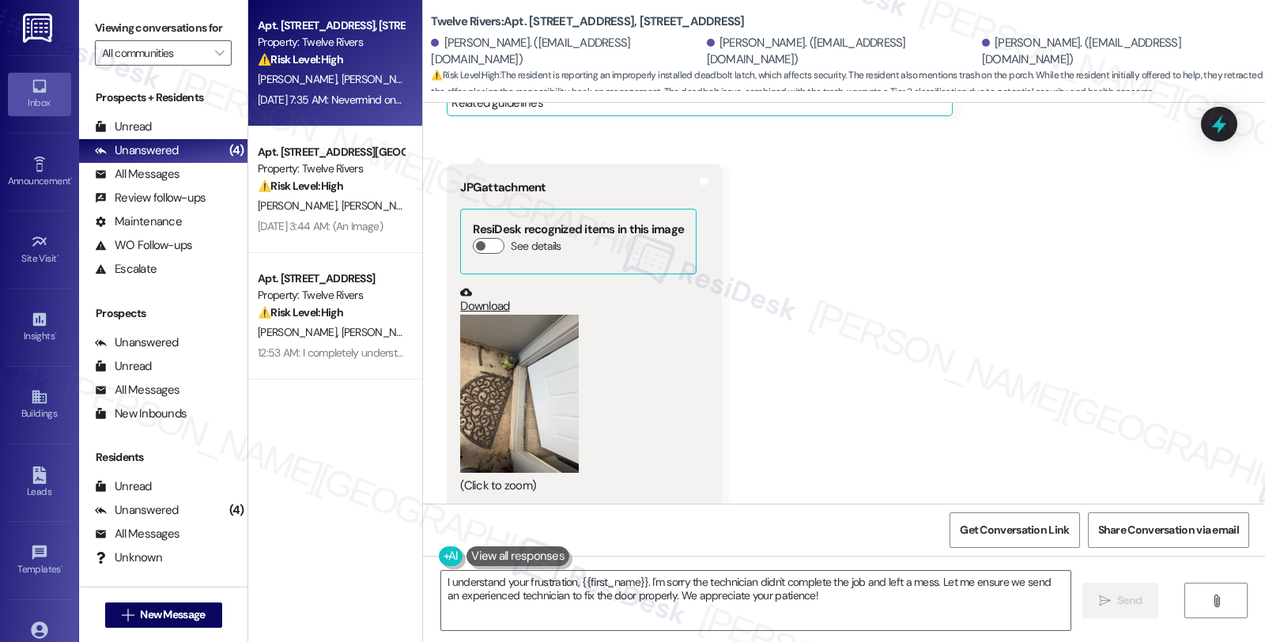
click at [504, 372] on button "Zoom image" at bounding box center [519, 394] width 119 height 158
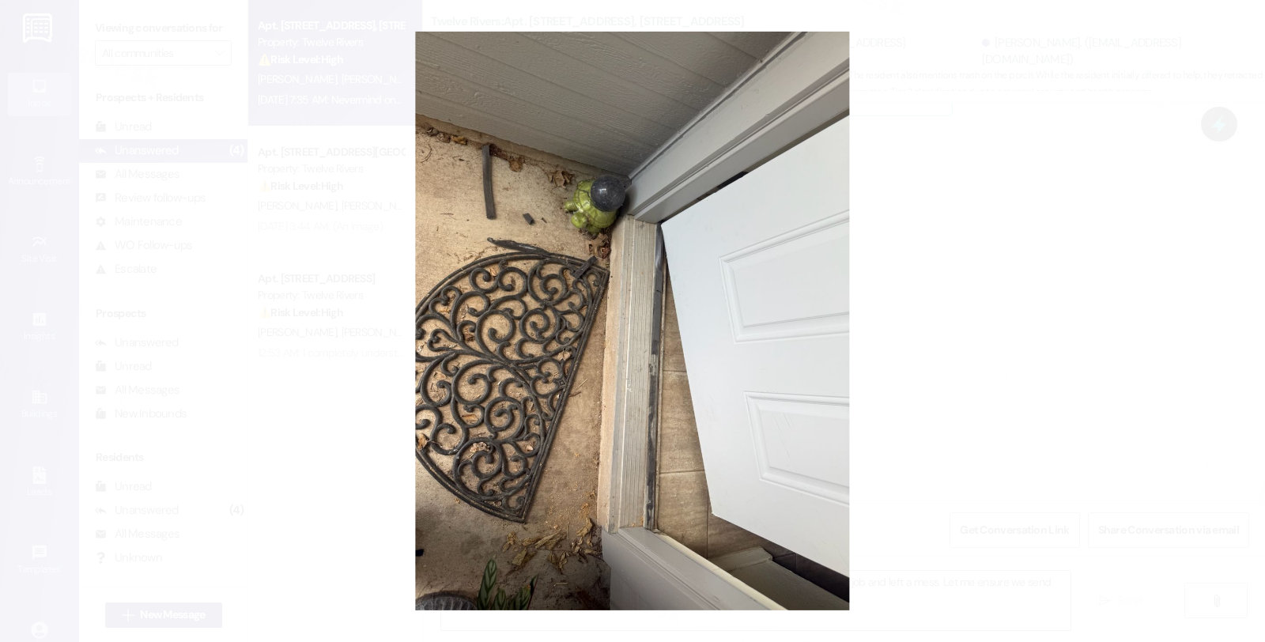
click at [1141, 361] on button "Unzoom image" at bounding box center [632, 321] width 1265 height 642
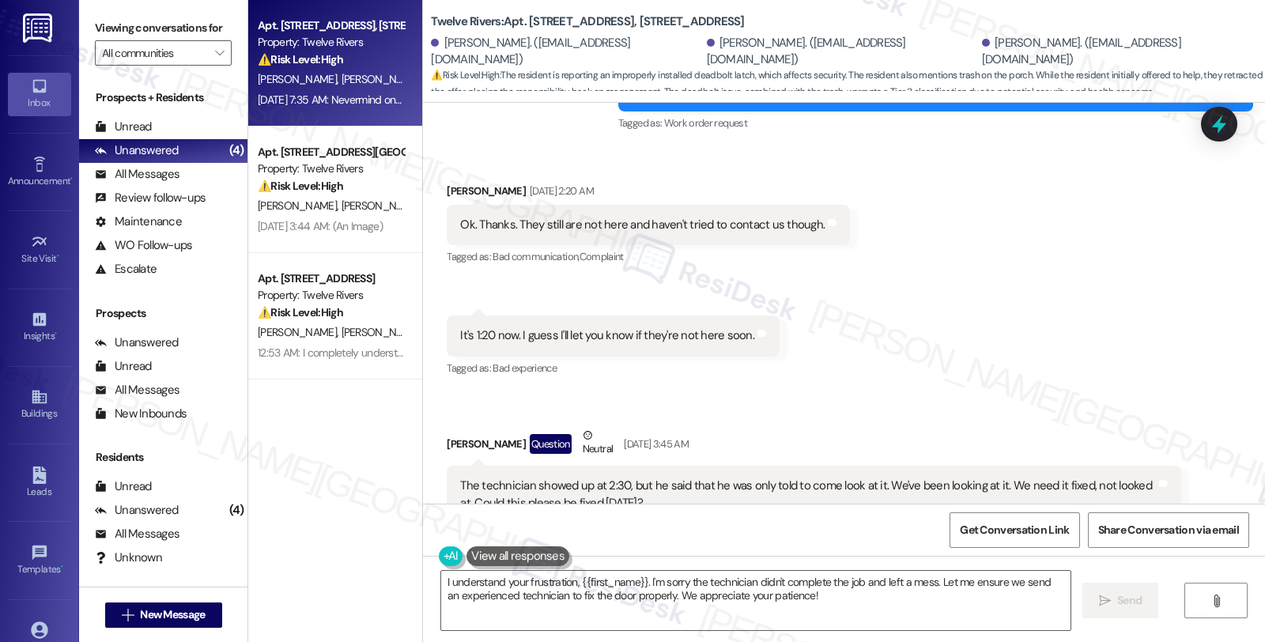
scroll to position [8074, 0]
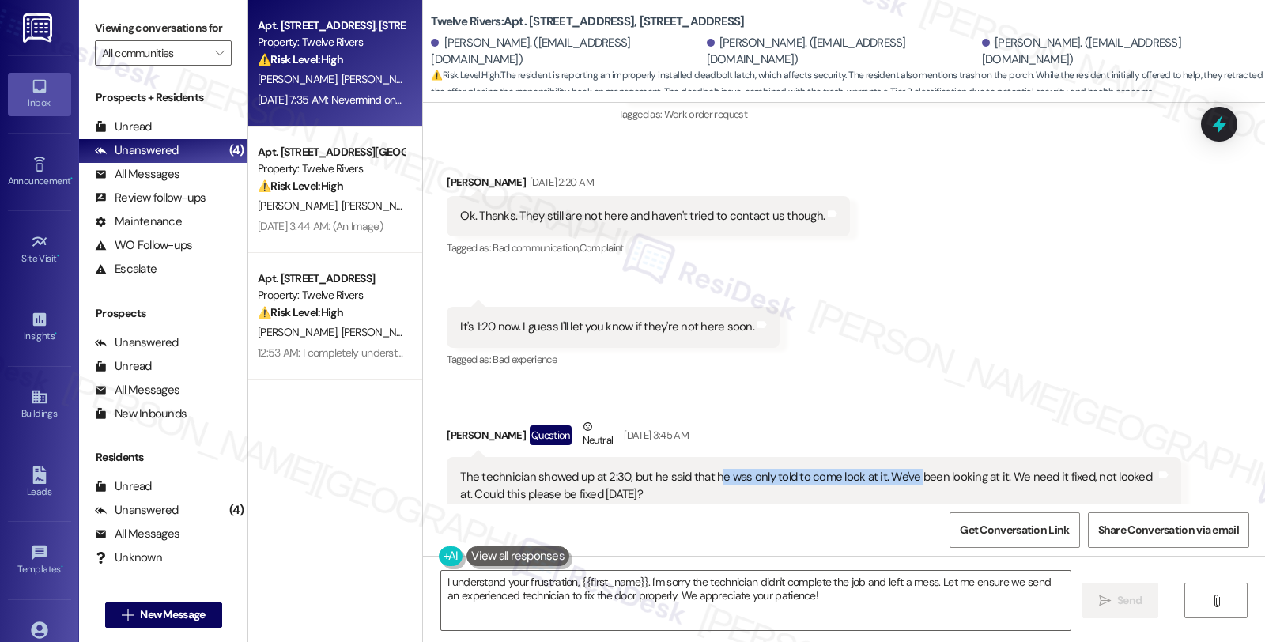
drag, startPoint x: 704, startPoint y: 463, endPoint x: 903, endPoint y: 463, distance: 198.4
click at [903, 469] on div "The technician showed up at 2:30, but he said that he was only told to come loo…" at bounding box center [807, 486] width 695 height 34
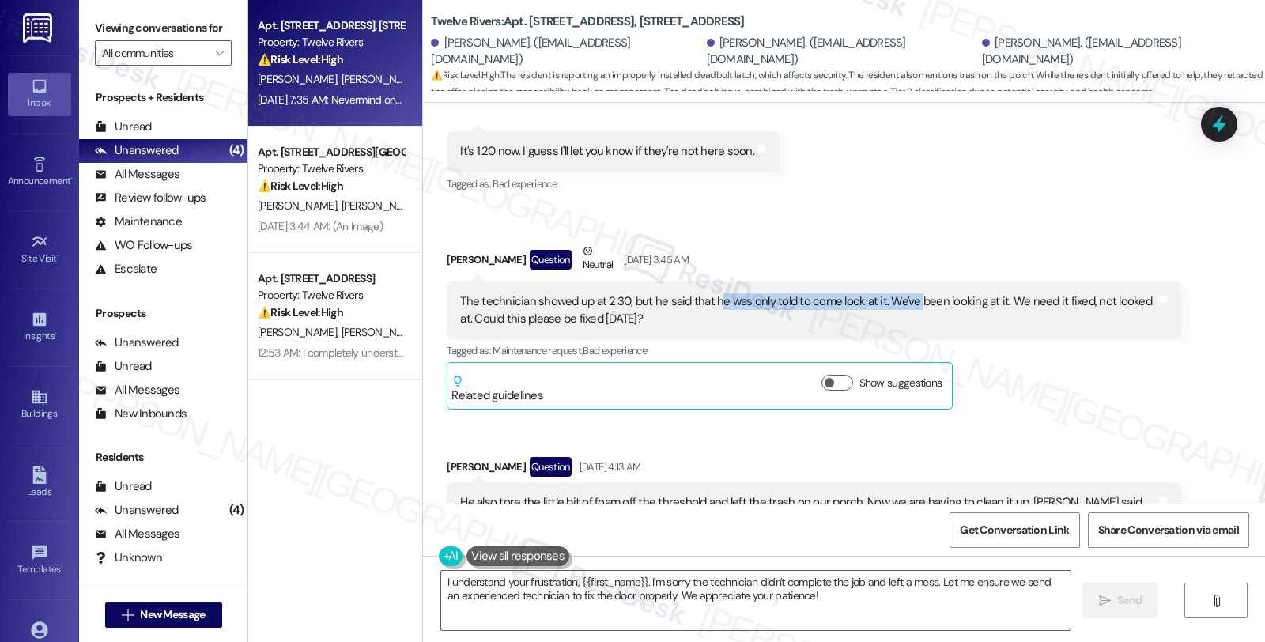
scroll to position [8337, 0]
